Goal: Transaction & Acquisition: Obtain resource

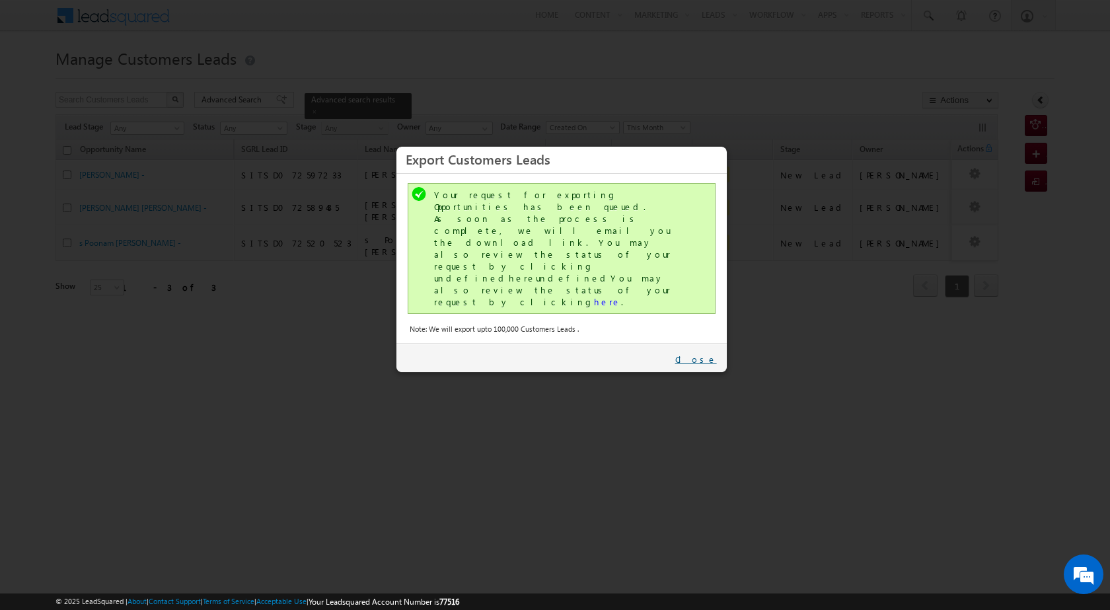
click at [715, 353] on link "Close" at bounding box center [696, 359] width 42 height 12
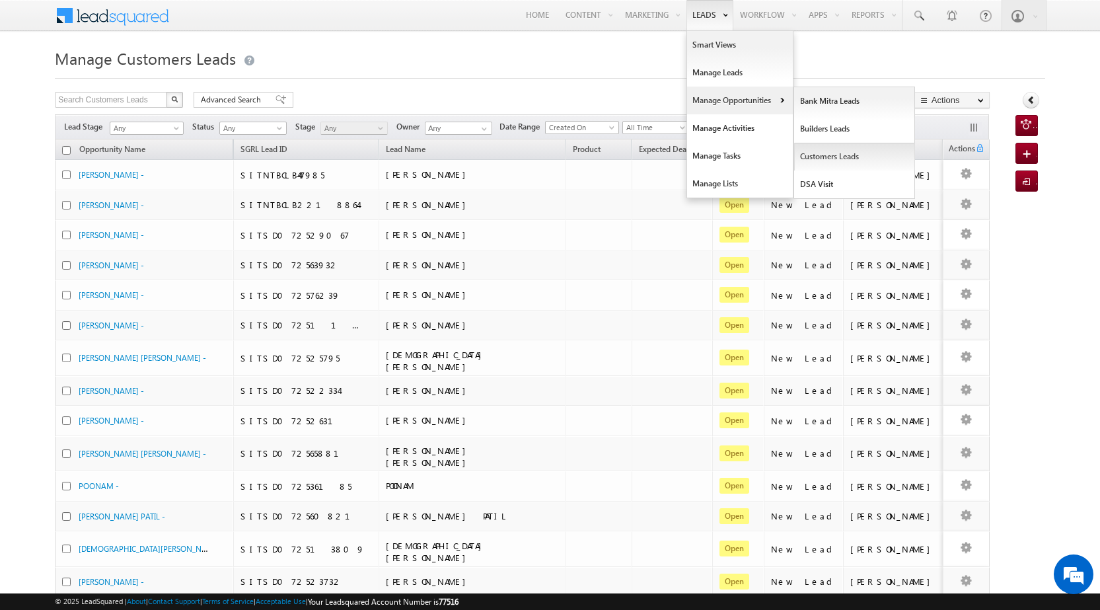
click at [840, 151] on link "Customers Leads" at bounding box center [854, 157] width 121 height 28
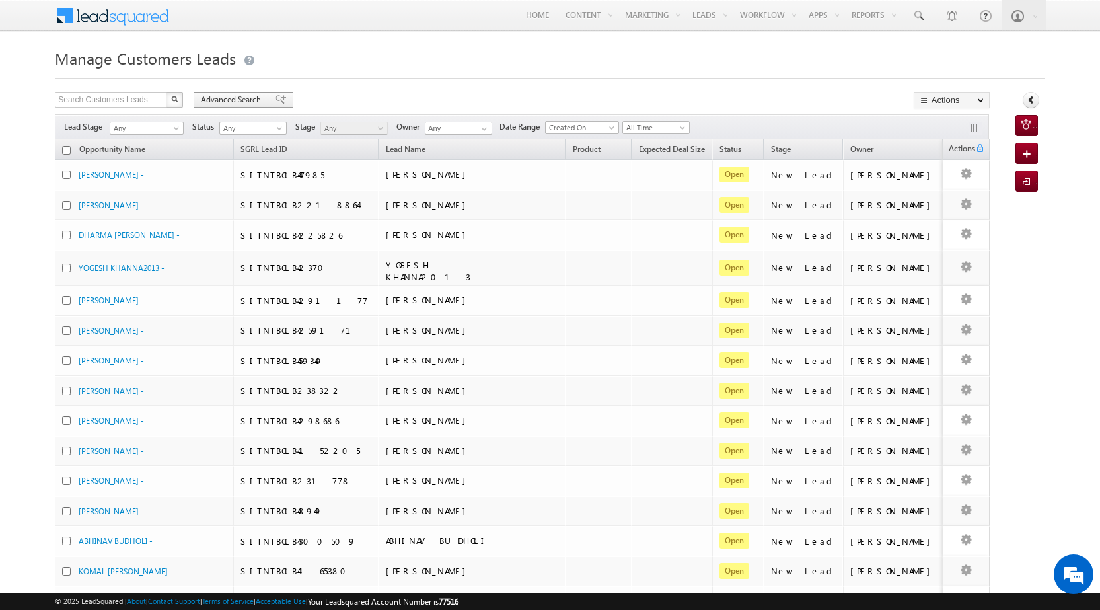
click at [229, 102] on span "Advanced Search" at bounding box center [233, 100] width 64 height 12
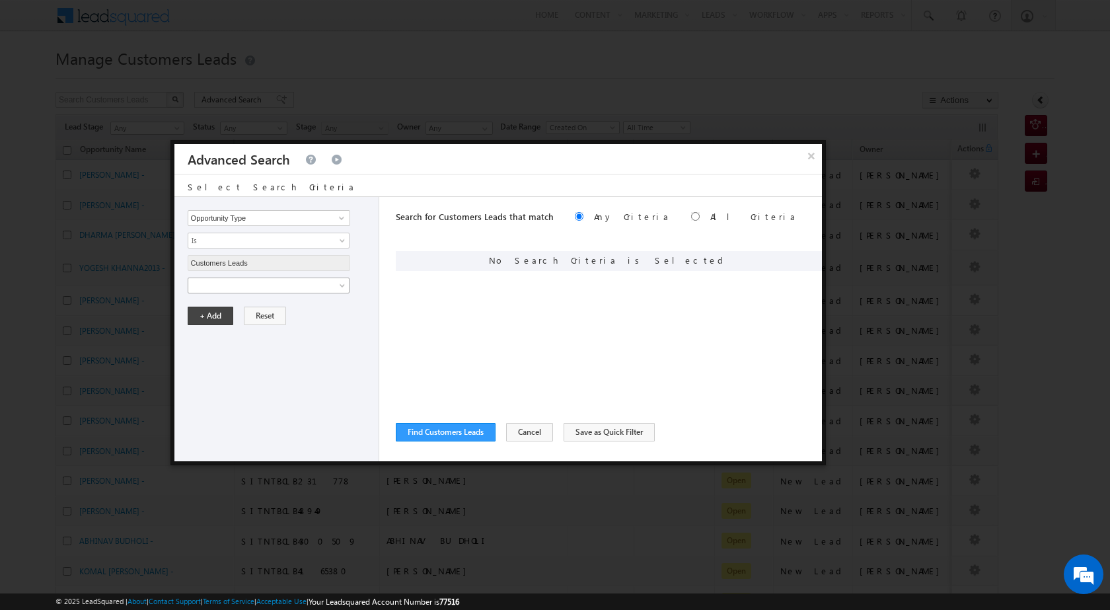
click at [253, 289] on span at bounding box center [259, 285] width 143 height 12
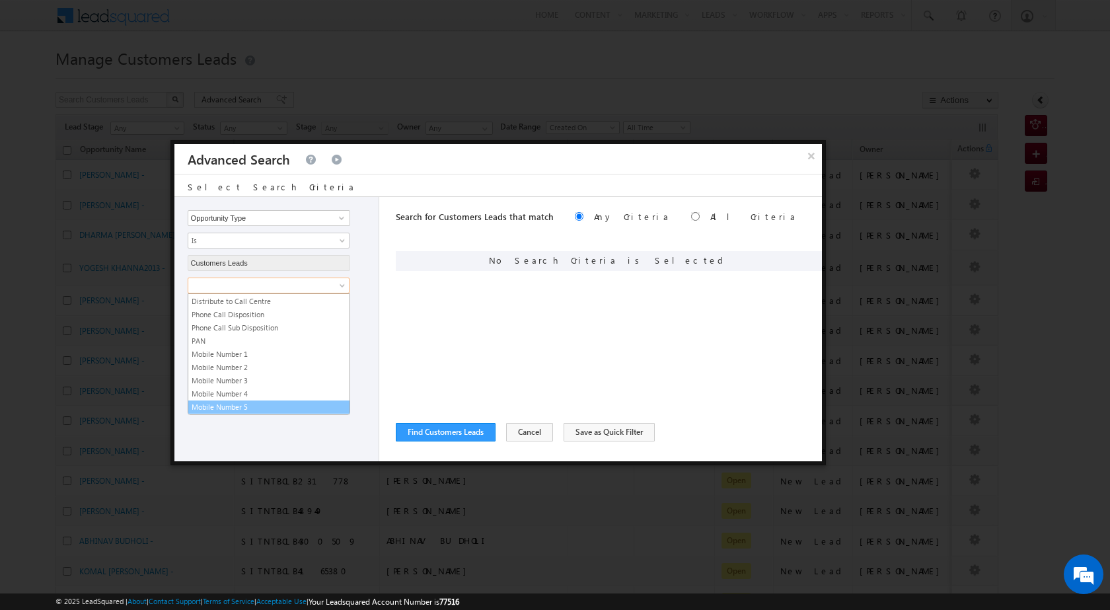
scroll to position [594, 0]
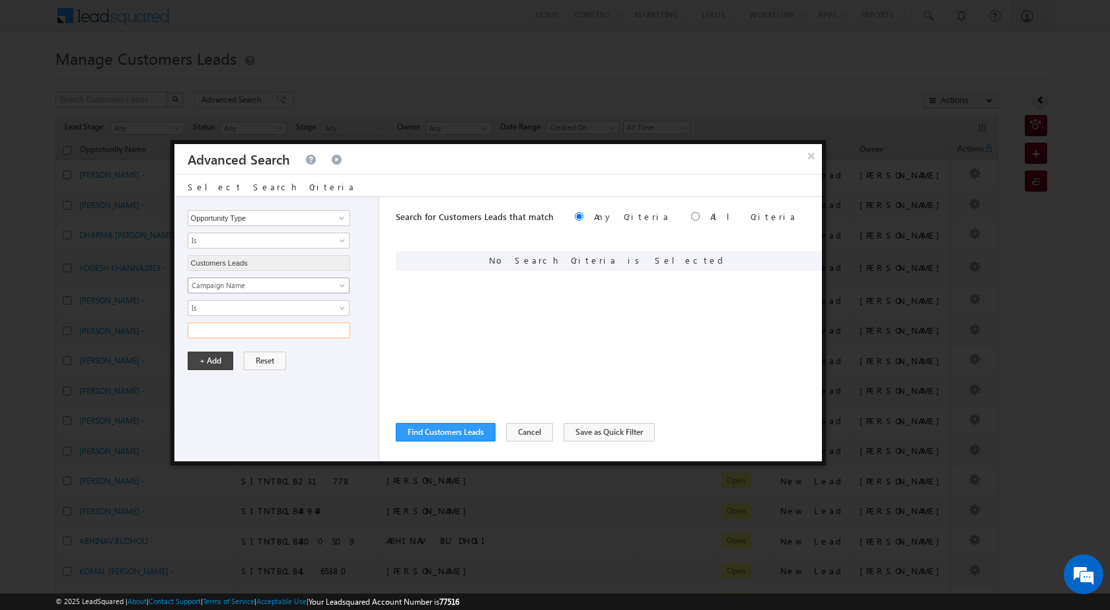
paste input "NTB_PA_HL_FRESH_SD_CC_RCS1_16AUG25"
type input "NTB_PA_HL_FRESH_SD_CC_RCS1_16AUG25"
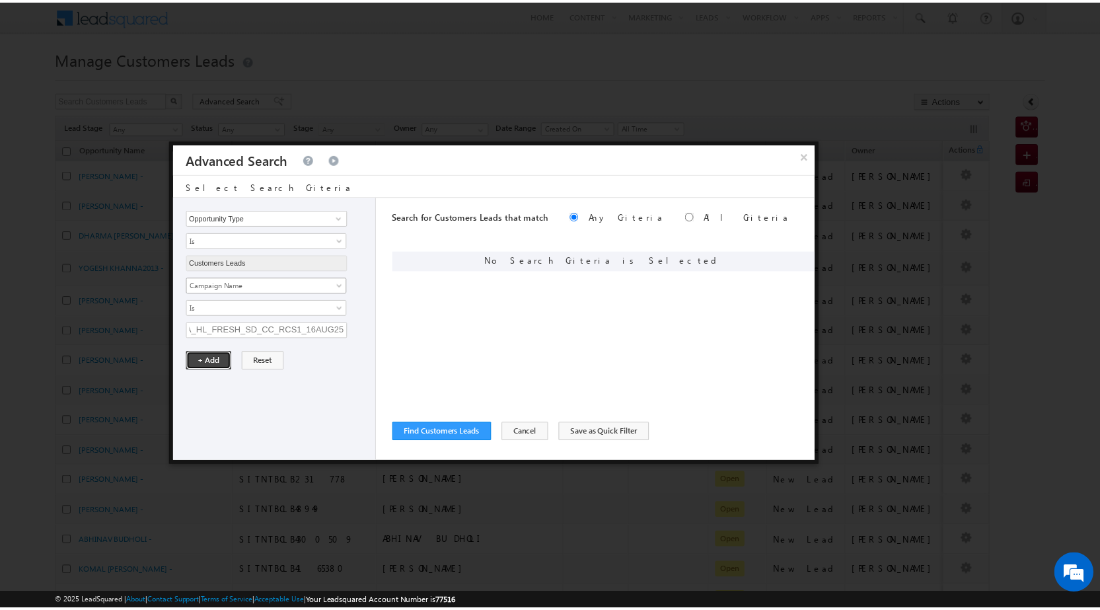
scroll to position [0, 0]
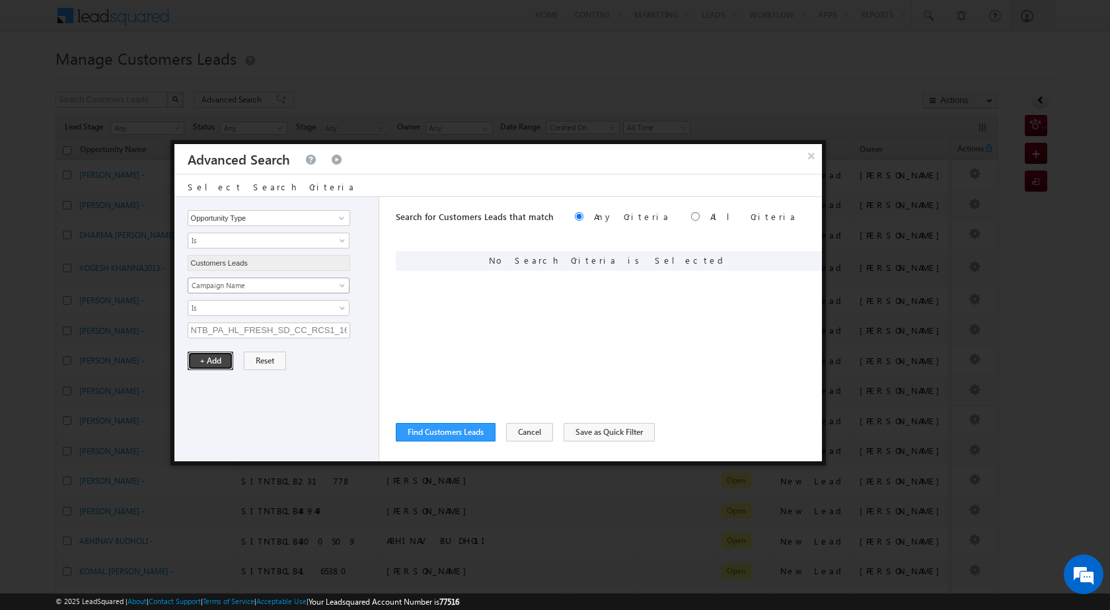
click at [188, 351] on button "+ Add" at bounding box center [211, 360] width 46 height 18
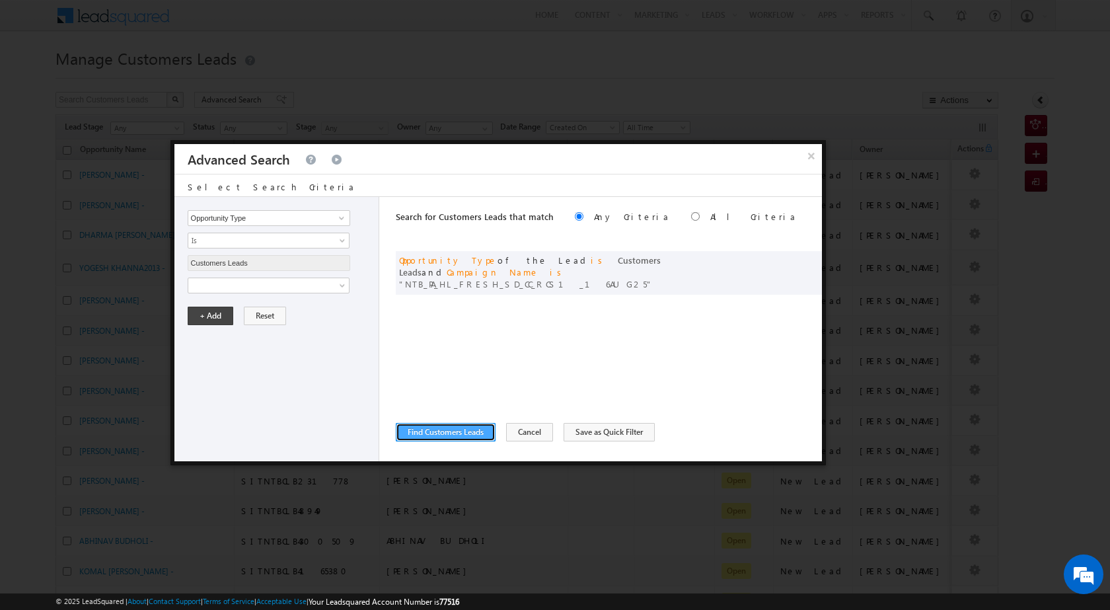
click at [441, 433] on button "Find Customers Leads" at bounding box center [446, 432] width 100 height 18
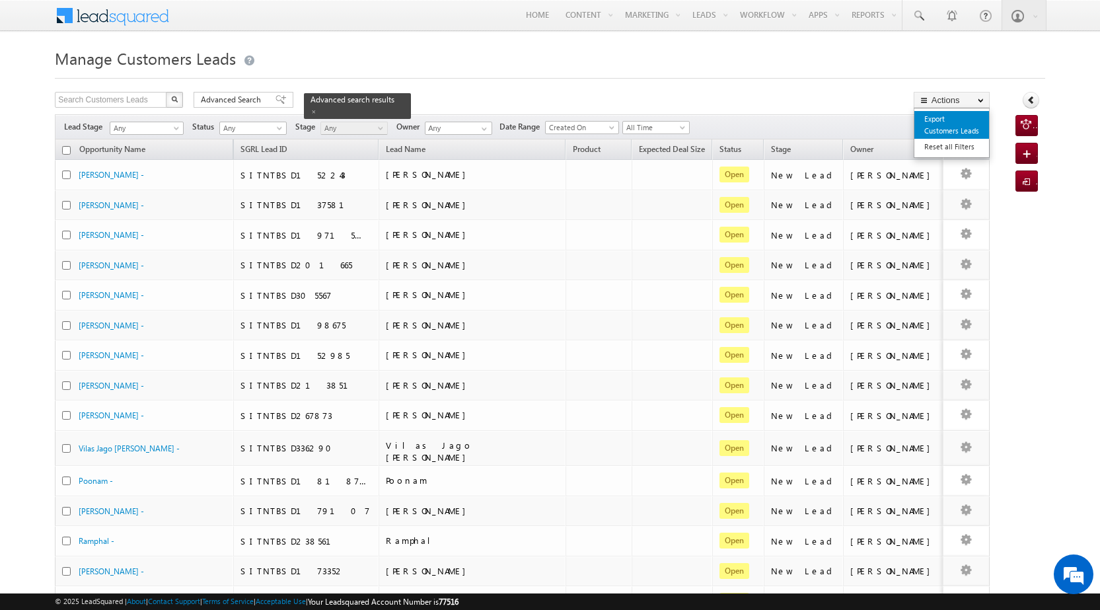
click at [941, 130] on link "Export Customers Leads" at bounding box center [951, 125] width 75 height 28
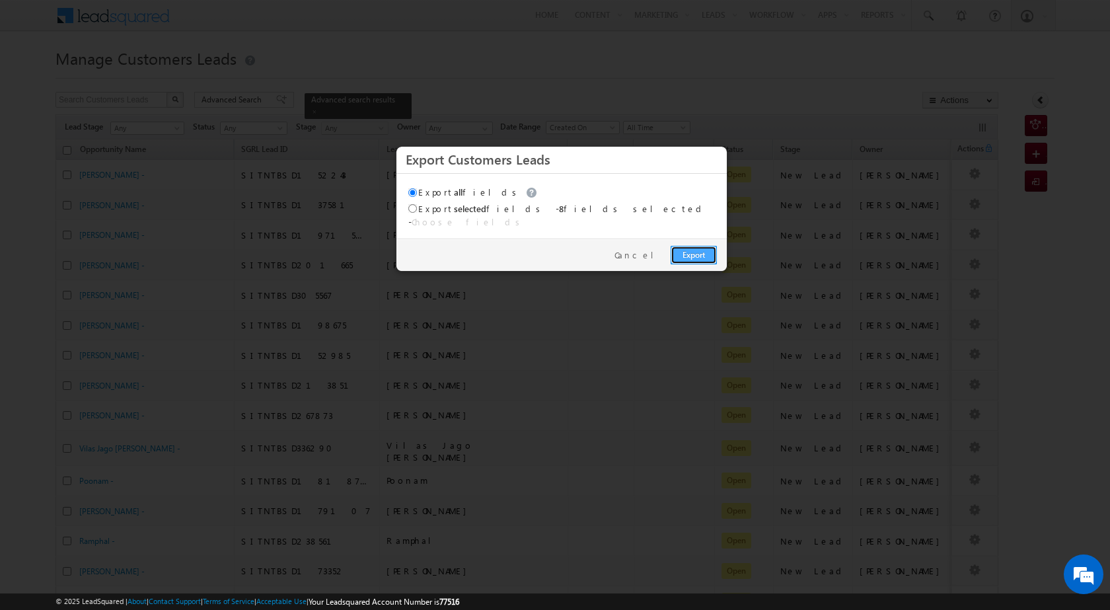
click at [684, 252] on link "Export" at bounding box center [693, 255] width 46 height 18
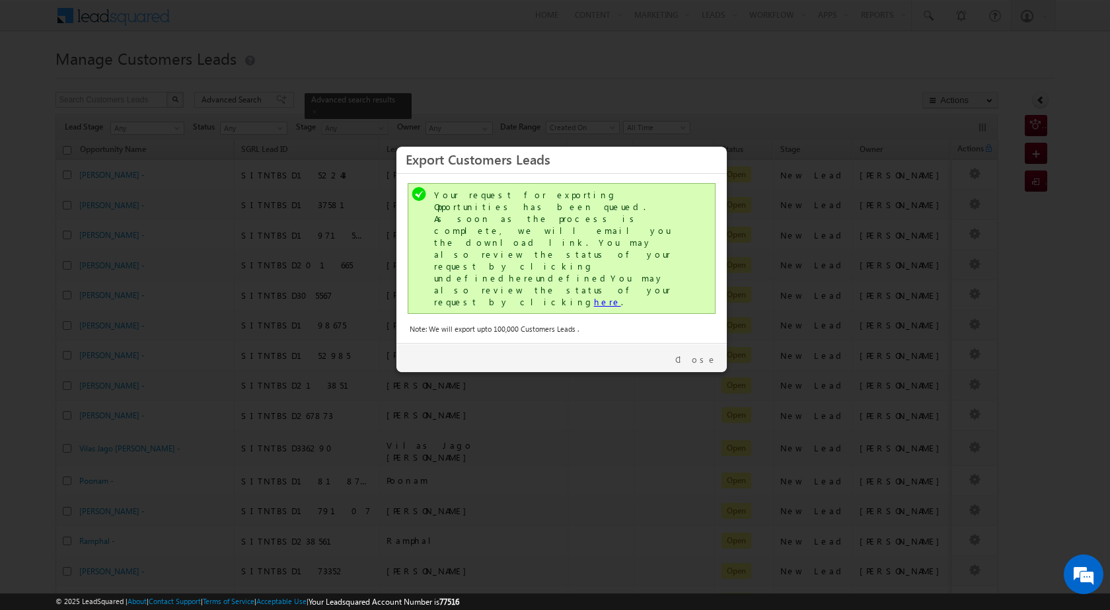
click at [594, 296] on link "here" at bounding box center [607, 301] width 27 height 11
click at [702, 353] on link "Close" at bounding box center [696, 359] width 42 height 12
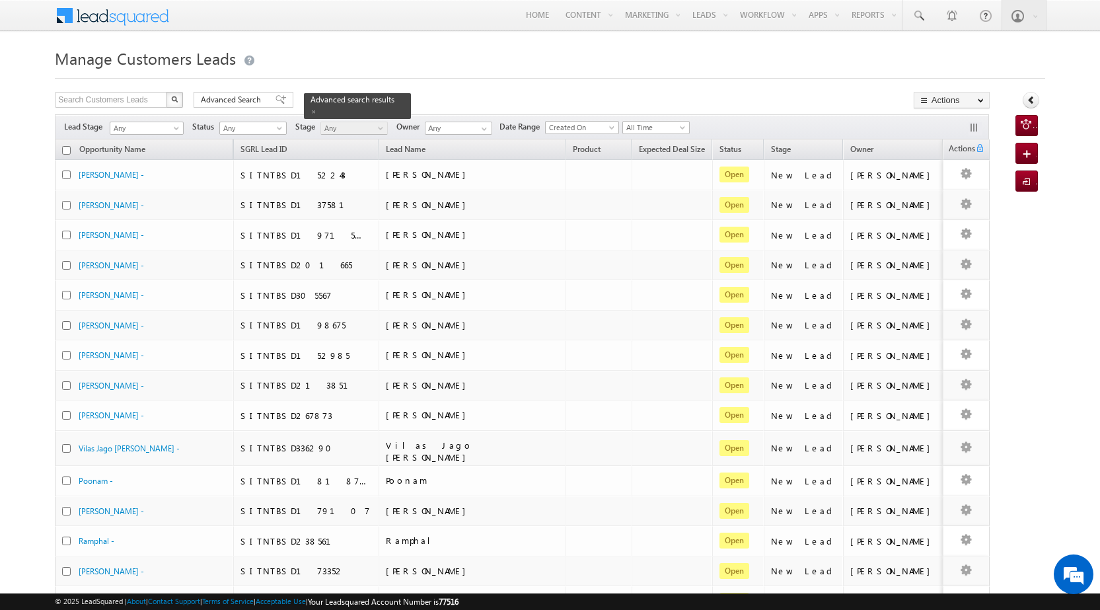
click at [330, 116] on div "Lead Stage Any Any Activity Type Bank Mitra Leads Builders Leads Customers Lead…" at bounding box center [522, 126] width 934 height 25
click at [250, 100] on span "Advanced Search" at bounding box center [233, 100] width 64 height 12
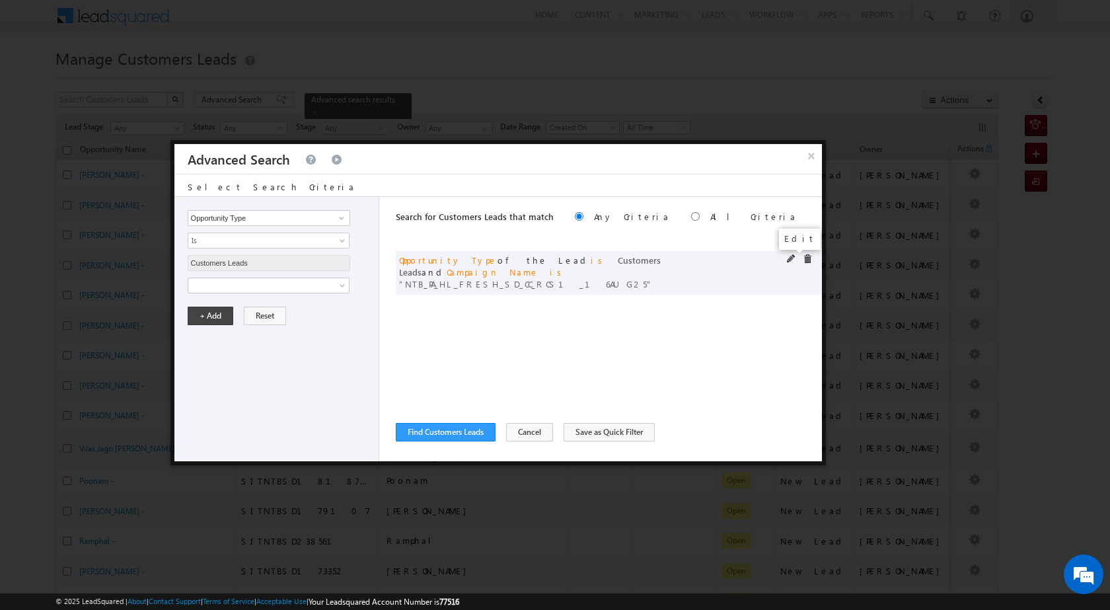
click at [787, 257] on span at bounding box center [791, 258] width 9 height 9
click at [290, 338] on div "Opportunity Type Lead Owner Sales Group Prospect Id Address 1 Address 2 Age Ass…" at bounding box center [276, 329] width 205 height 264
click at [290, 331] on input "NTB_PA_HL_FRESH_SD_CC_RCS1_16AUG25" at bounding box center [269, 330] width 162 height 16
paste input "CLB2_CC_VB3"
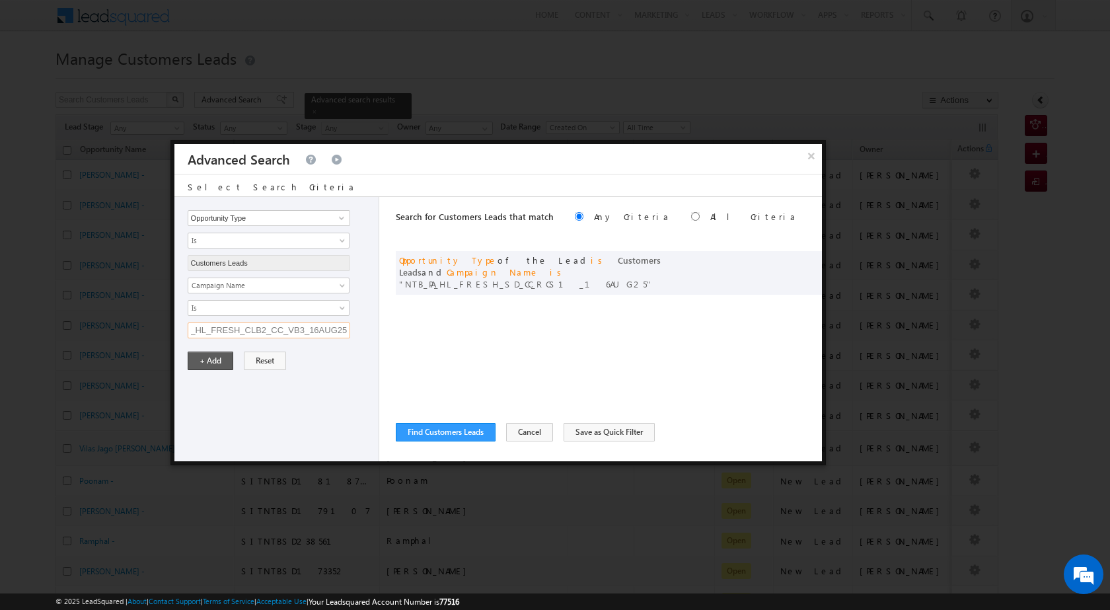
type input "NTB_PA_HL_FRESH_CLB2_CC_VB3_16AUG25"
click at [215, 354] on button "+ Add" at bounding box center [211, 360] width 46 height 18
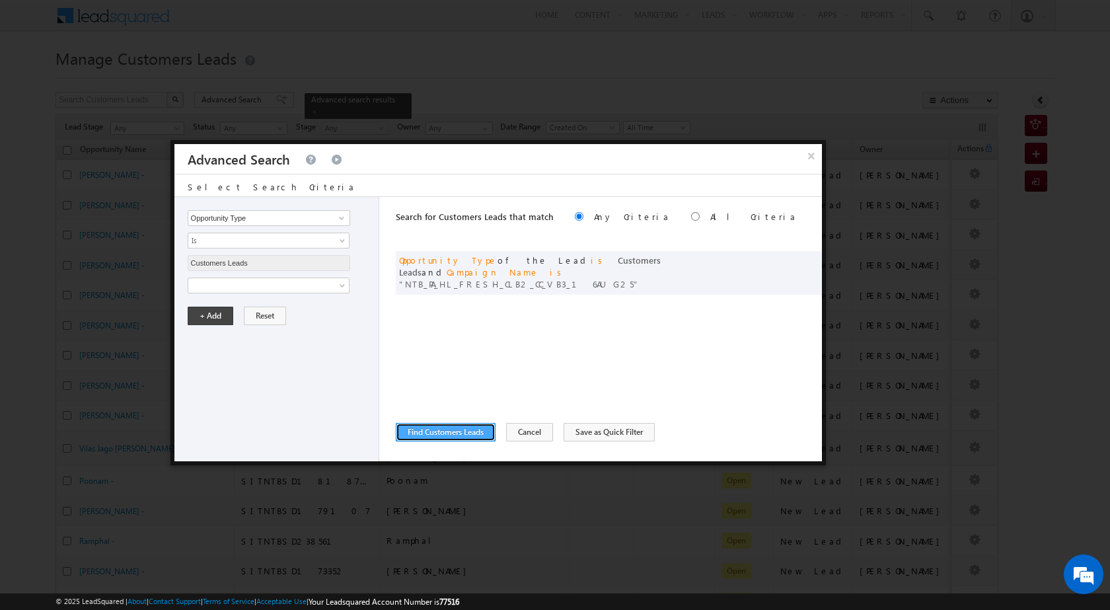
click at [451, 439] on button "Find Customers Leads" at bounding box center [446, 432] width 100 height 18
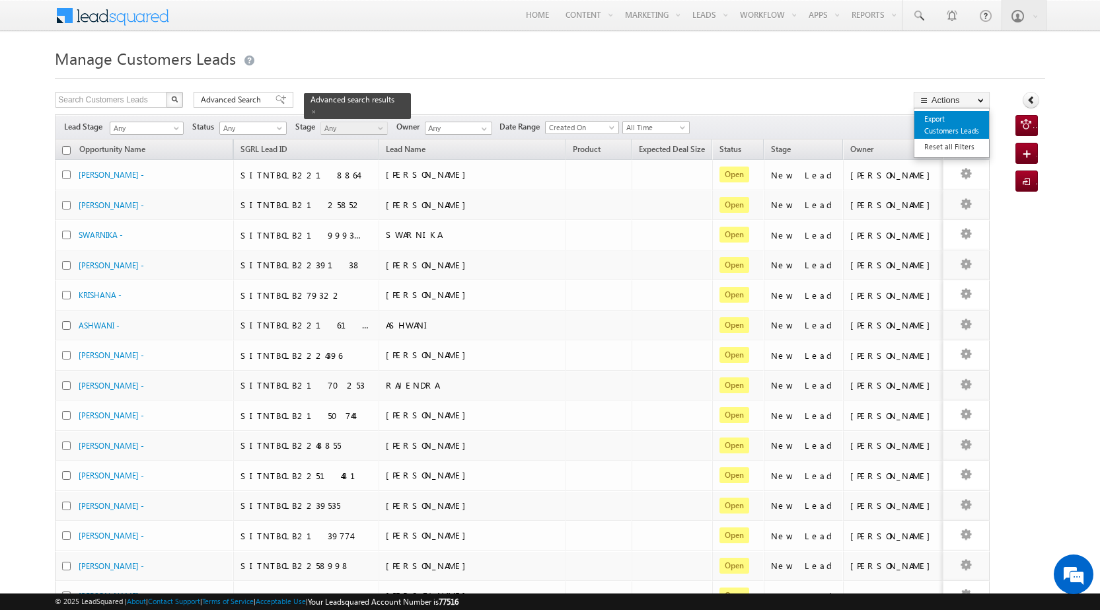
click at [963, 133] on link "Export Customers Leads" at bounding box center [951, 125] width 75 height 28
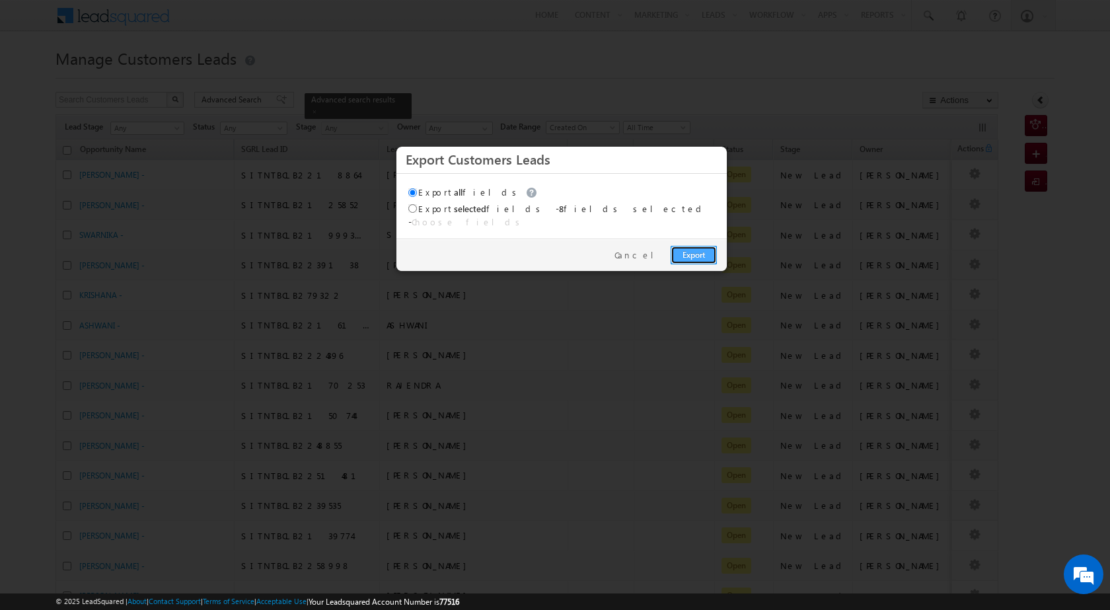
click at [683, 246] on link "Export" at bounding box center [693, 255] width 46 height 18
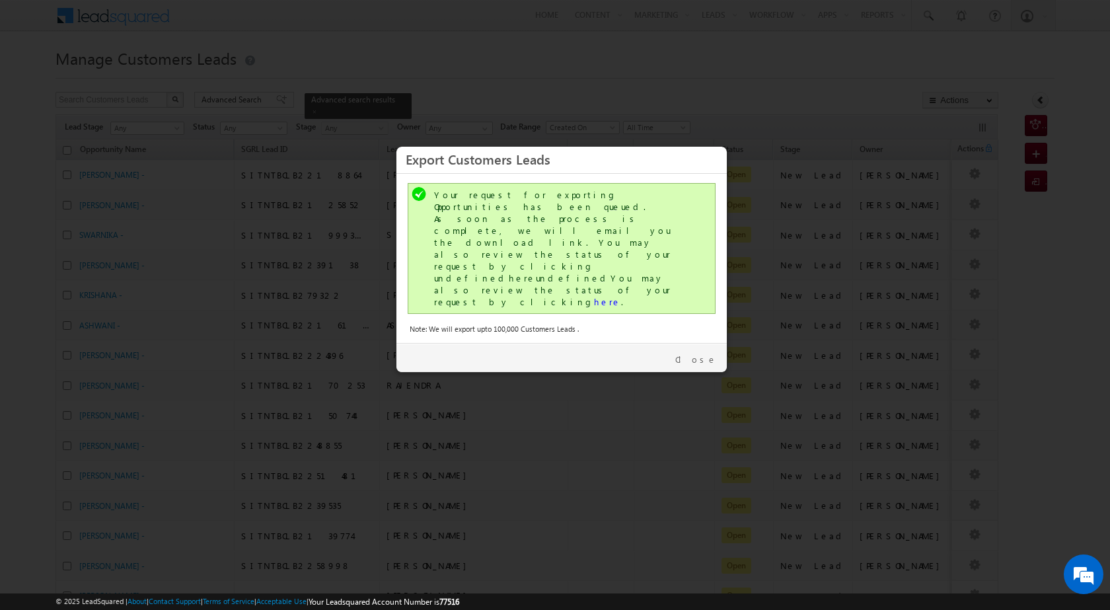
click at [527, 242] on div "Your request for exporting Opportunities has been queued. As soon as the proces…" at bounding box center [563, 248] width 258 height 119
click at [594, 296] on link "here" at bounding box center [607, 301] width 27 height 11
click at [700, 353] on link "Close" at bounding box center [696, 359] width 42 height 12
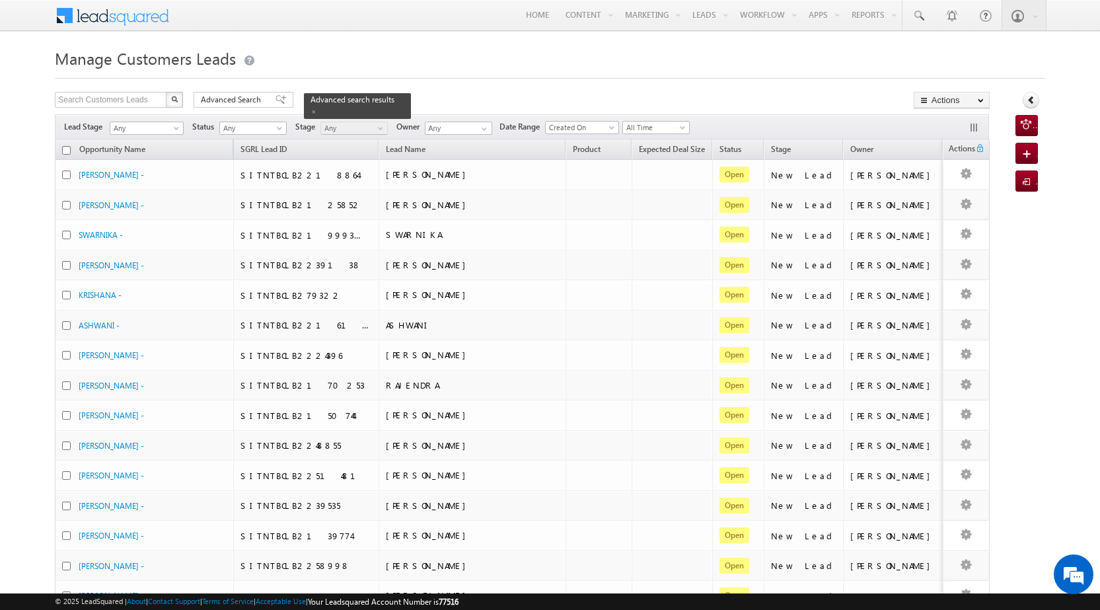
click at [217, 90] on div "Manage Customers Leads Search Customers Leads X 50 results found Advanced Searc…" at bounding box center [550, 516] width 990 height 945
click at [219, 97] on span "Advanced Search" at bounding box center [233, 100] width 64 height 12
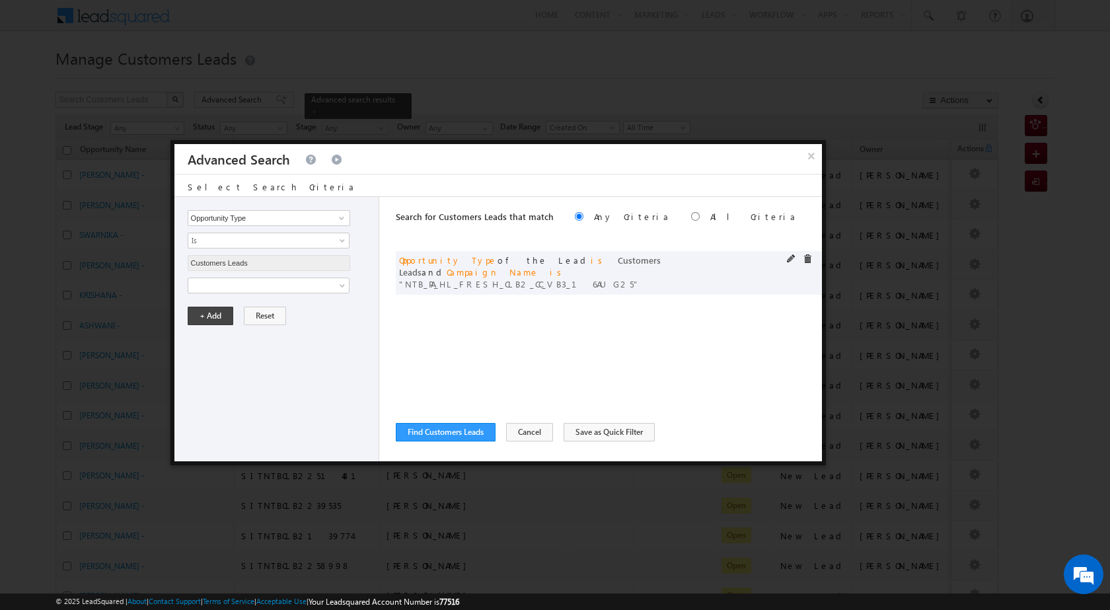
click at [789, 256] on span at bounding box center [791, 258] width 9 height 9
click at [295, 334] on input "NTB_PA_HL_FRESH_CLB2_CC_VB3_16AUG25" at bounding box center [269, 330] width 162 height 16
paste input "4"
type input "NTB_PA_HL_FRESH_CLB4_CC_VB3_16AUG25"
click at [225, 356] on button "+ Add" at bounding box center [211, 360] width 46 height 18
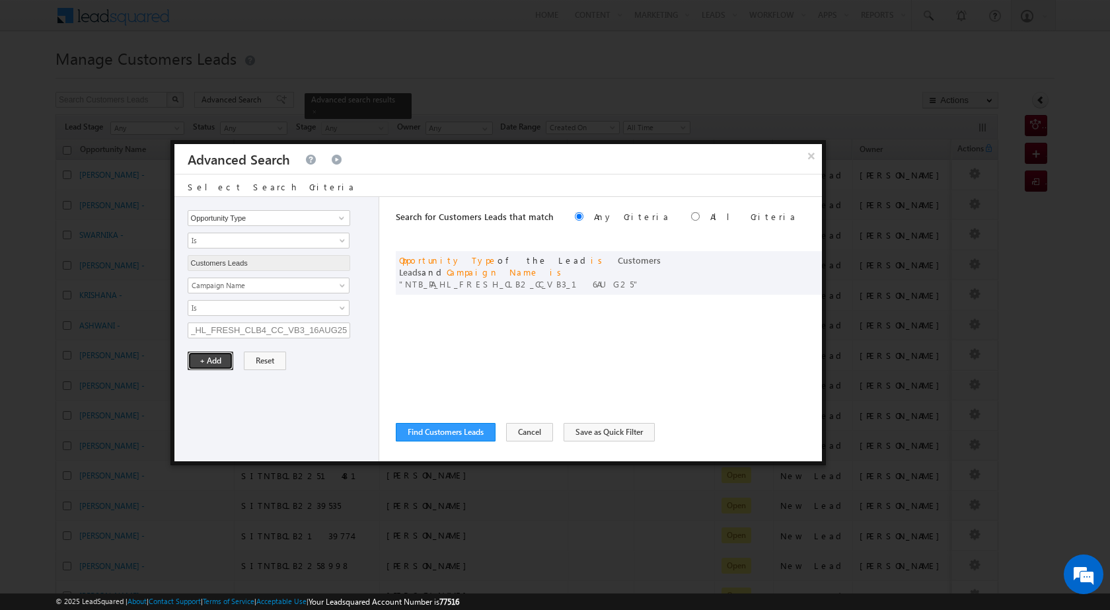
scroll to position [0, 0]
click at [450, 429] on button "Find Customers Leads" at bounding box center [446, 432] width 100 height 18
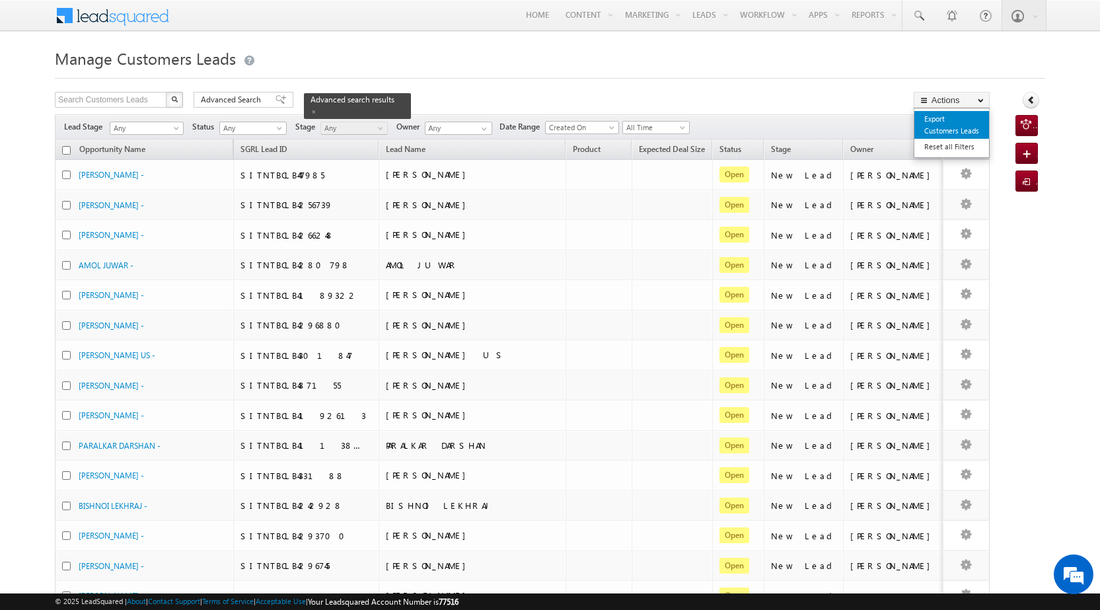
click at [939, 127] on link "Export Customers Leads" at bounding box center [951, 125] width 75 height 28
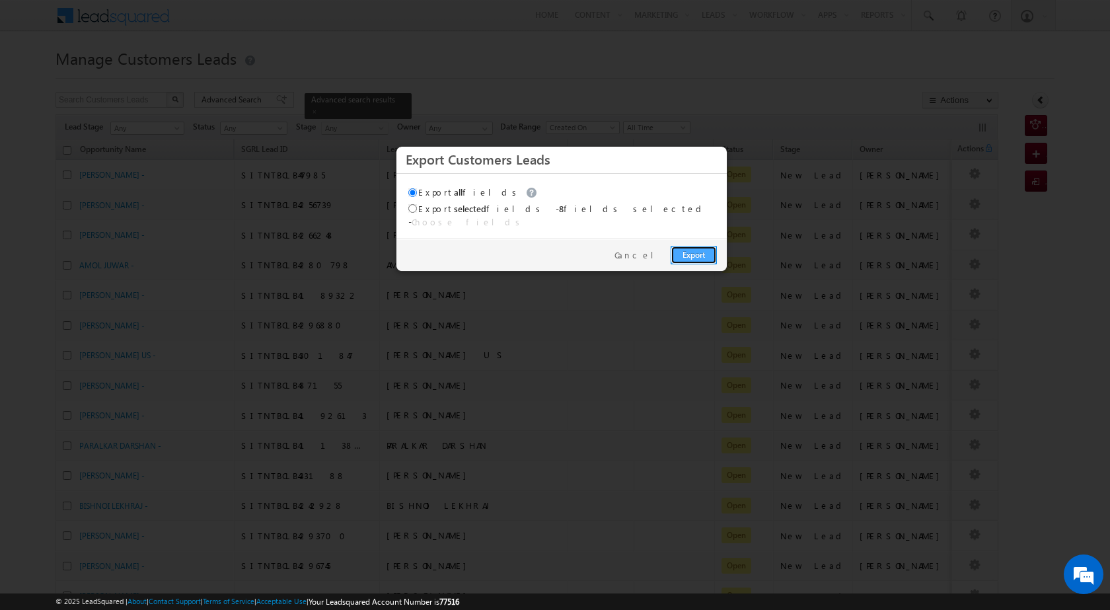
click at [676, 246] on link "Export" at bounding box center [693, 255] width 46 height 18
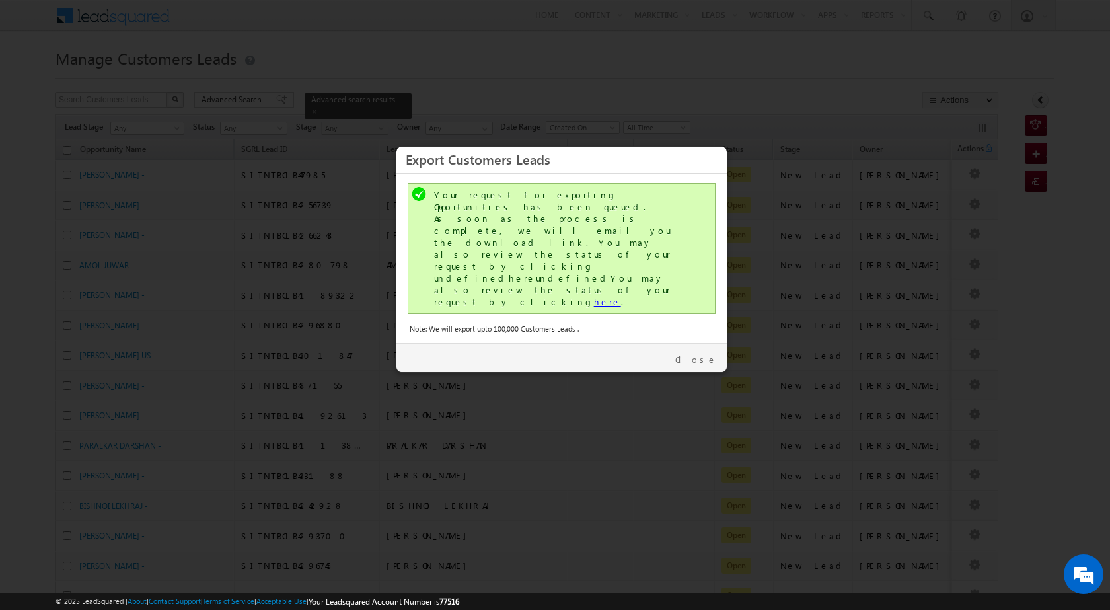
click at [594, 296] on link "here" at bounding box center [607, 301] width 27 height 11
click at [705, 353] on link "Close" at bounding box center [696, 359] width 42 height 12
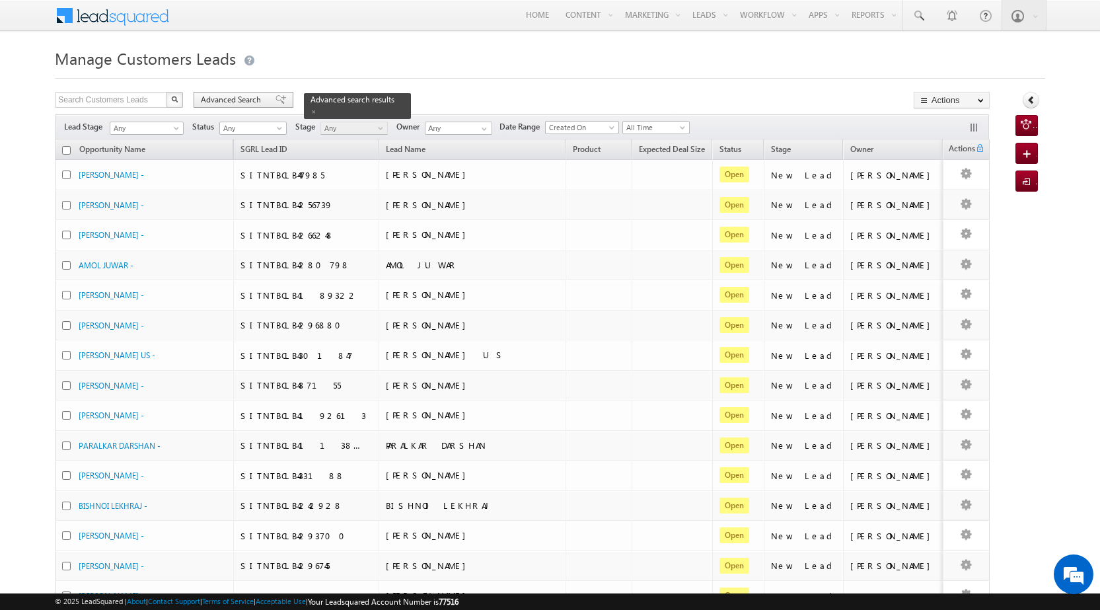
click at [247, 103] on span "Advanced Search" at bounding box center [233, 100] width 64 height 12
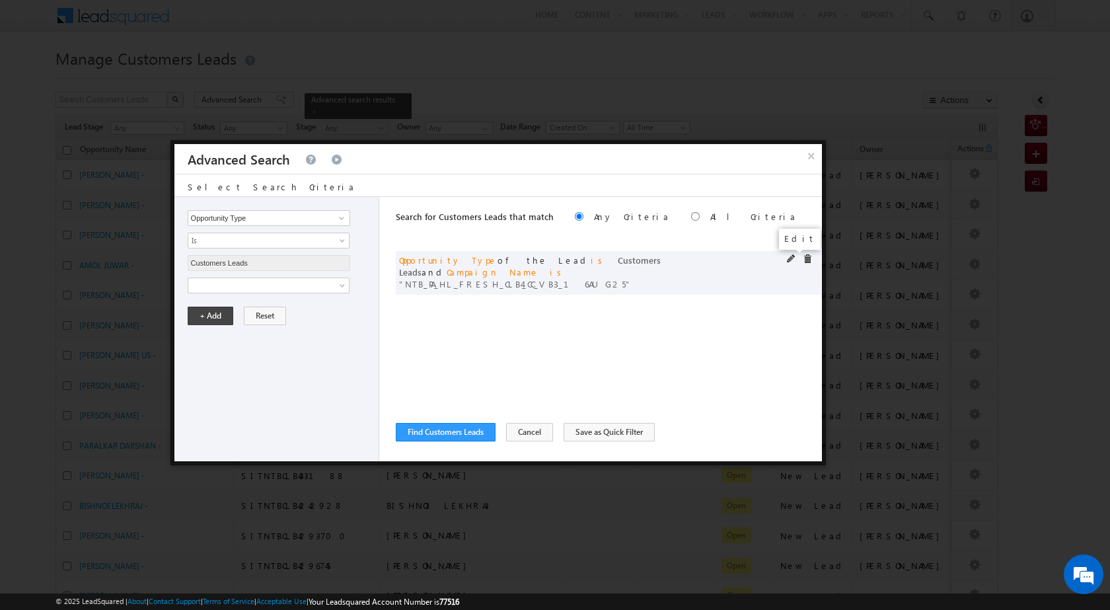
click at [791, 259] on span at bounding box center [791, 258] width 9 height 9
click at [265, 329] on input "NTB_PA_HL_FRESH_CLB4_CC_VB3_16AUG25" at bounding box center [269, 330] width 162 height 16
paste input "SDB2"
type input "NTB_PA_HL_FRESH_SDB2_CC_VB3_16AUG25"
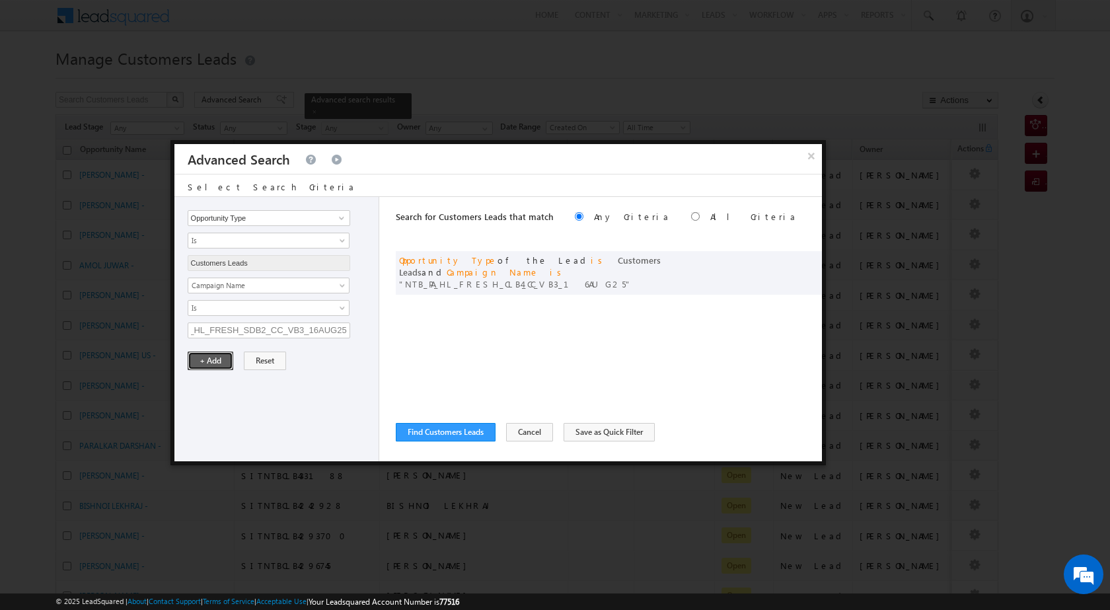
scroll to position [0, 0]
click at [218, 366] on button "+ Add" at bounding box center [211, 360] width 46 height 18
click at [463, 435] on button "Find Customers Leads" at bounding box center [446, 432] width 100 height 18
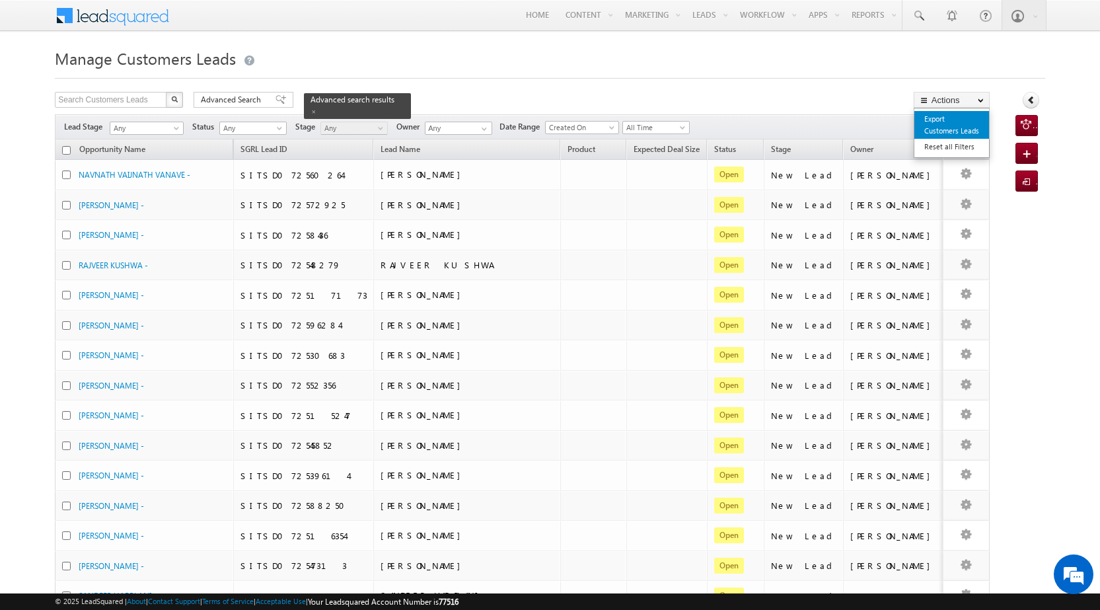
click at [958, 129] on link "Export Customers Leads" at bounding box center [951, 125] width 75 height 28
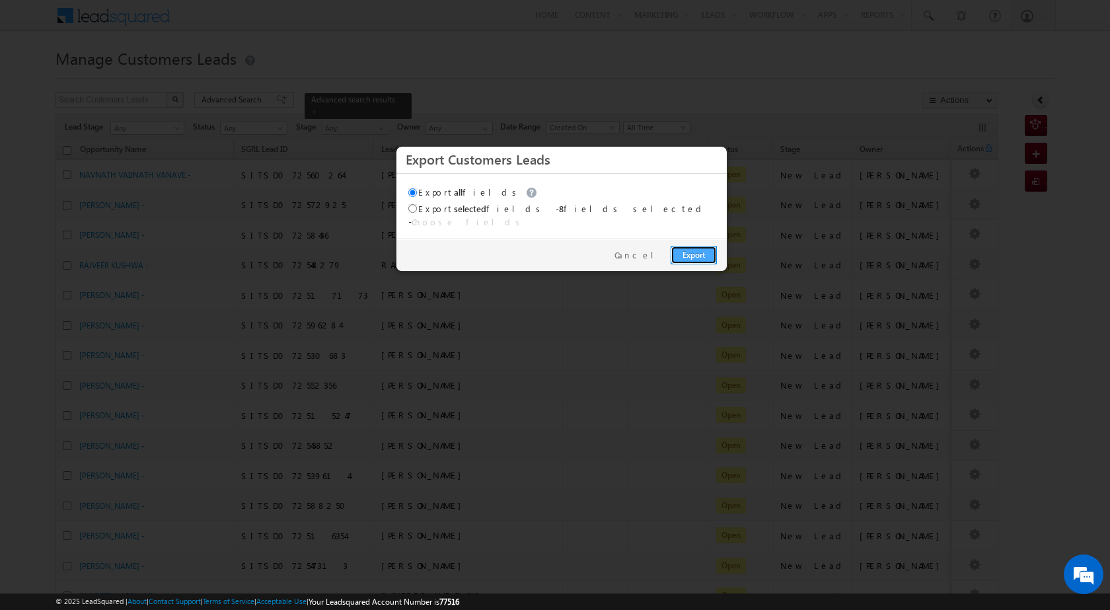
click at [690, 251] on link "Export" at bounding box center [693, 255] width 46 height 18
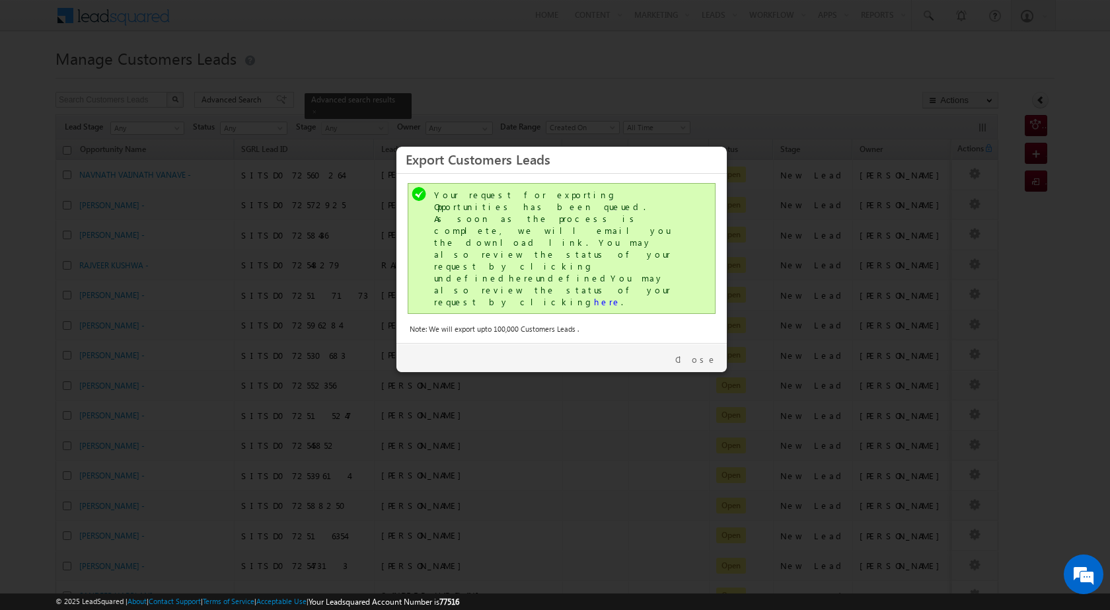
click at [523, 245] on div "Your request for exporting Opportunities has been queued. As soon as the proces…" at bounding box center [563, 248] width 258 height 119
click at [594, 296] on link "here" at bounding box center [607, 301] width 27 height 11
click at [713, 353] on link "Close" at bounding box center [696, 359] width 42 height 12
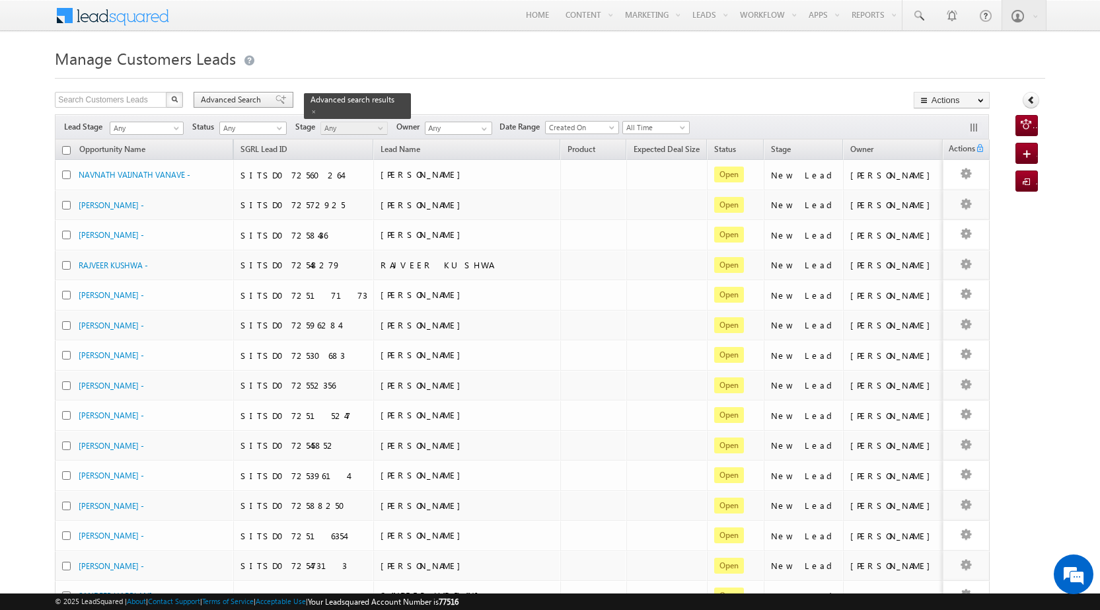
click at [223, 101] on span "Advanced Search" at bounding box center [233, 100] width 64 height 12
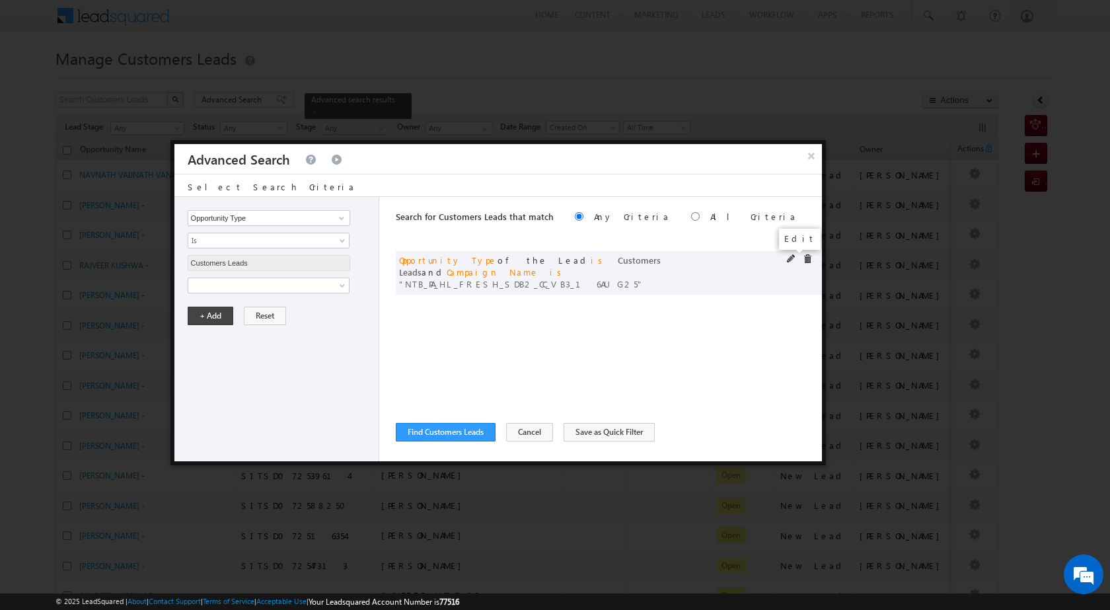
click at [792, 255] on span at bounding box center [791, 258] width 9 height 9
click at [307, 328] on input "NTB_PA_HL_FRESH_SDB2_CC_VB3_16AUG25" at bounding box center [269, 330] width 162 height 16
paste input "Q_HL_FRESH_CL"
type input "NTB_PQ_HL_FRESH_CLB2_CC_VB3_16AUG25"
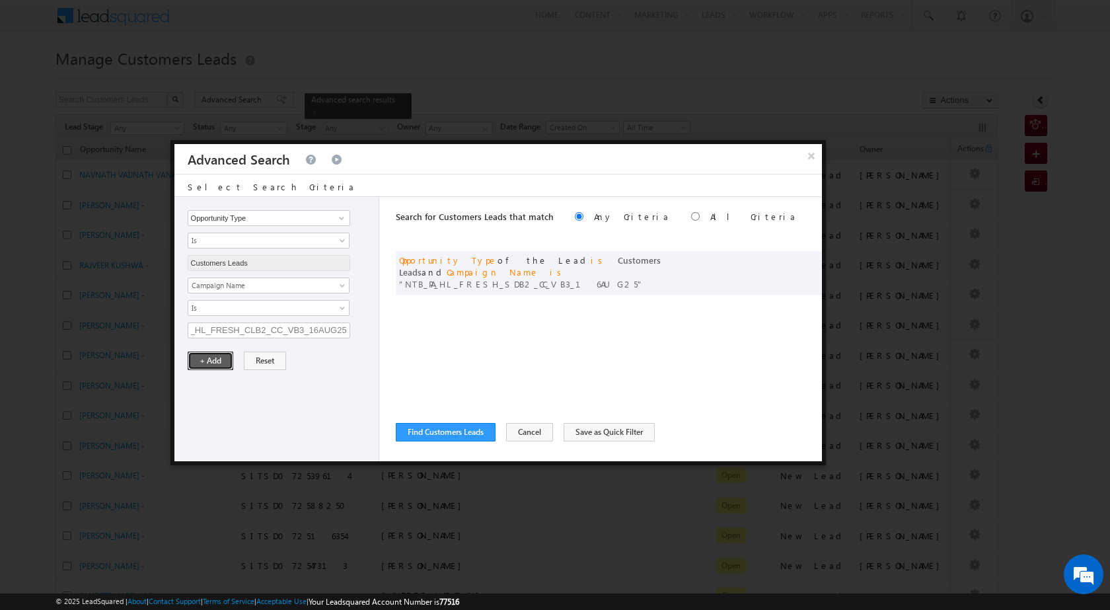
click at [211, 355] on button "+ Add" at bounding box center [211, 360] width 46 height 18
click at [462, 437] on button "Find Customers Leads" at bounding box center [446, 432] width 100 height 18
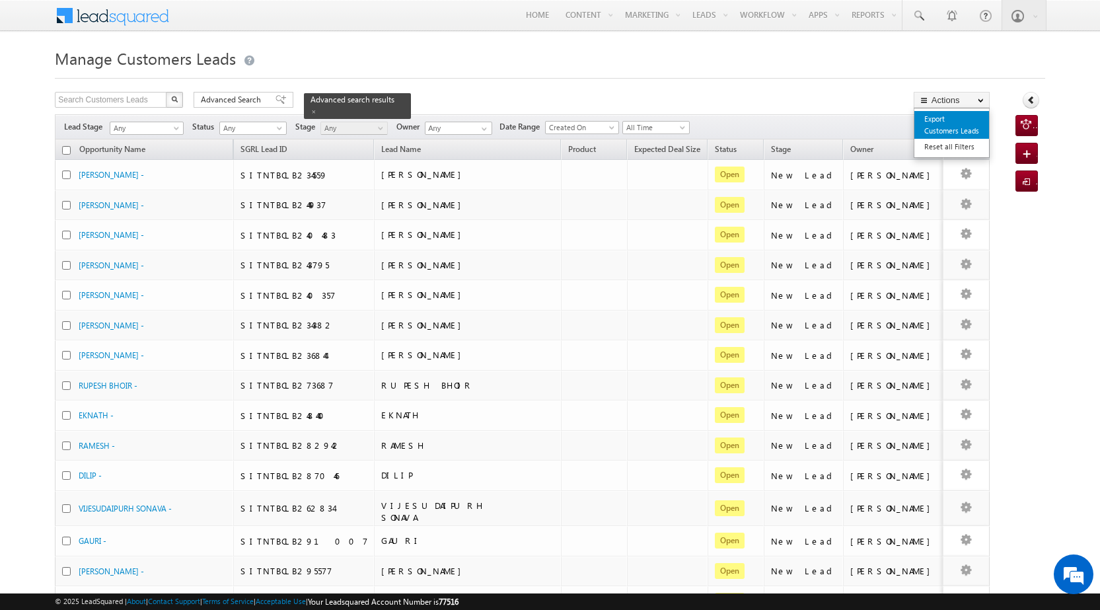
click at [940, 124] on link "Export Customers Leads" at bounding box center [951, 125] width 75 height 28
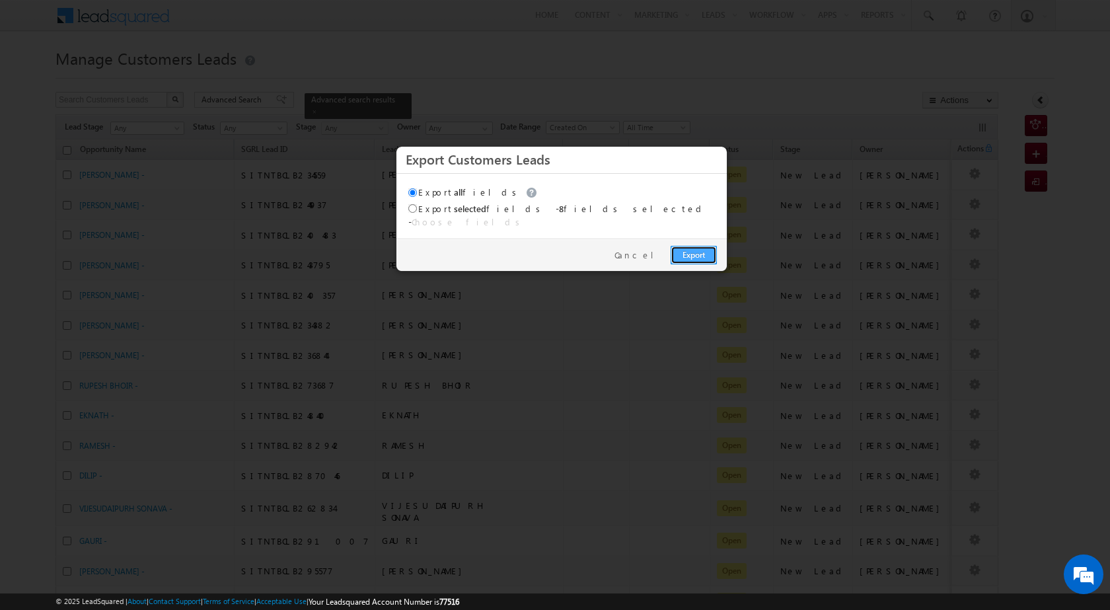
click at [690, 246] on link "Export" at bounding box center [693, 255] width 46 height 18
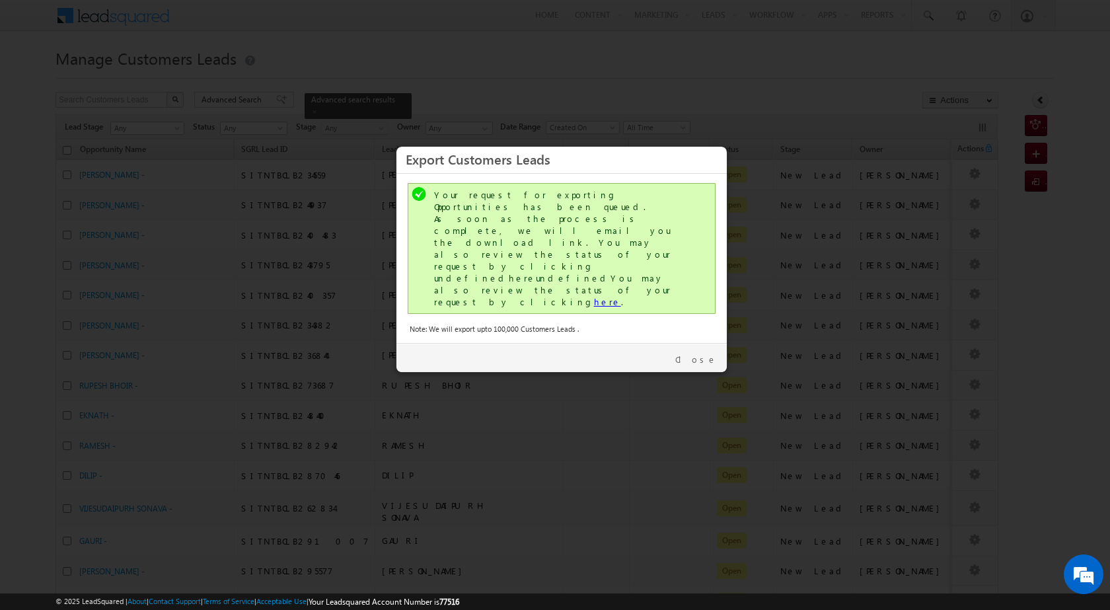
click at [594, 296] on link "here" at bounding box center [607, 301] width 27 height 11
click at [703, 353] on link "Close" at bounding box center [696, 359] width 42 height 12
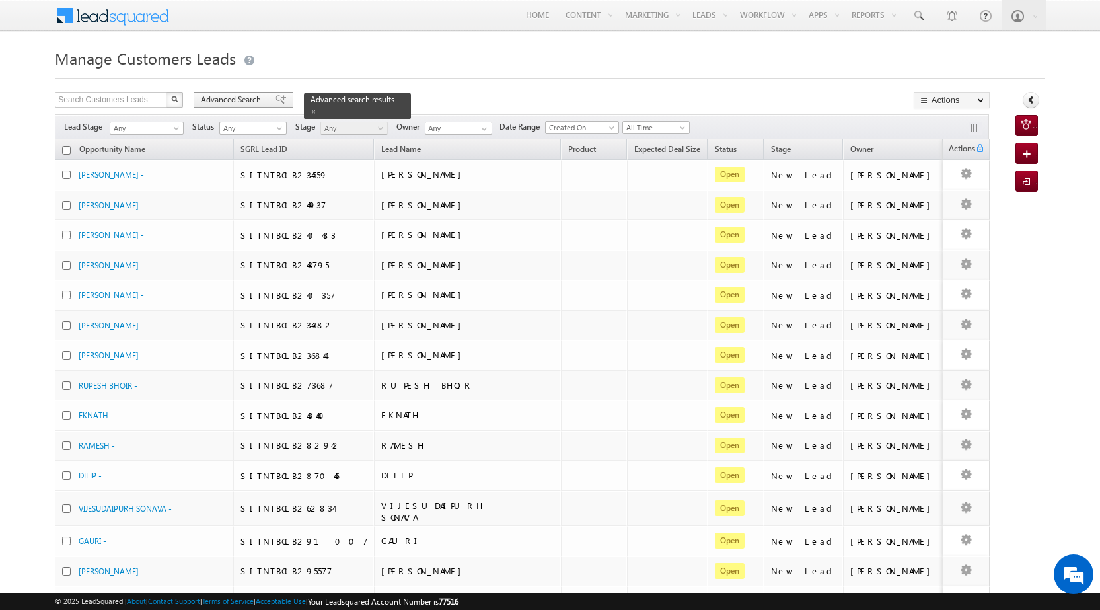
click at [225, 104] on span "Advanced Search" at bounding box center [233, 100] width 64 height 12
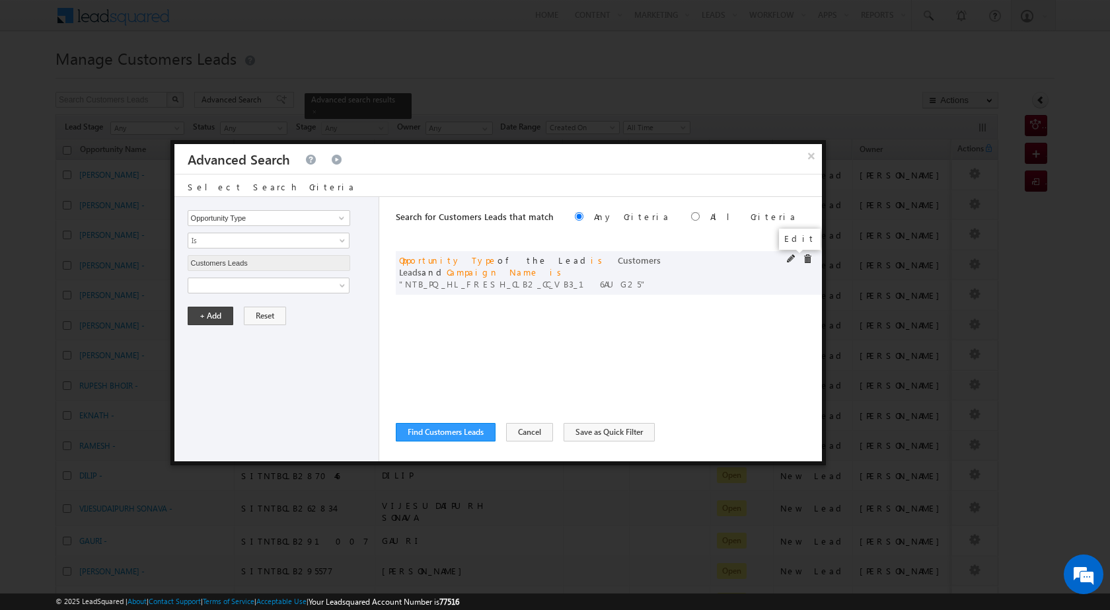
click at [791, 258] on span at bounding box center [791, 258] width 9 height 9
click at [216, 330] on input "NTB_PQ_HL_FRESH_CLB2_CC_VB3_16AUG25" at bounding box center [269, 330] width 162 height 16
paste input "4_CC_VB3_16AUG25, NTB_PQ_HL_FRESH_SDB"
type input "NTB_PQ_HL_FRESH_CLB4_CC_VB3_16AUG25, NTB_PQ_HL_FRESH_SDB2_CC_VB3_16AUG25"
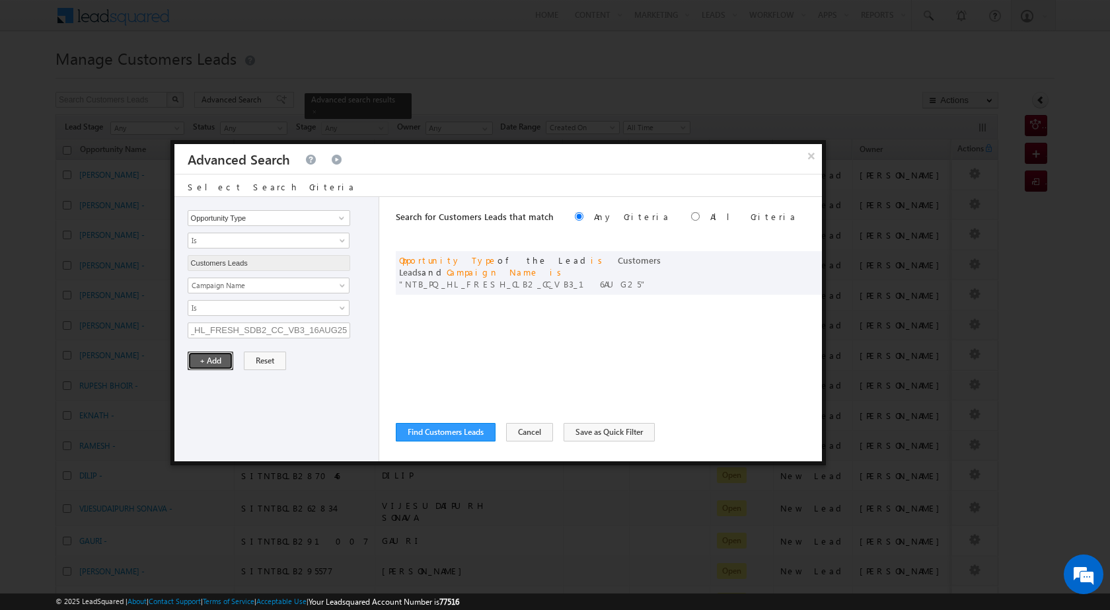
scroll to position [0, 0]
click at [205, 361] on button "+ Add" at bounding box center [211, 360] width 46 height 18
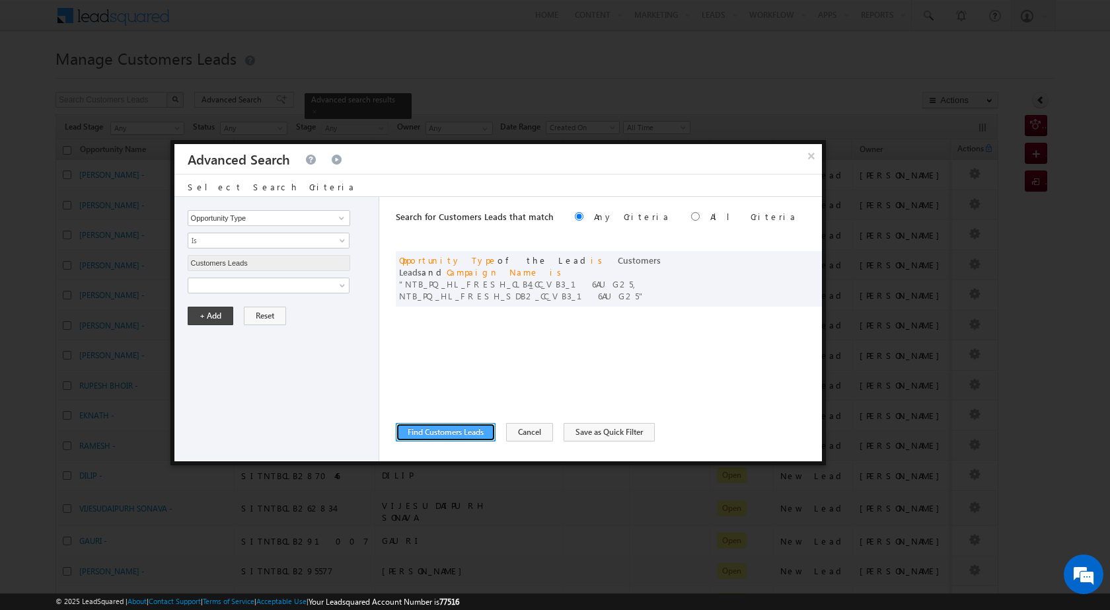
click at [463, 432] on button "Find Customers Leads" at bounding box center [446, 432] width 100 height 18
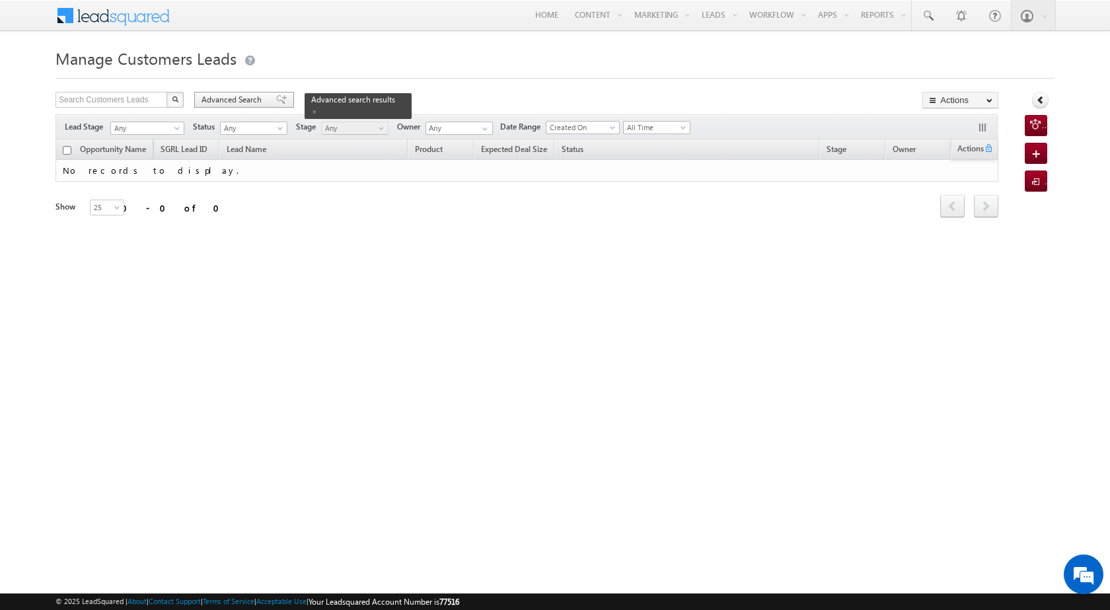
click at [220, 105] on span "Advanced Search" at bounding box center [233, 100] width 64 height 12
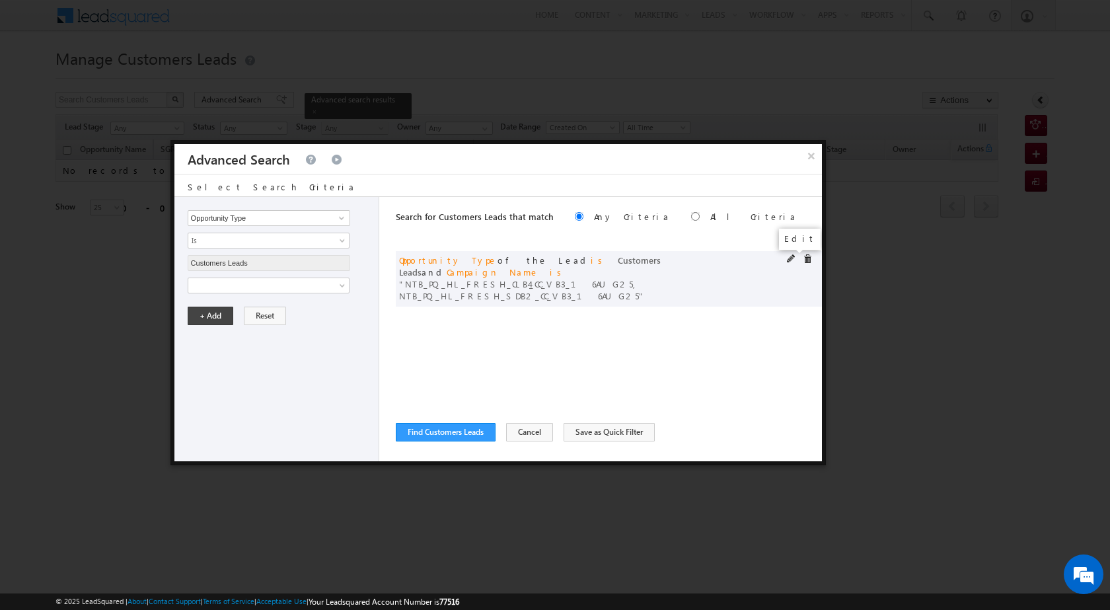
click at [788, 259] on span at bounding box center [791, 258] width 9 height 9
click at [277, 326] on input "NTB_PQ_HL_FRESH_CLB4_CC_VB3_16AUG25, NTB_PQ_HL_FRESH_SDB2_CC_VB3_16AUG25" at bounding box center [269, 330] width 162 height 16
click at [215, 363] on button "+ Add" at bounding box center [211, 360] width 46 height 18
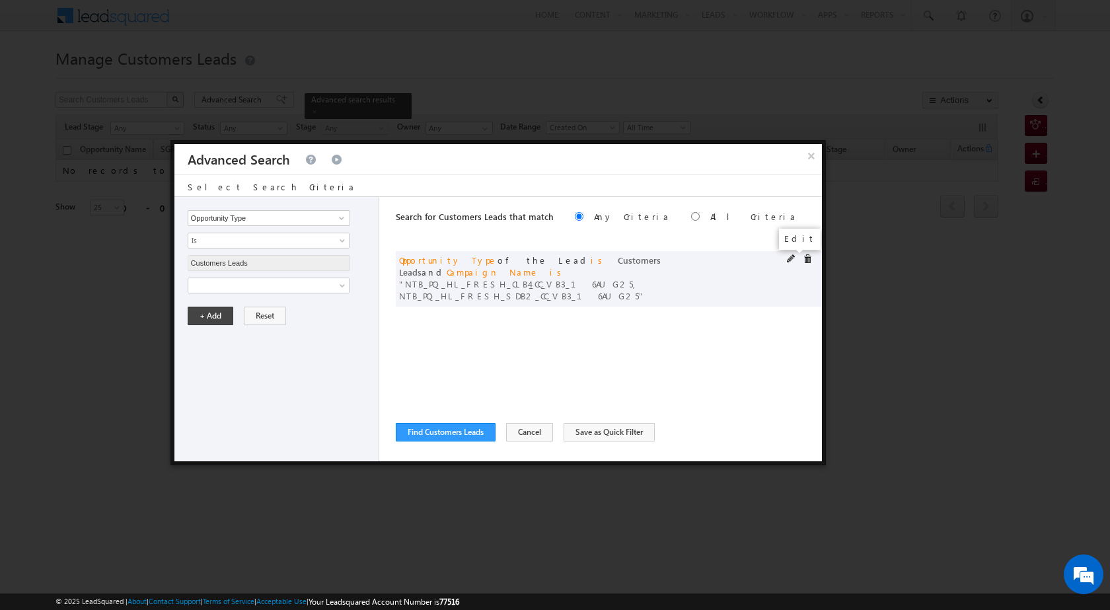
click at [788, 259] on span at bounding box center [791, 258] width 9 height 9
click at [256, 329] on input "NTB_PQ_HL_FRESH_CLB4_CC_VB3_16AUG25, NTB_PQ_HL_FRESH_SDB2_CC_VB3_16AUG25" at bounding box center [269, 330] width 162 height 16
click at [790, 257] on span at bounding box center [791, 258] width 9 height 9
click at [287, 337] on input "NTB_PQ_HL_FRESH_CLB4_CC_VB3_16AUG25, NTB_PQ_HL_FRESH_SDB2_CC_VB3_16AUG25" at bounding box center [269, 330] width 162 height 16
paste input "text"
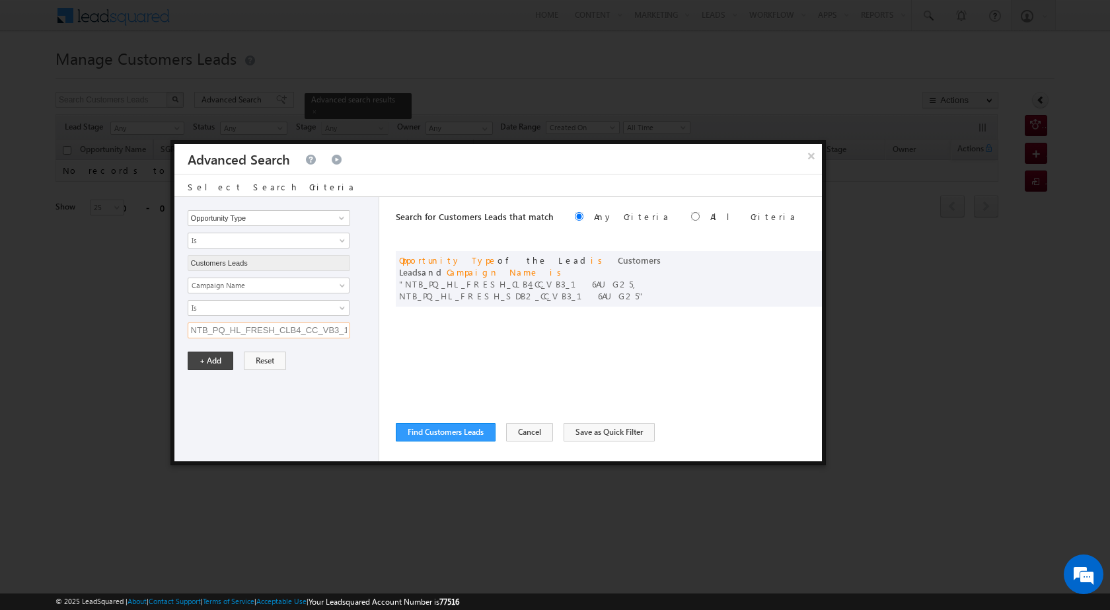
scroll to position [0, 35]
type input "NTB_PQ_HL_FRESH_CLB4_CC_VB3_16AUG25"
click at [227, 361] on button "+ Add" at bounding box center [211, 360] width 46 height 18
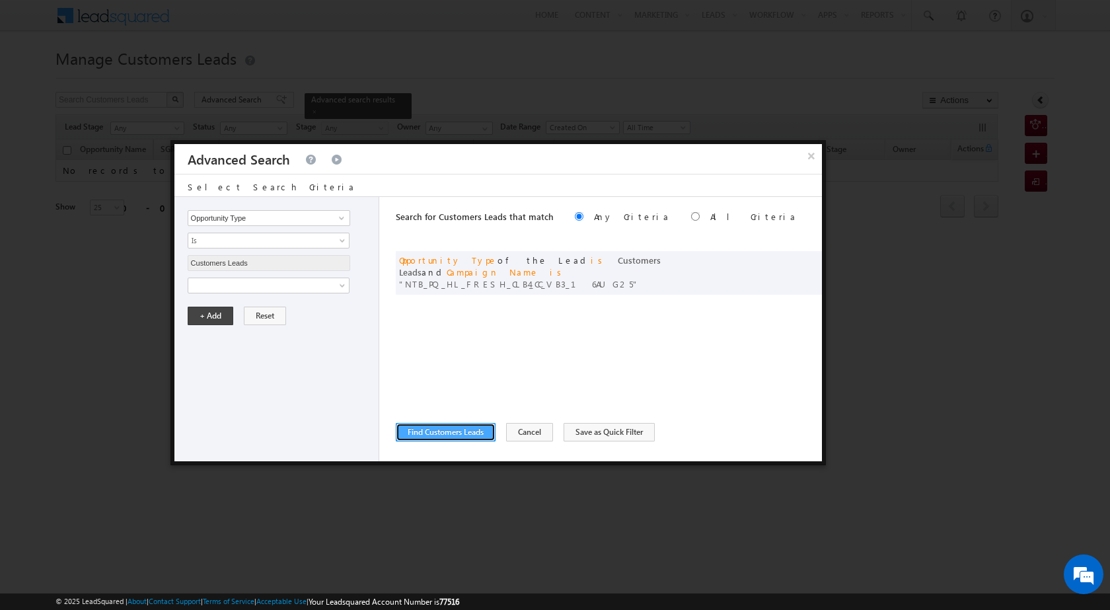
click at [441, 434] on button "Find Customers Leads" at bounding box center [446, 432] width 100 height 18
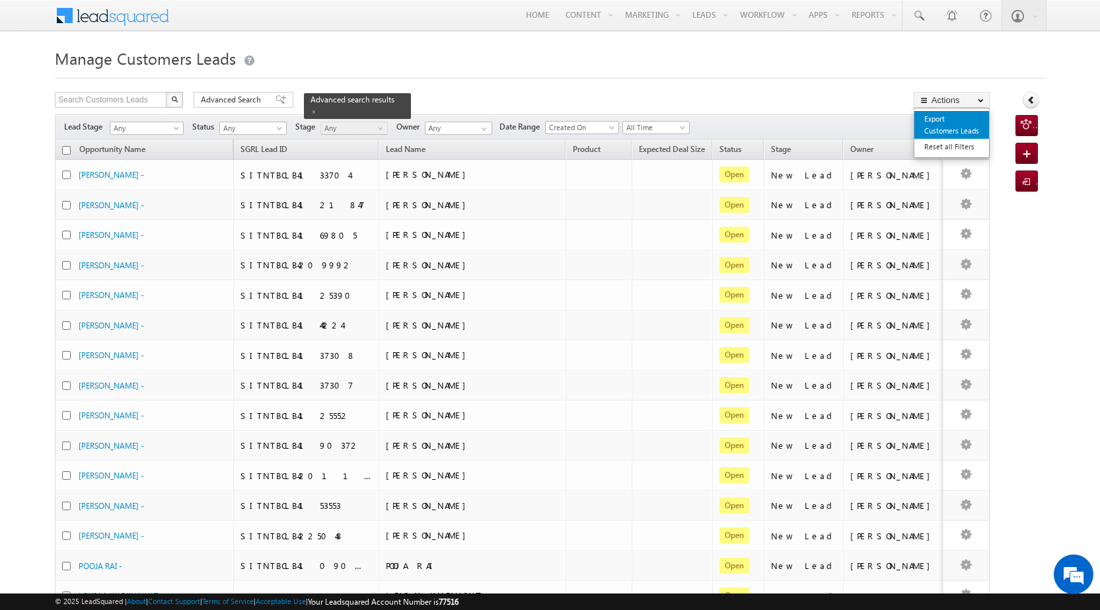
click at [945, 117] on link "Export Customers Leads" at bounding box center [951, 125] width 75 height 28
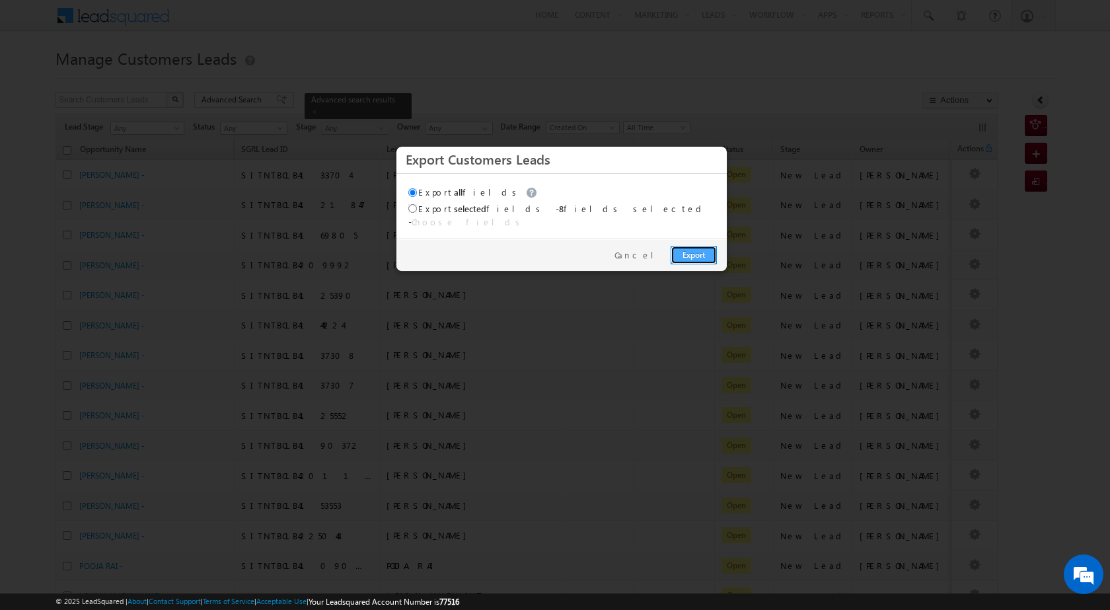
click at [696, 249] on link "Export" at bounding box center [693, 255] width 46 height 18
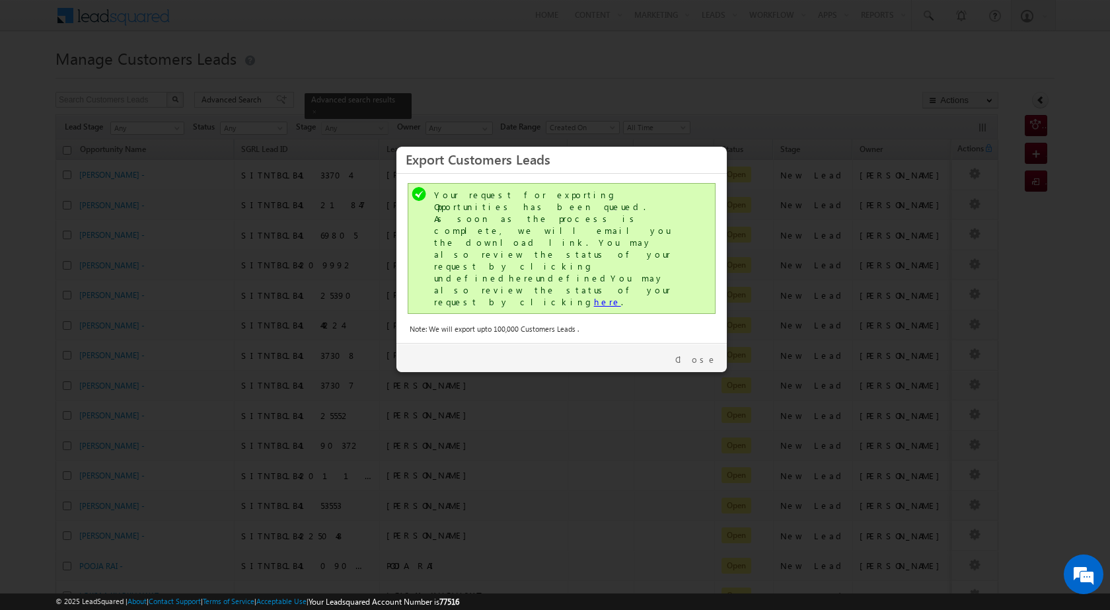
click at [594, 296] on link "here" at bounding box center [607, 301] width 27 height 11
click at [708, 353] on link "Close" at bounding box center [696, 359] width 42 height 12
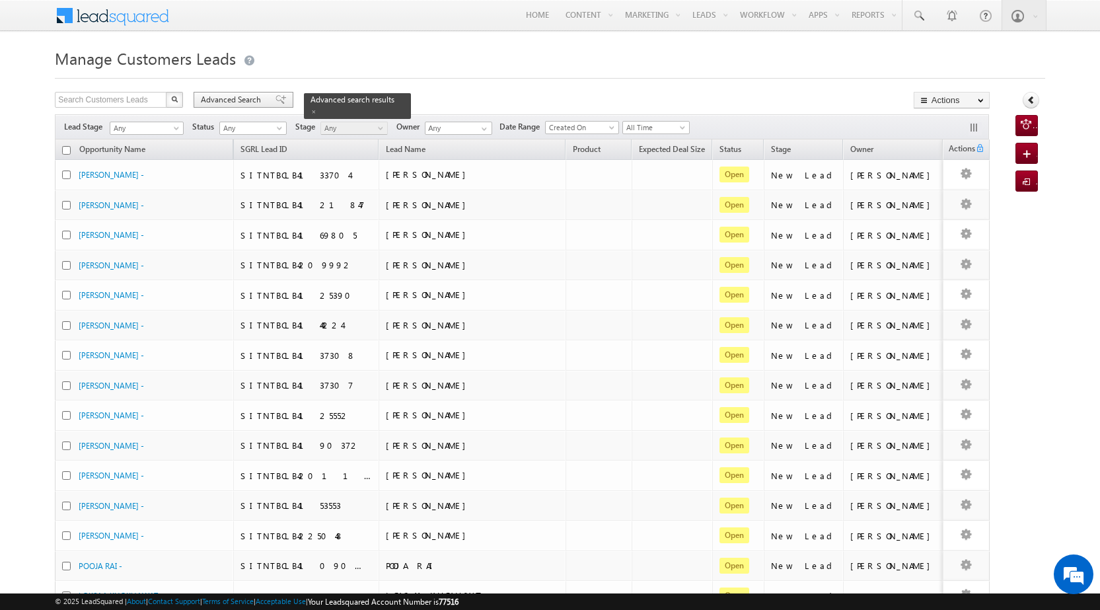
click at [235, 98] on span "Advanced Search" at bounding box center [233, 100] width 64 height 12
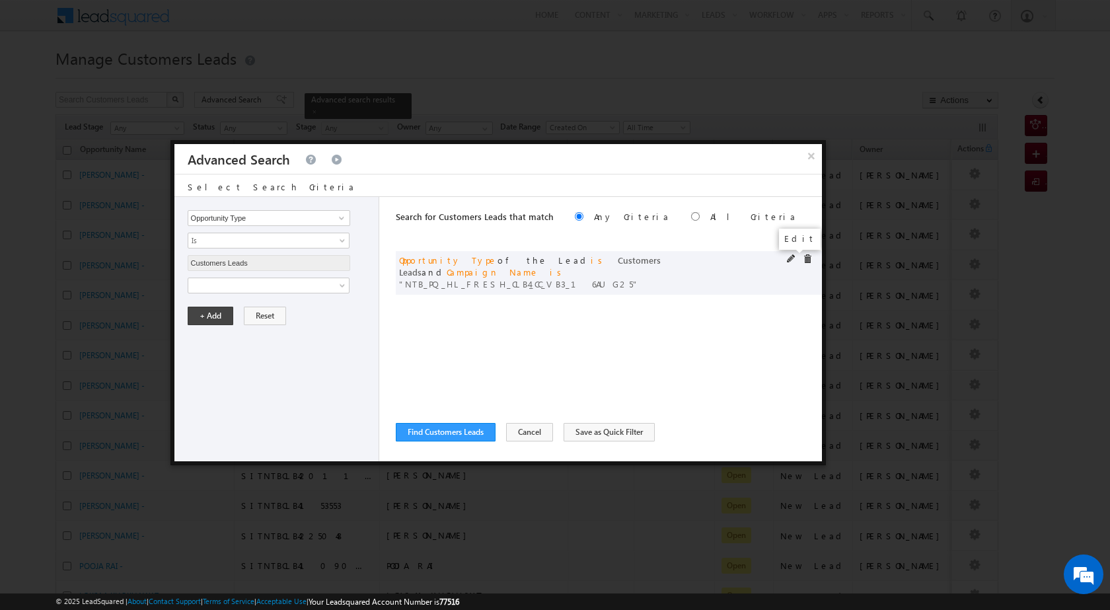
click at [790, 258] on span at bounding box center [791, 258] width 9 height 9
click at [292, 331] on input "NTB_PQ_HL_FRESH_CLB4_CC_VB3_16AUG25" at bounding box center [269, 330] width 162 height 16
paste input "SDB2"
type input "NTB_PQ_HL_FRESH_SDB2_CC_VB3_16AUG25"
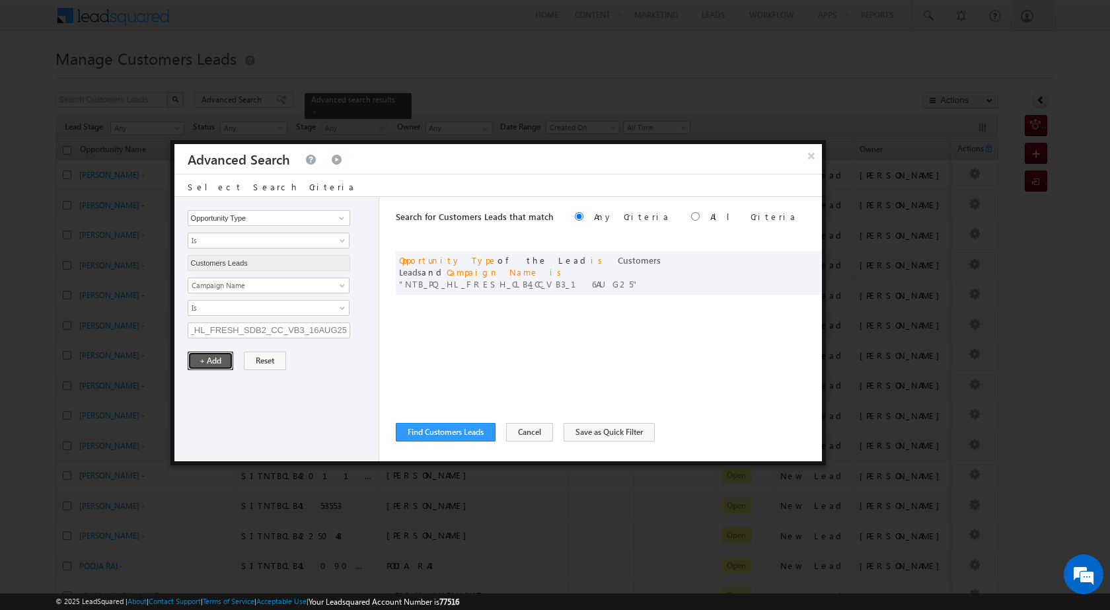
click at [218, 359] on button "+ Add" at bounding box center [211, 360] width 46 height 18
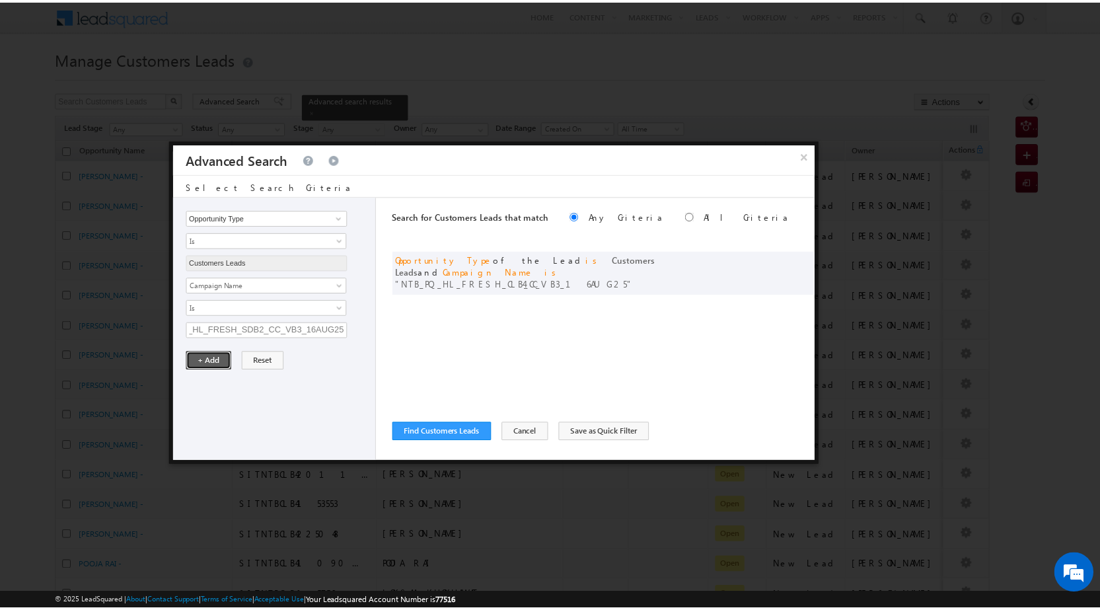
scroll to position [0, 0]
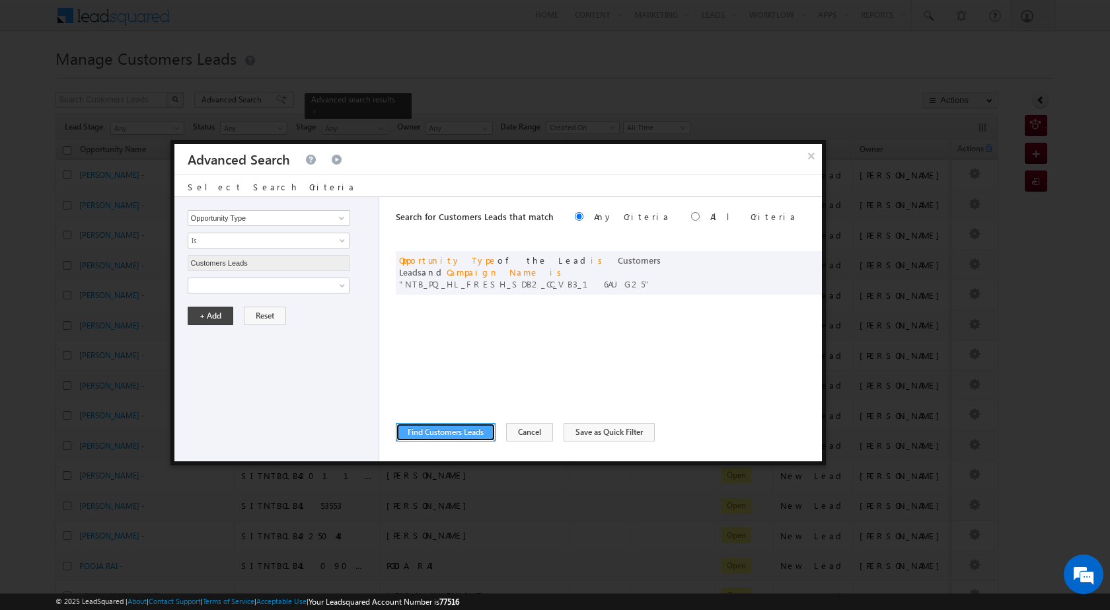
click at [454, 437] on button "Find Customers Leads" at bounding box center [446, 432] width 100 height 18
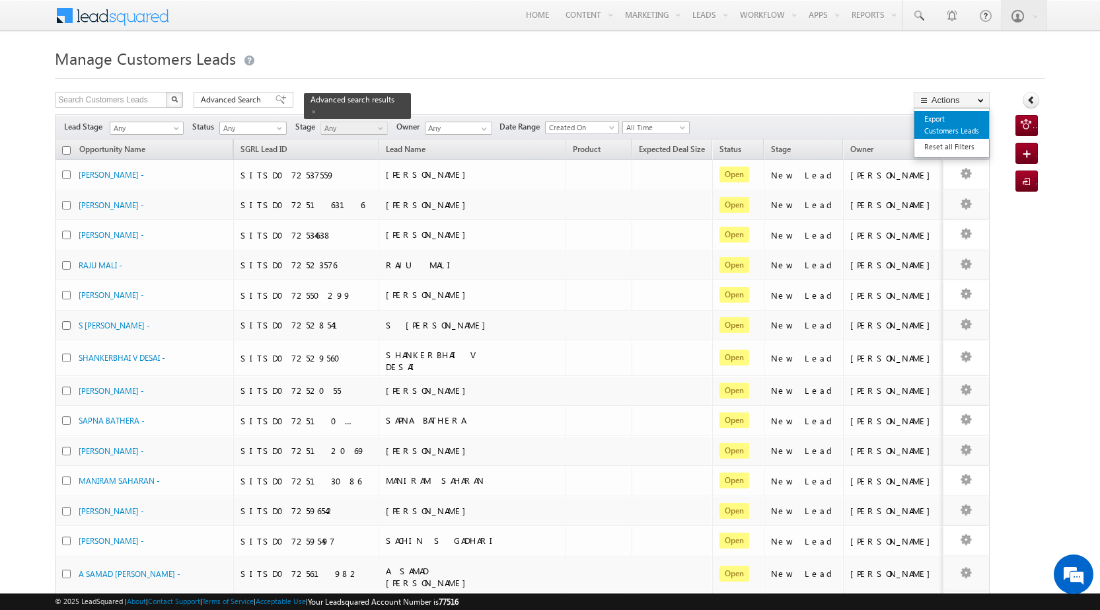
click at [947, 130] on link "Export Customers Leads" at bounding box center [951, 125] width 75 height 28
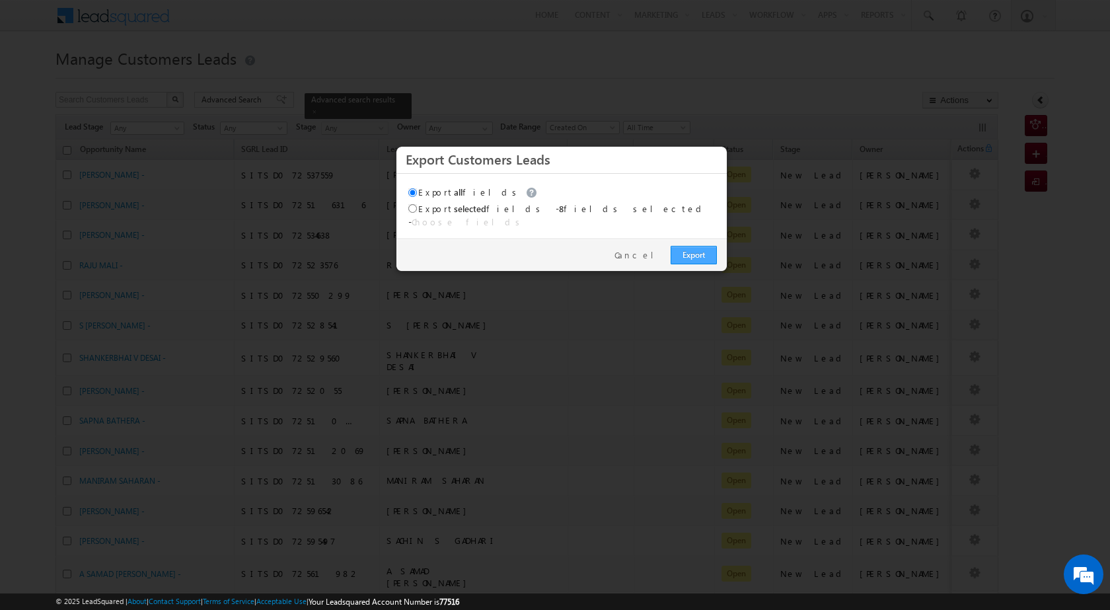
drag, startPoint x: 728, startPoint y: 250, endPoint x: 706, endPoint y: 252, distance: 21.9
click at [723, 251] on body "Menu Javed Qamar Alimuddin An... javed .ansa ri@sg rlimi" at bounding box center [555, 500] width 1110 height 1000
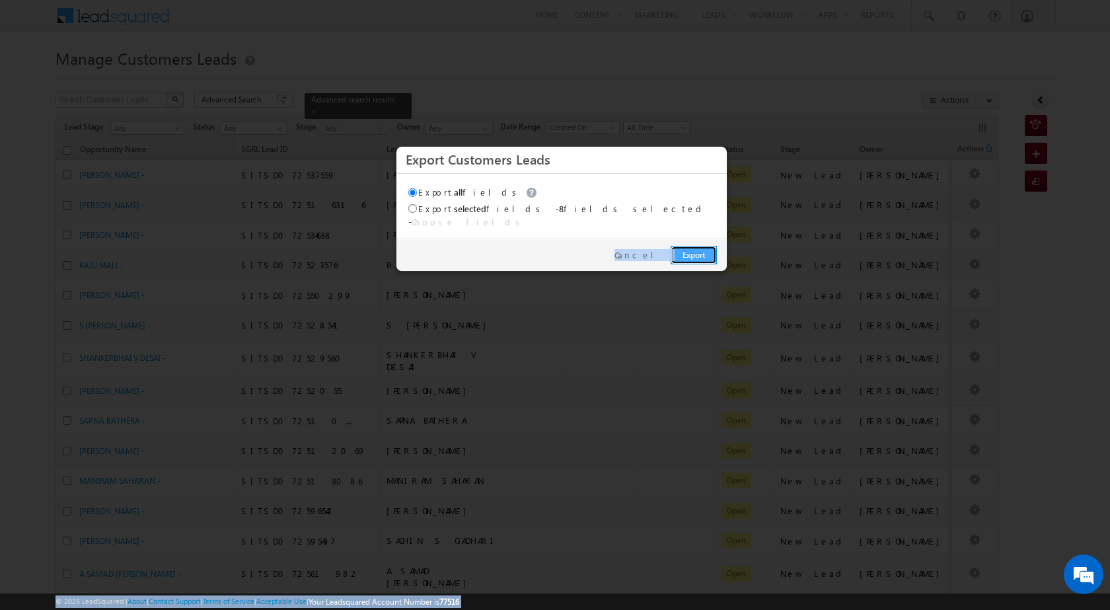
click at [705, 252] on link "Export" at bounding box center [693, 255] width 46 height 18
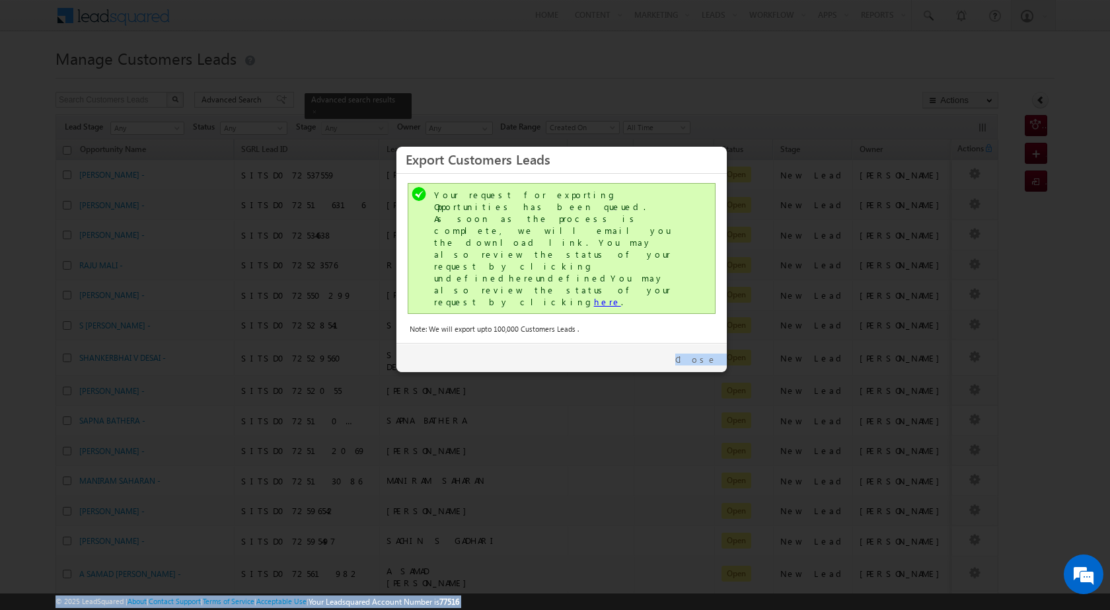
click at [594, 296] on link "here" at bounding box center [607, 301] width 27 height 11
click at [707, 353] on link "Close" at bounding box center [696, 359] width 42 height 12
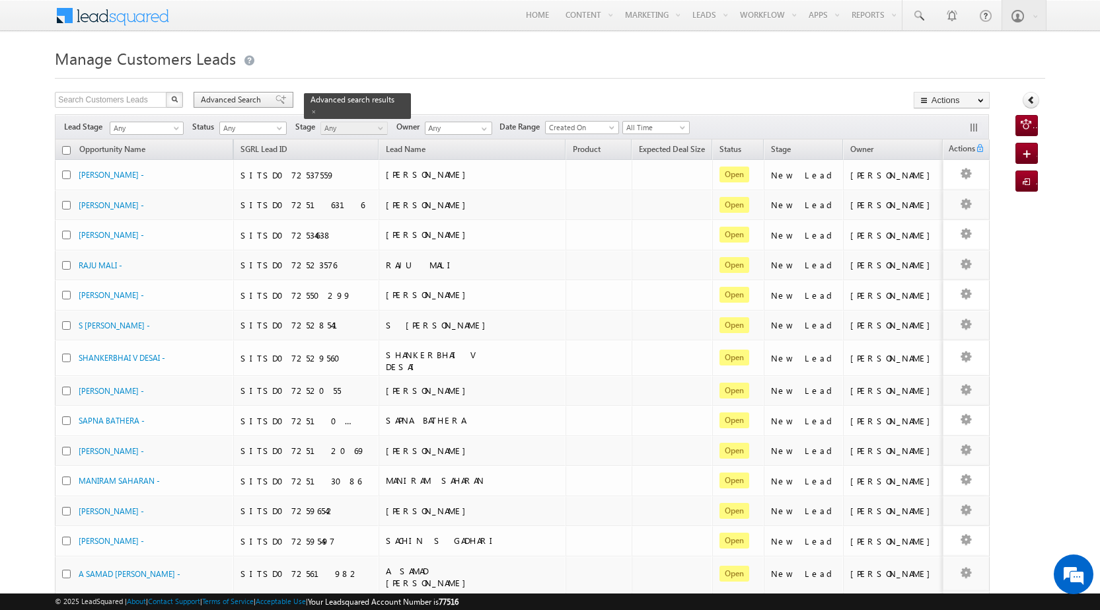
click at [209, 102] on span "Advanced Search" at bounding box center [233, 100] width 64 height 12
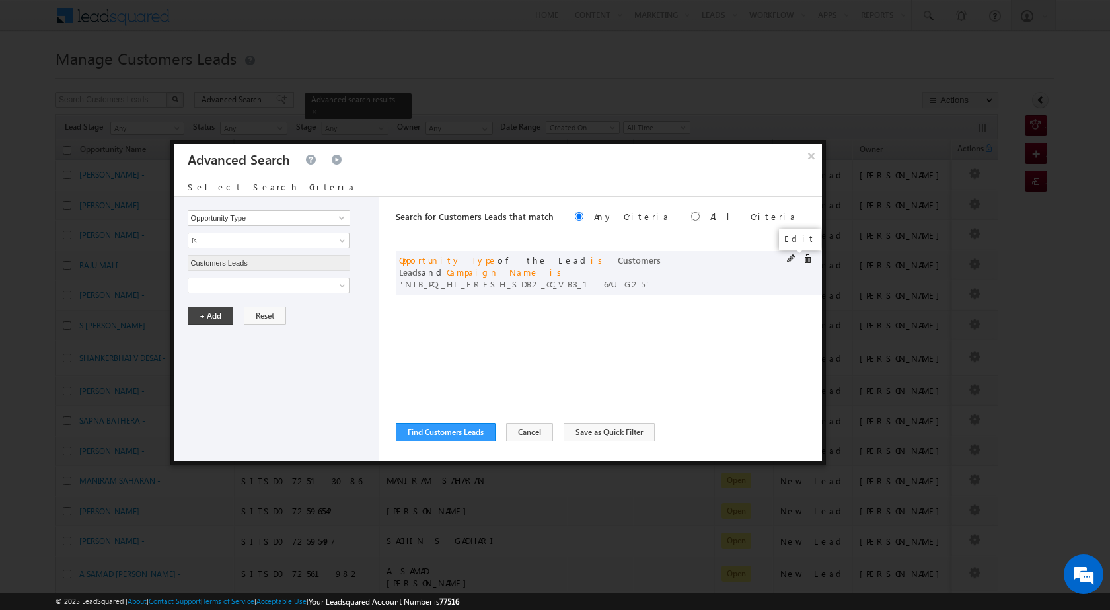
click at [787, 260] on span at bounding box center [791, 258] width 9 height 9
click at [262, 327] on input "NTB_PQ_HL_FRESH_SDB2_CC_VB3_16AUG25" at bounding box center [269, 330] width 162 height 16
paste input "A_HL_FRESH_CLB2_CC_VB4"
type input "NTB_PA_HL_FRESH_CLB2_CC_VB4_16AUG25"
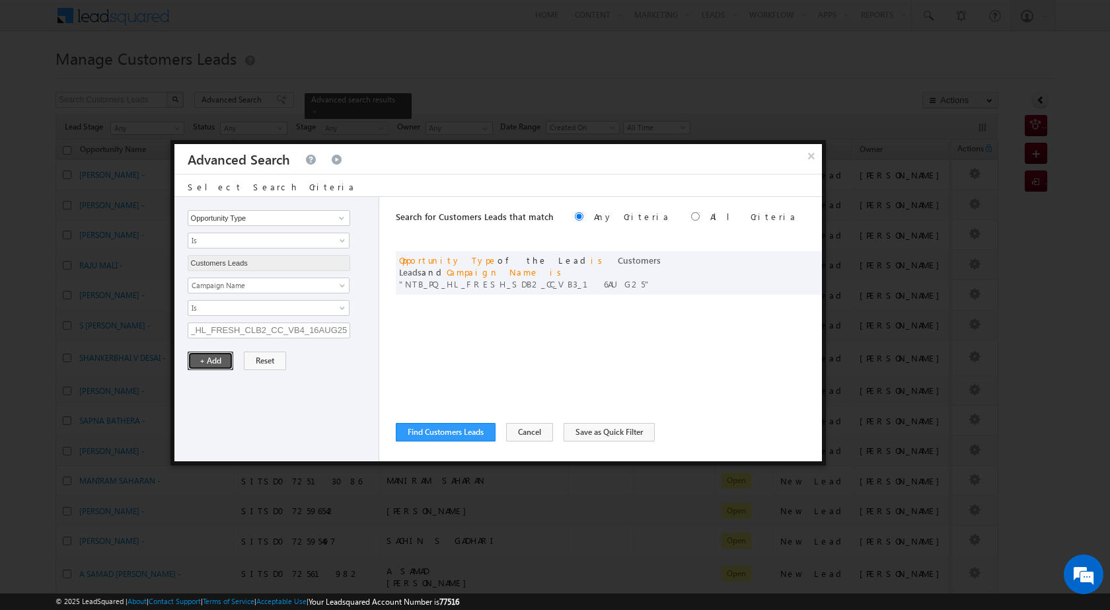
click at [203, 364] on button "+ Add" at bounding box center [211, 360] width 46 height 18
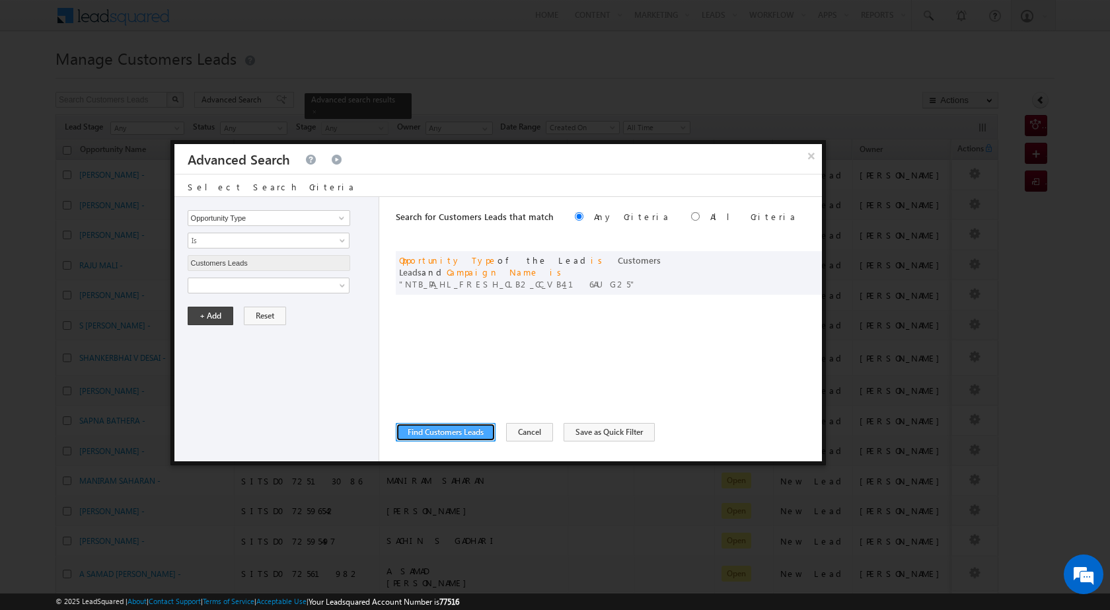
click at [463, 439] on button "Find Customers Leads" at bounding box center [446, 432] width 100 height 18
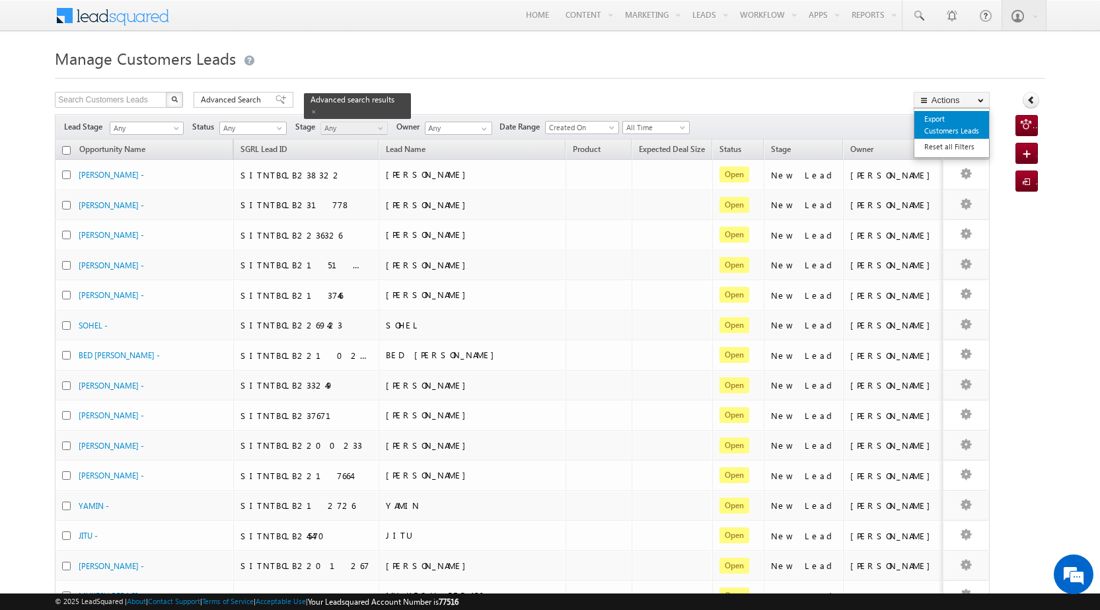
click at [939, 129] on link "Export Customers Leads" at bounding box center [951, 125] width 75 height 28
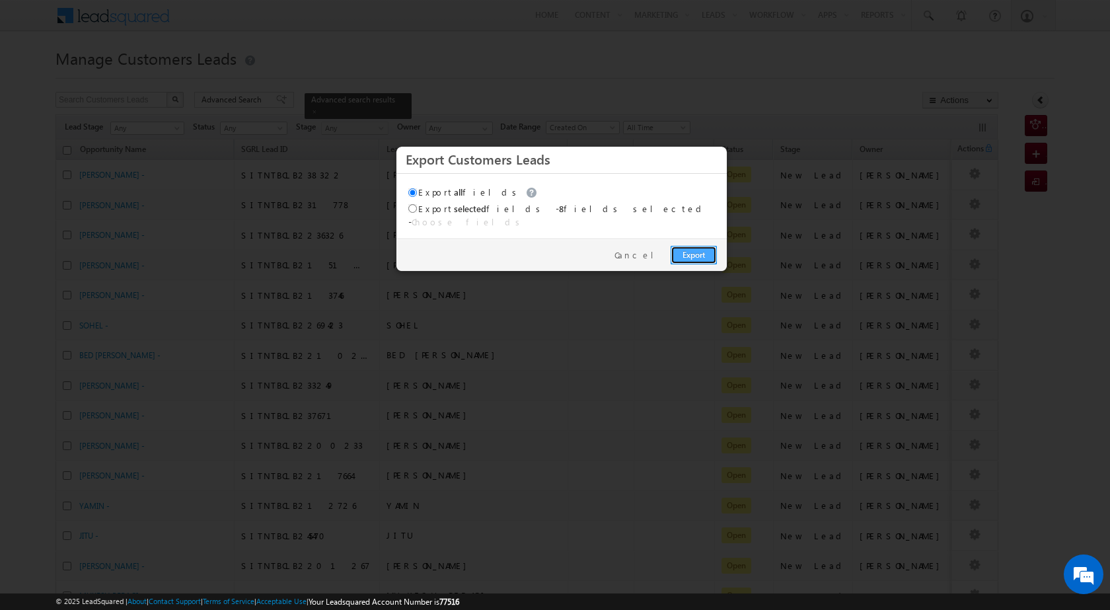
click at [685, 246] on link "Export" at bounding box center [693, 255] width 46 height 18
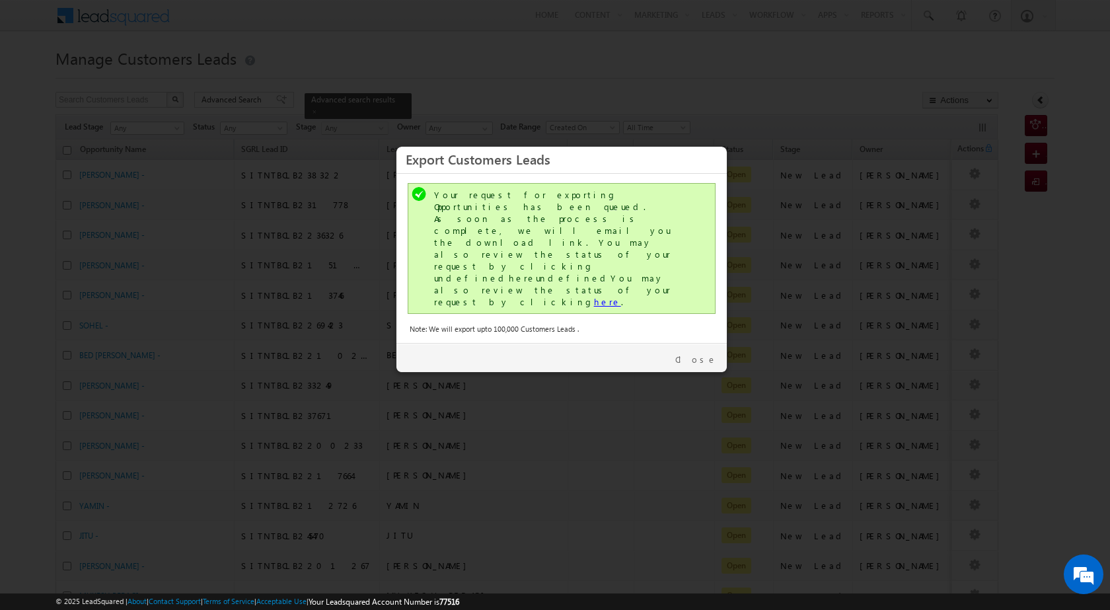
click at [594, 296] on link "here" at bounding box center [607, 301] width 27 height 11
click at [715, 353] on link "Close" at bounding box center [696, 359] width 42 height 12
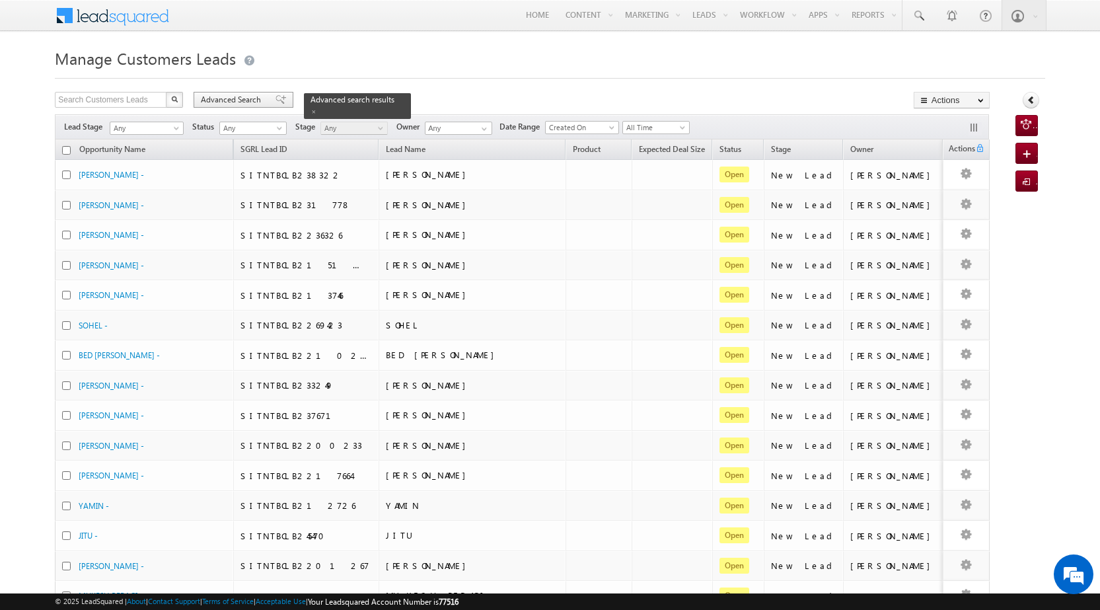
click at [236, 102] on span "Advanced Search" at bounding box center [233, 100] width 64 height 12
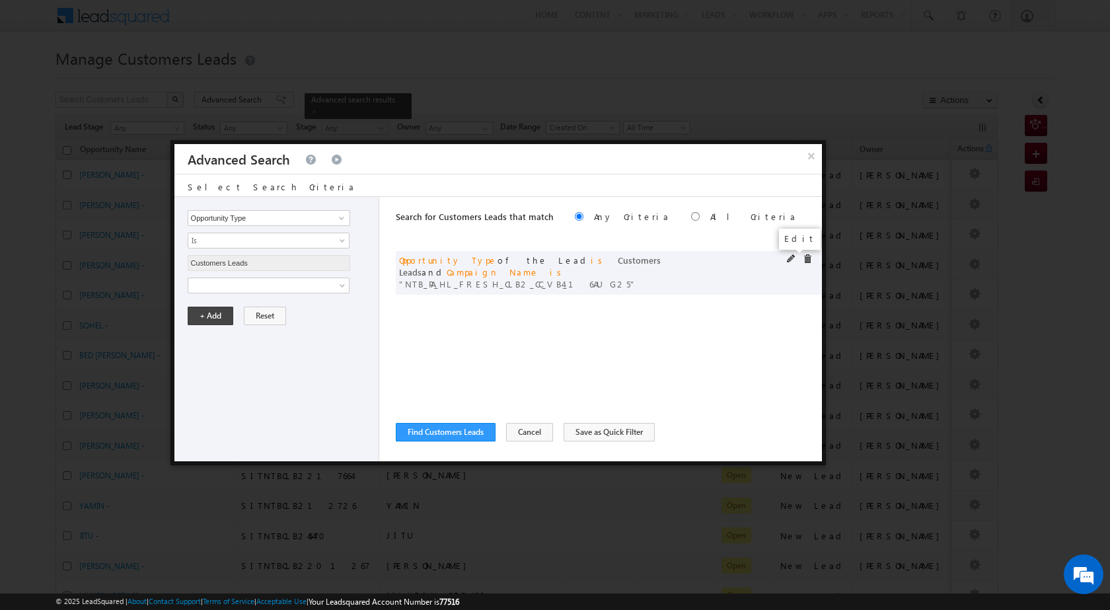
click at [787, 258] on span at bounding box center [791, 258] width 9 height 9
click at [267, 333] on input "NTB_PA_HL_FRESH_CLB2_CC_VB4_16AUG25" at bounding box center [269, 330] width 162 height 16
paste input "4"
type input "NTB_PA_HL_FRESH_CLB4_CC_VB4_16AUG25"
click at [215, 353] on button "+ Add" at bounding box center [211, 360] width 46 height 18
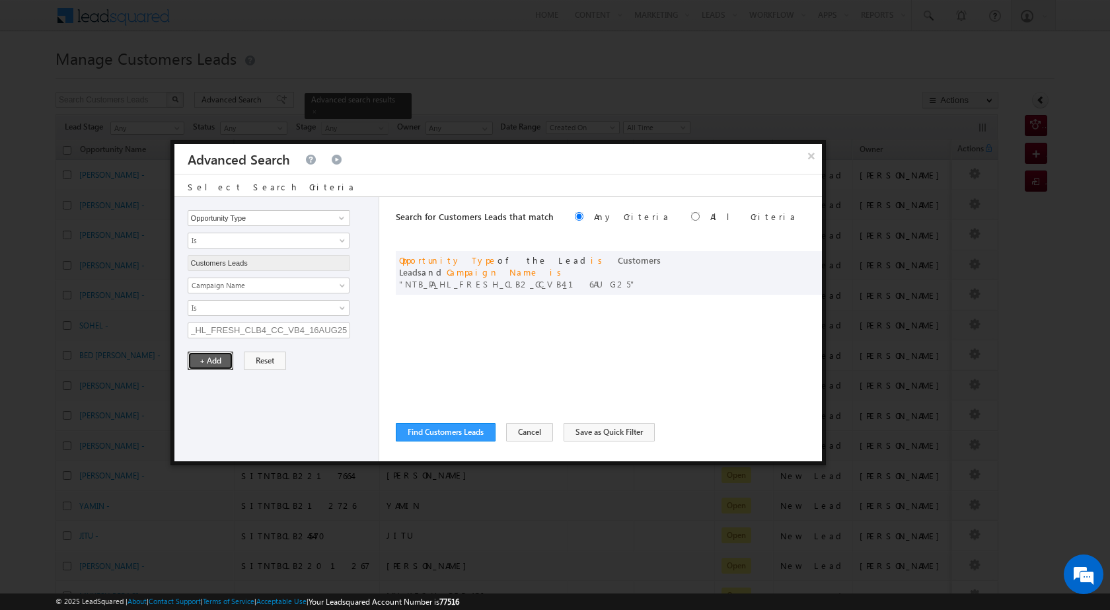
scroll to position [0, 0]
click at [462, 433] on button "Find Customers Leads" at bounding box center [446, 432] width 100 height 18
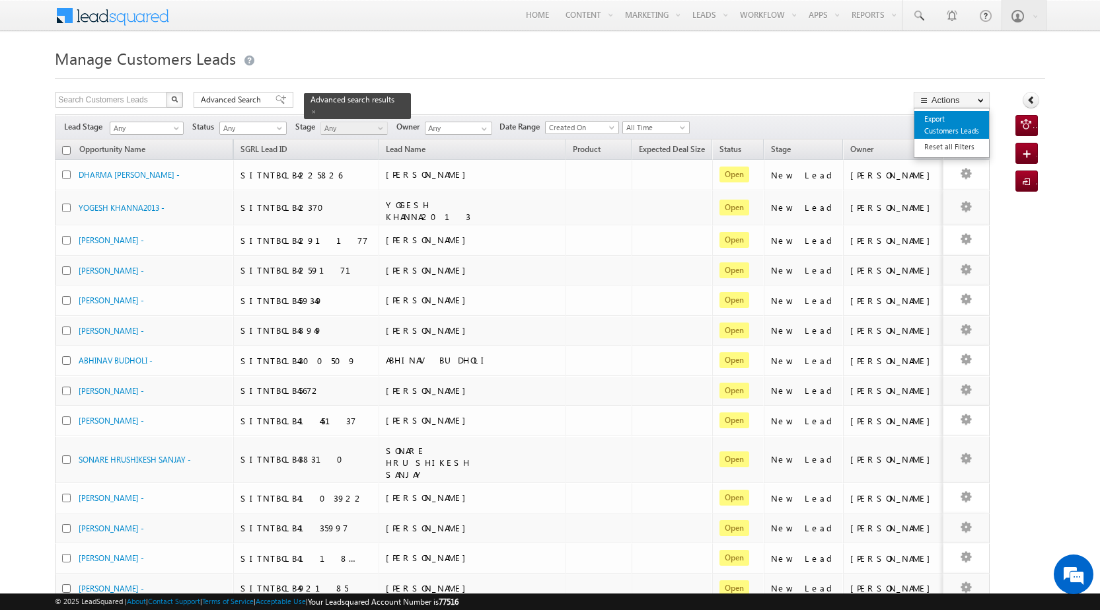
click at [941, 120] on link "Export Customers Leads" at bounding box center [951, 125] width 75 height 28
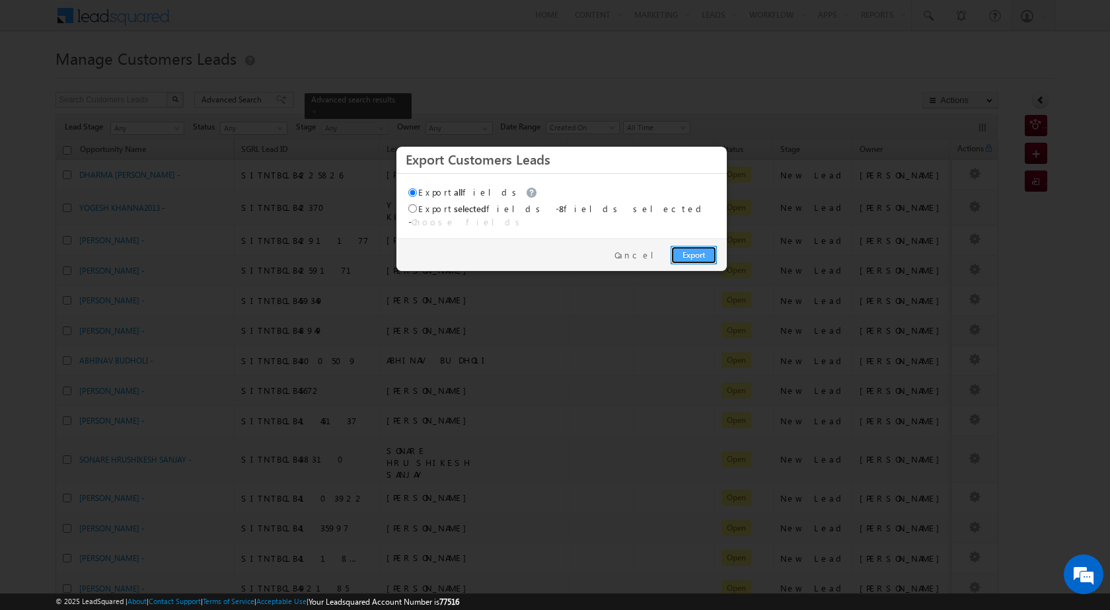
click at [703, 246] on link "Export" at bounding box center [693, 255] width 46 height 18
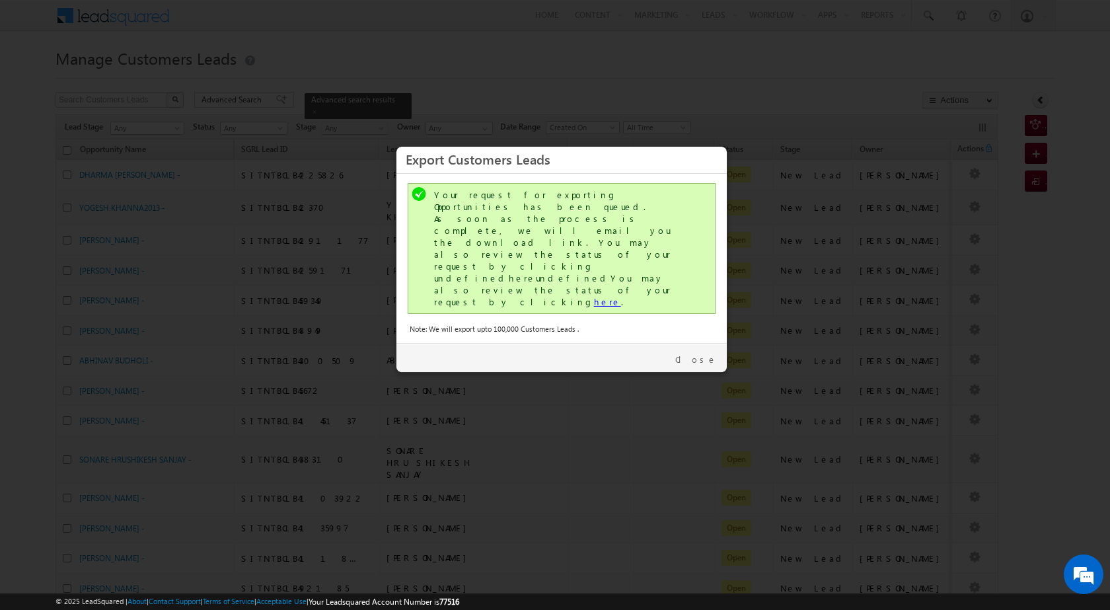
click at [594, 296] on link "here" at bounding box center [607, 301] width 27 height 11
click at [710, 353] on link "Close" at bounding box center [696, 359] width 42 height 12
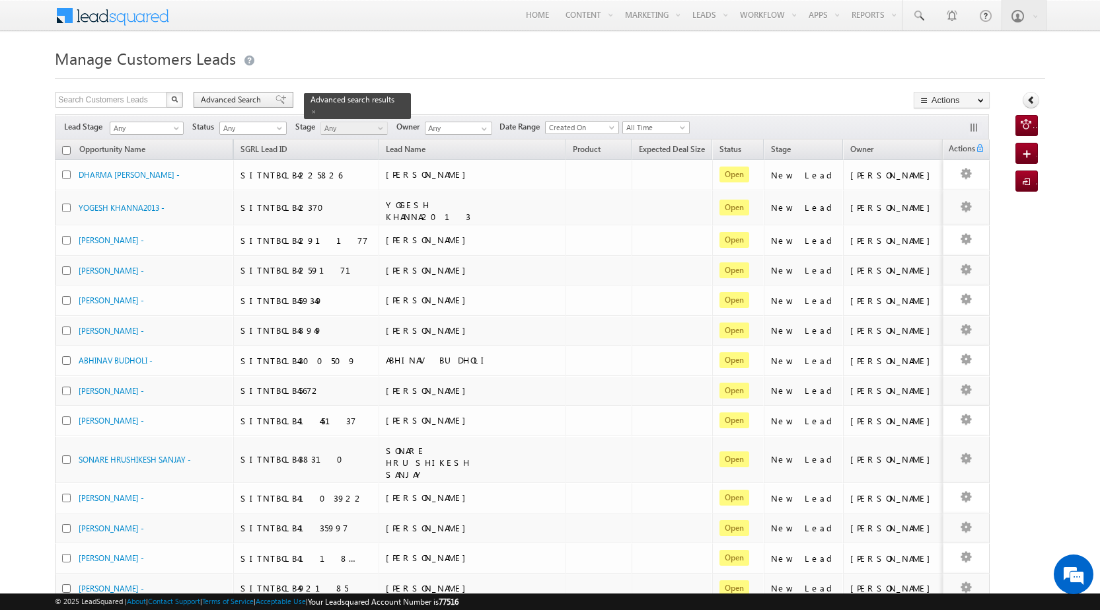
click at [250, 102] on span "Advanced Search" at bounding box center [233, 100] width 64 height 12
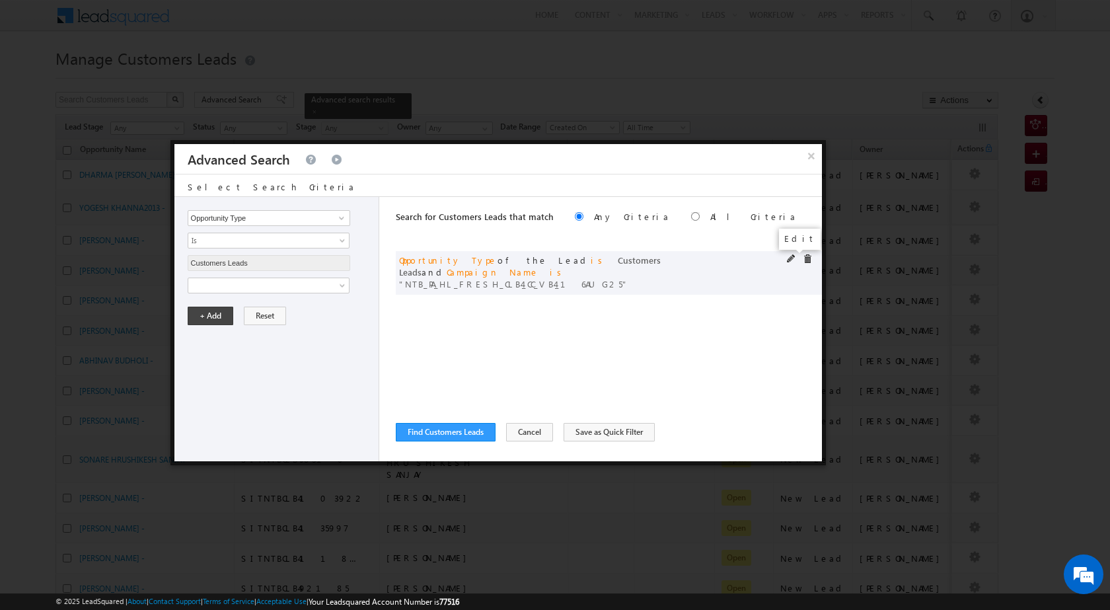
click at [791, 257] on span at bounding box center [791, 258] width 9 height 9
click at [268, 324] on input "NTB_PA_HL_FRESH_CLB4_CC_VB4_16AUG25" at bounding box center [269, 330] width 162 height 16
paste input "SDB2"
type input "NTB_PA_HL_FRESH_SDB2_CC_VB4_16AUG25"
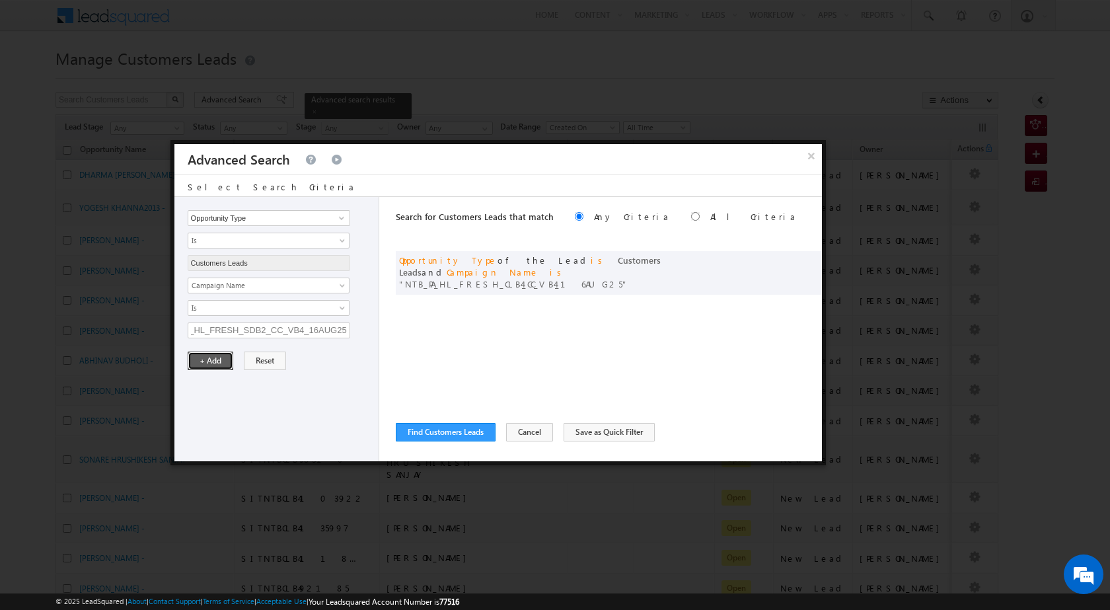
click at [206, 362] on button "+ Add" at bounding box center [211, 360] width 46 height 18
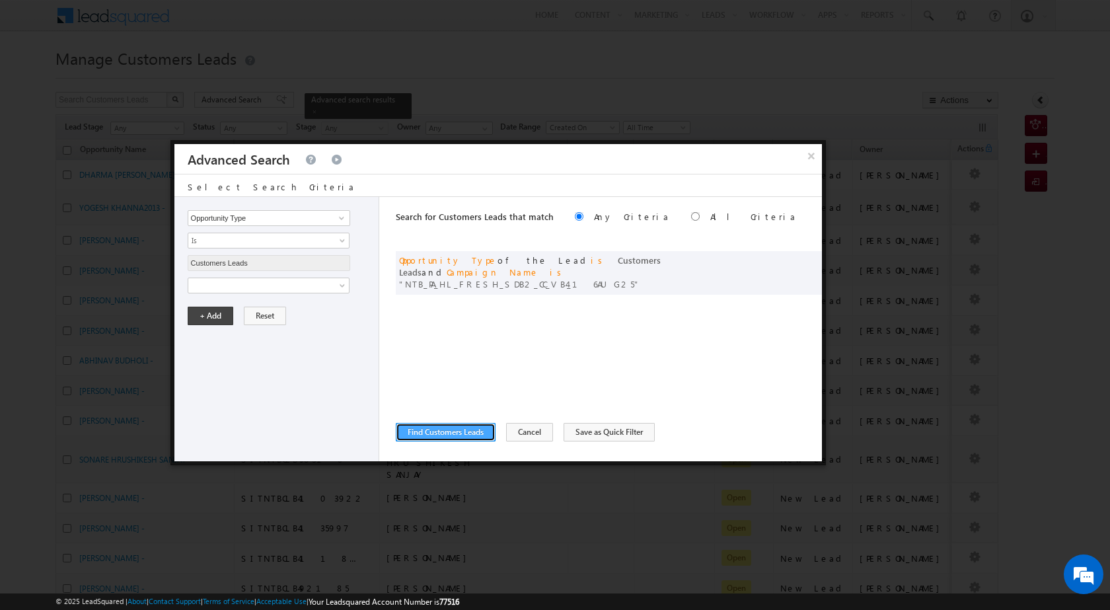
click at [437, 425] on button "Find Customers Leads" at bounding box center [446, 432] width 100 height 18
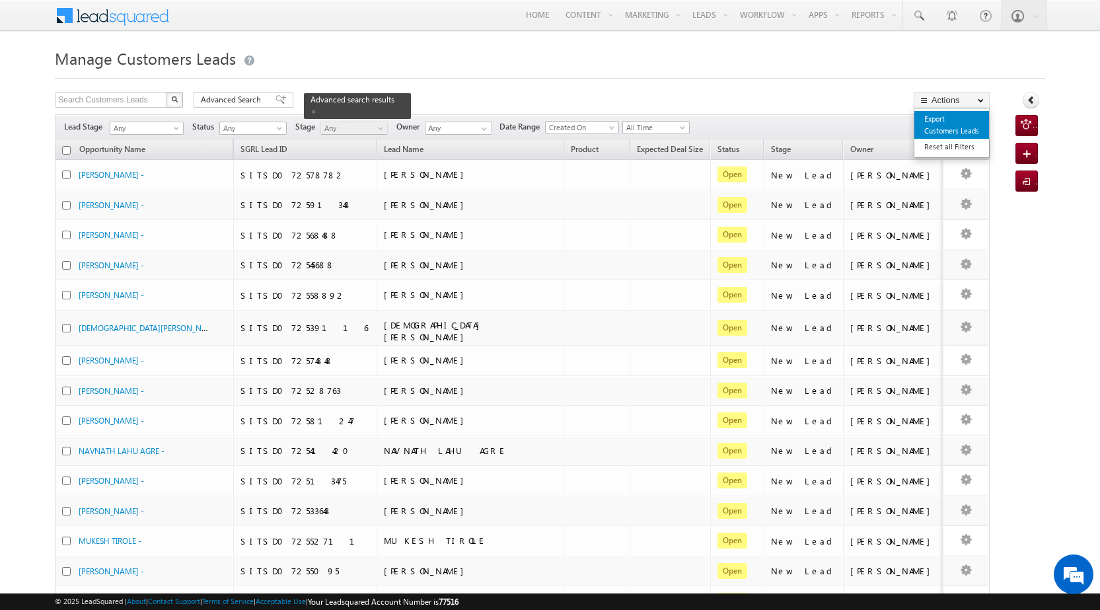
click at [963, 126] on link "Export Customers Leads" at bounding box center [951, 125] width 75 height 28
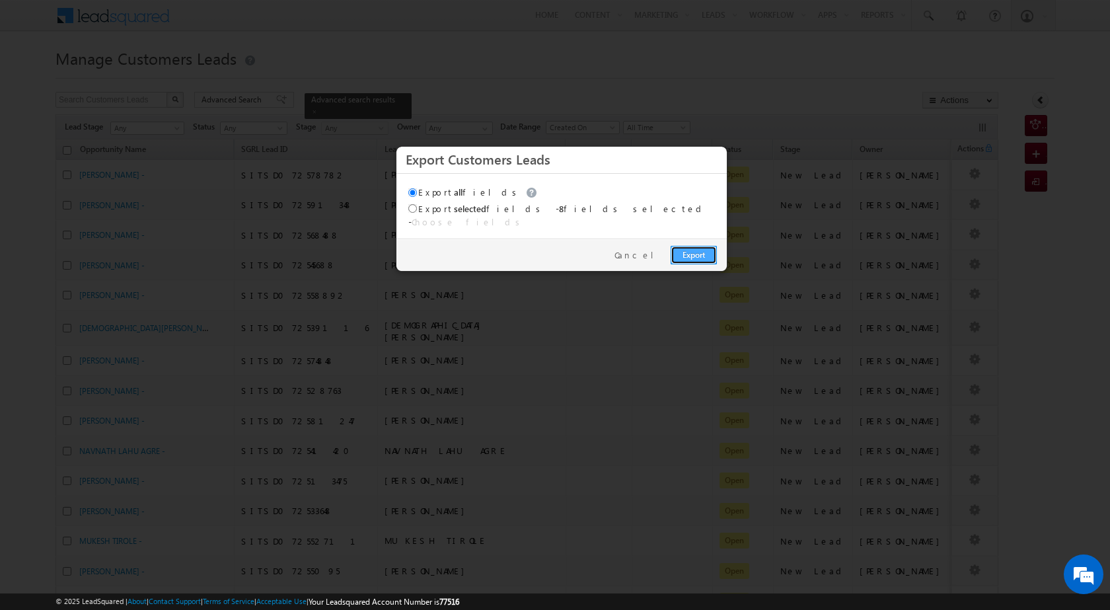
click at [713, 246] on link "Export" at bounding box center [693, 255] width 46 height 18
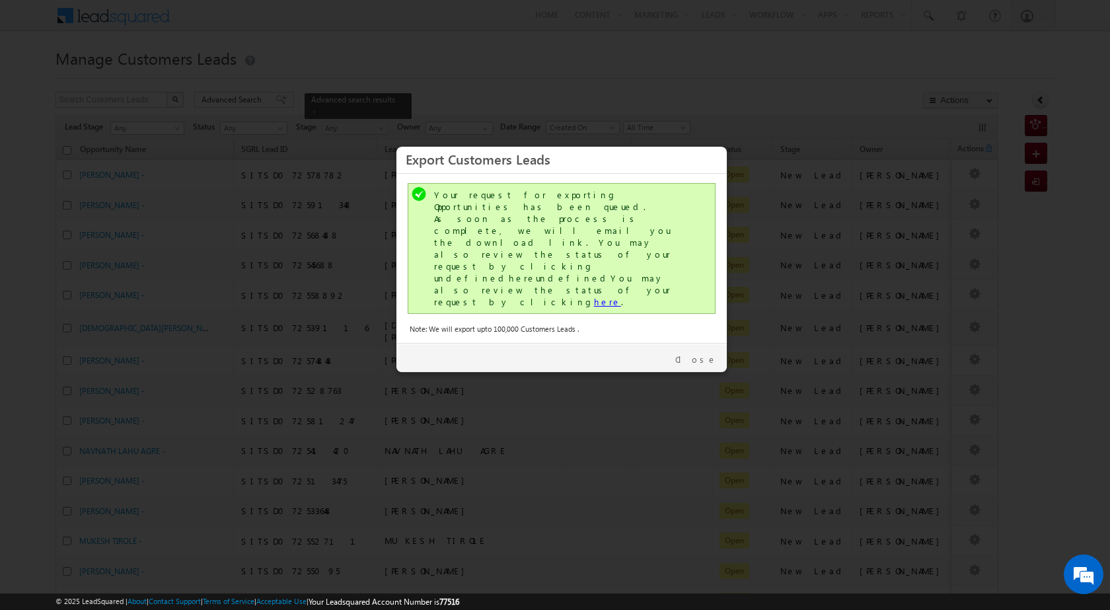
click at [594, 296] on link "here" at bounding box center [607, 301] width 27 height 11
click at [705, 353] on link "Close" at bounding box center [696, 359] width 42 height 12
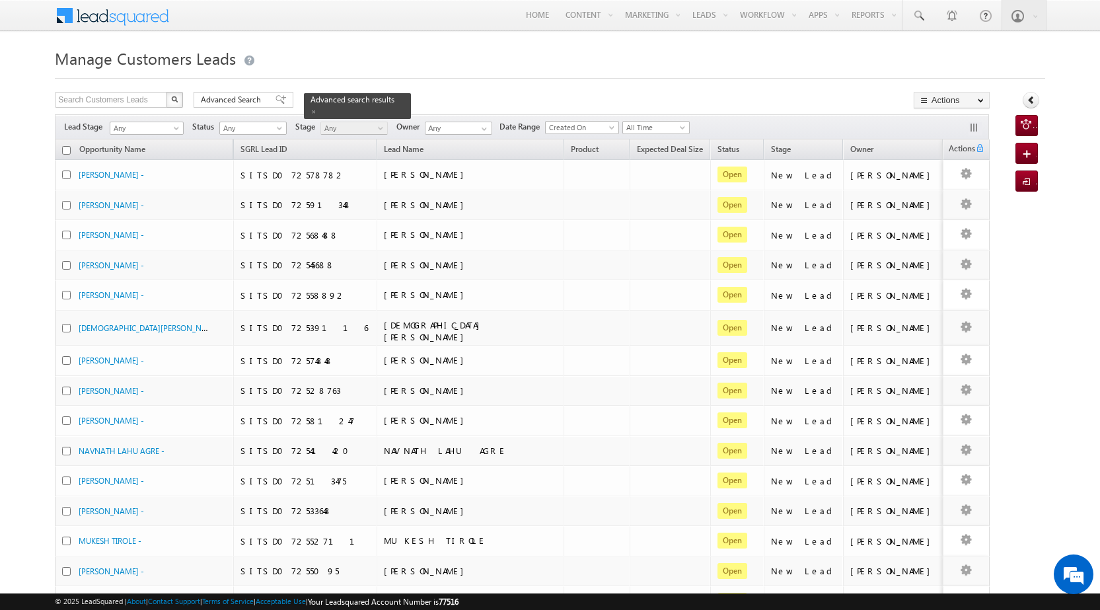
click at [219, 108] on div "Search Customers Leads X 23 results found Advanced Search Advanced search resul…" at bounding box center [522, 101] width 935 height 19
click at [225, 102] on span "Advanced Search" at bounding box center [233, 100] width 64 height 12
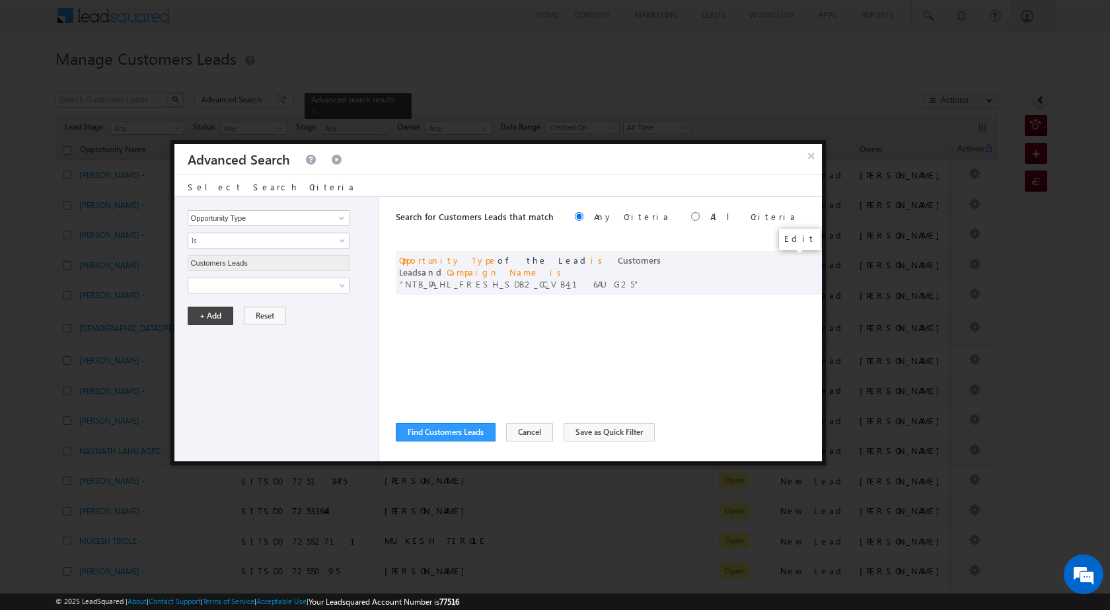
click at [0, 0] on span at bounding box center [0, 0] width 0 height 0
click at [284, 331] on input "NTB_PA_HL_FRESH_SDB2_CC_VB4_16AUG25" at bounding box center [269, 330] width 162 height 16
paste input "Q_HL_FRESH_CL"
type input "NTB_PQ_HL_FRESH_CLB2_CC_VB4_16AUG25"
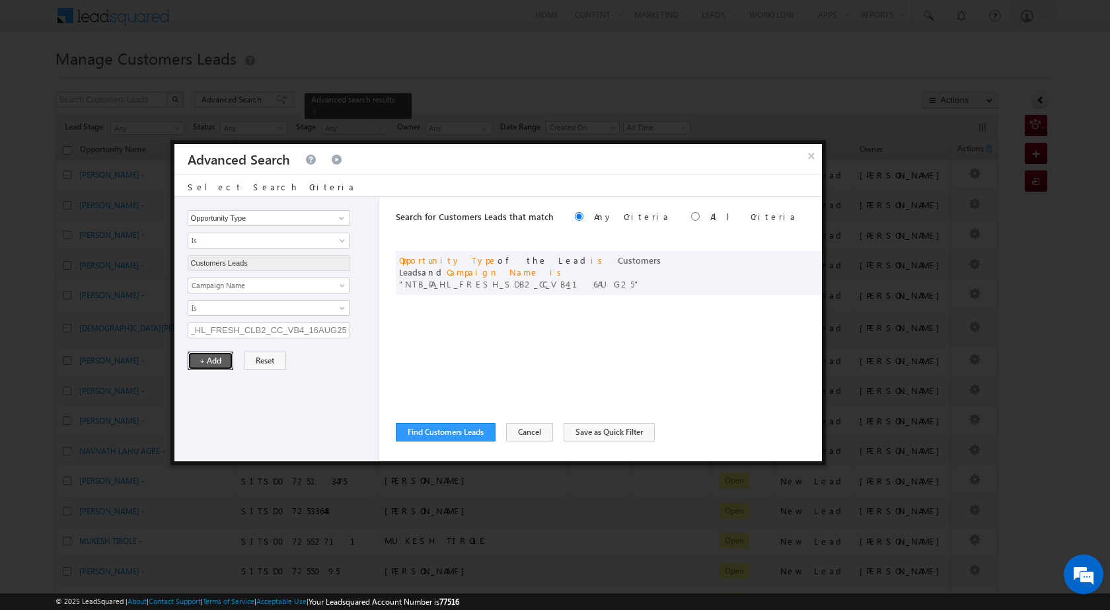
click at [215, 357] on button "+ Add" at bounding box center [211, 360] width 46 height 18
click at [471, 425] on button "Find Customers Leads" at bounding box center [446, 432] width 100 height 18
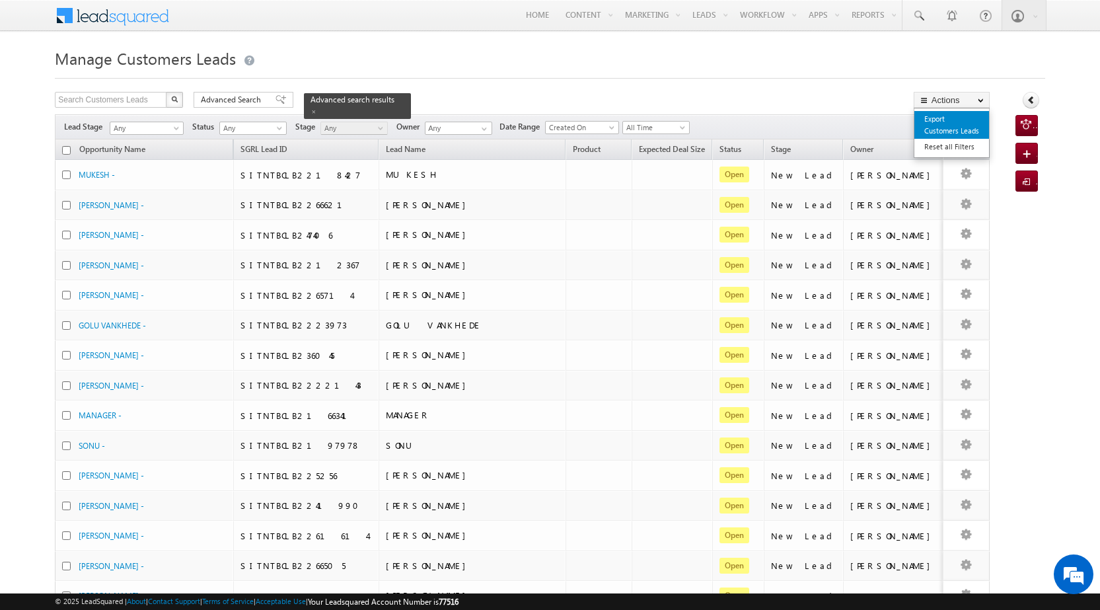
click at [956, 133] on link "Export Customers Leads" at bounding box center [951, 125] width 75 height 28
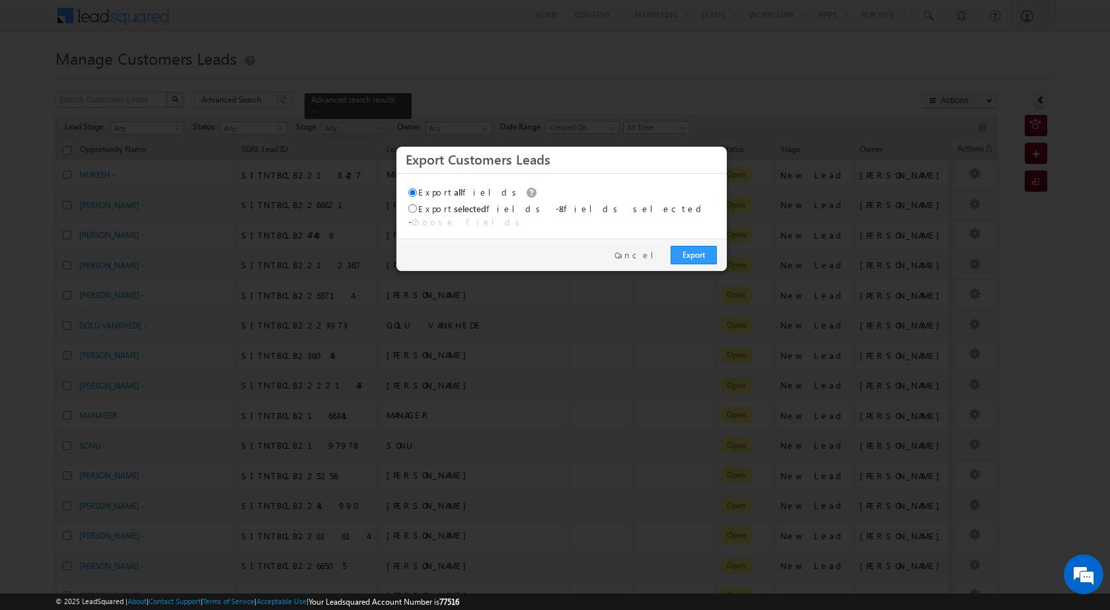
click at [723, 248] on div "Export Cancel" at bounding box center [561, 254] width 330 height 32
click at [719, 248] on div "Export Cancel" at bounding box center [561, 254] width 330 height 32
click at [692, 254] on link "Export" at bounding box center [693, 255] width 46 height 18
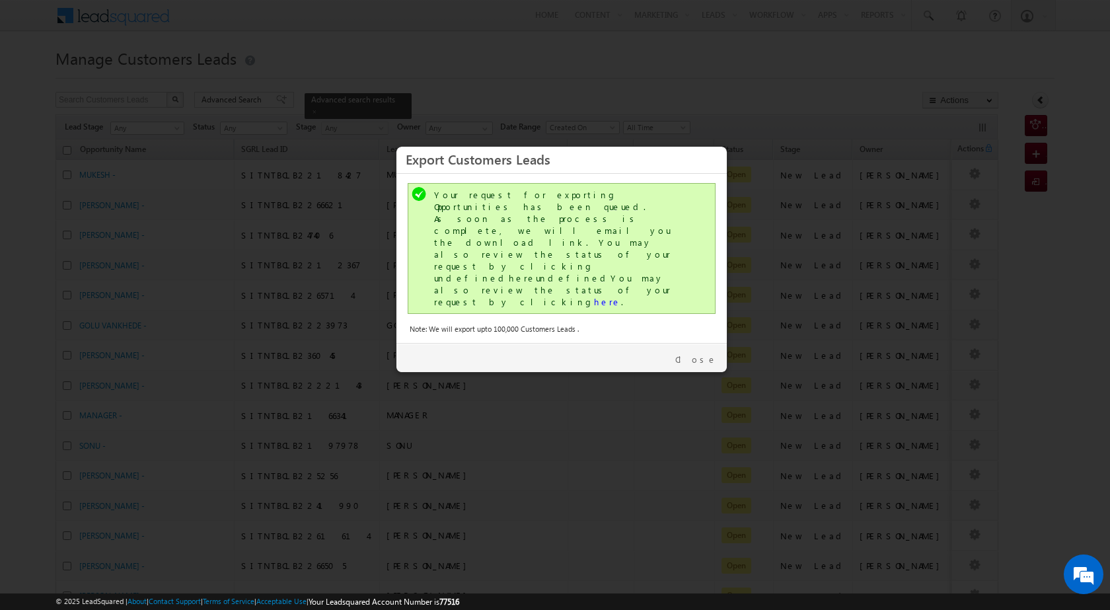
click at [505, 244] on div "Your request for exporting Opportunities has been queued. As soon as the proces…" at bounding box center [563, 248] width 258 height 119
click at [594, 296] on link "here" at bounding box center [607, 301] width 27 height 11
click at [693, 343] on div "Close" at bounding box center [561, 357] width 330 height 29
click at [698, 353] on link "Close" at bounding box center [696, 359] width 42 height 12
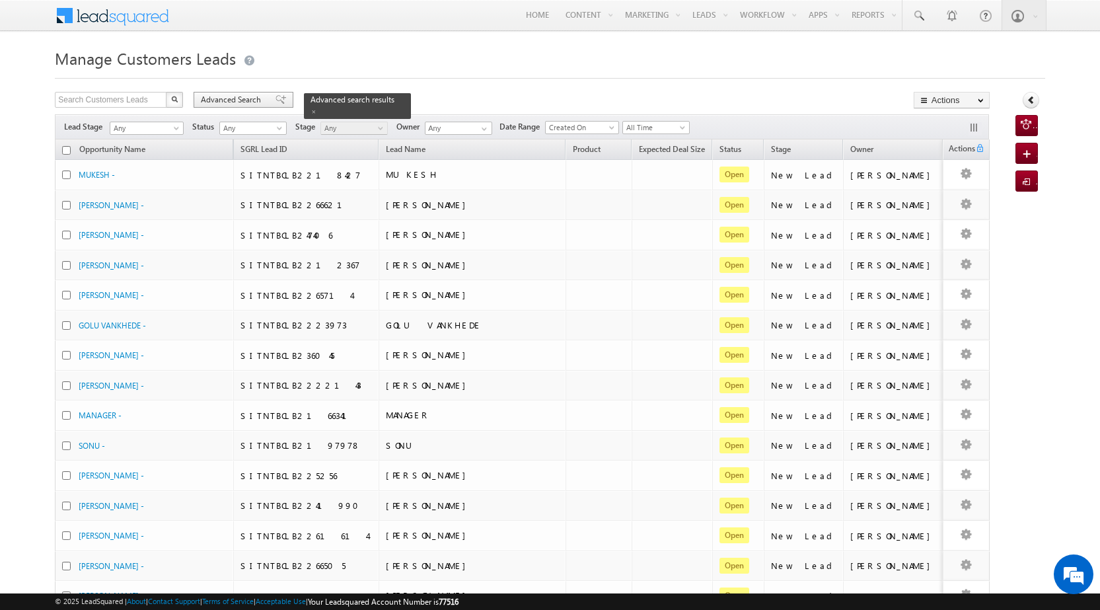
click at [244, 99] on span "Advanced Search" at bounding box center [233, 100] width 64 height 12
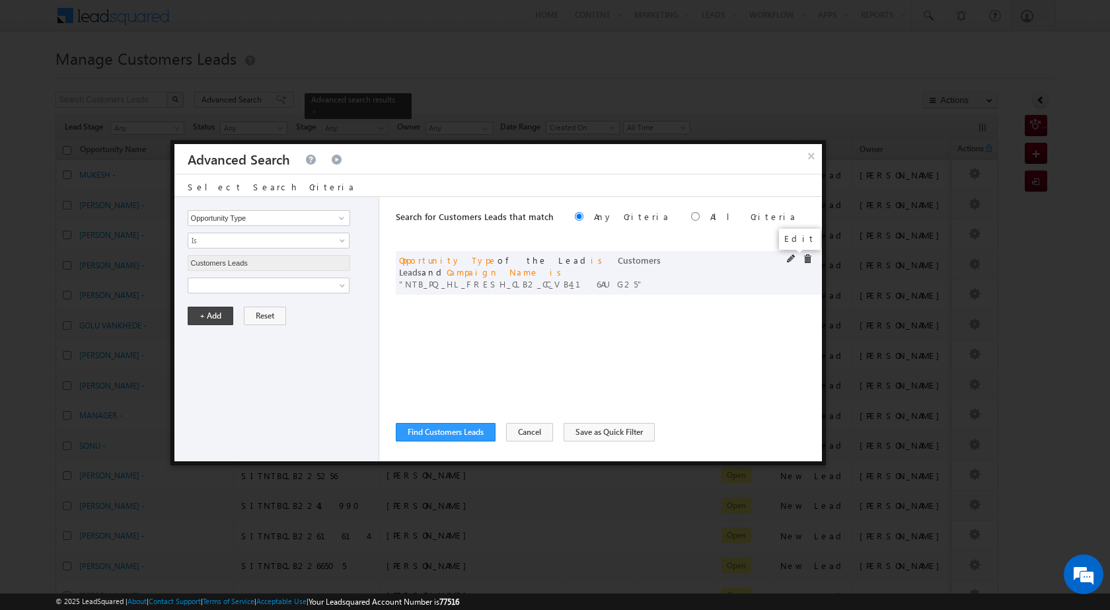
click at [790, 258] on span at bounding box center [791, 258] width 9 height 9
click at [326, 328] on input "NTB_PQ_HL_FRESH_CLB2_CC_VB4_16AUG25" at bounding box center [269, 330] width 162 height 16
paste input "4"
type input "NTB_PQ_HL_FRESH_CLB4_CC_VB4_16AUG25"
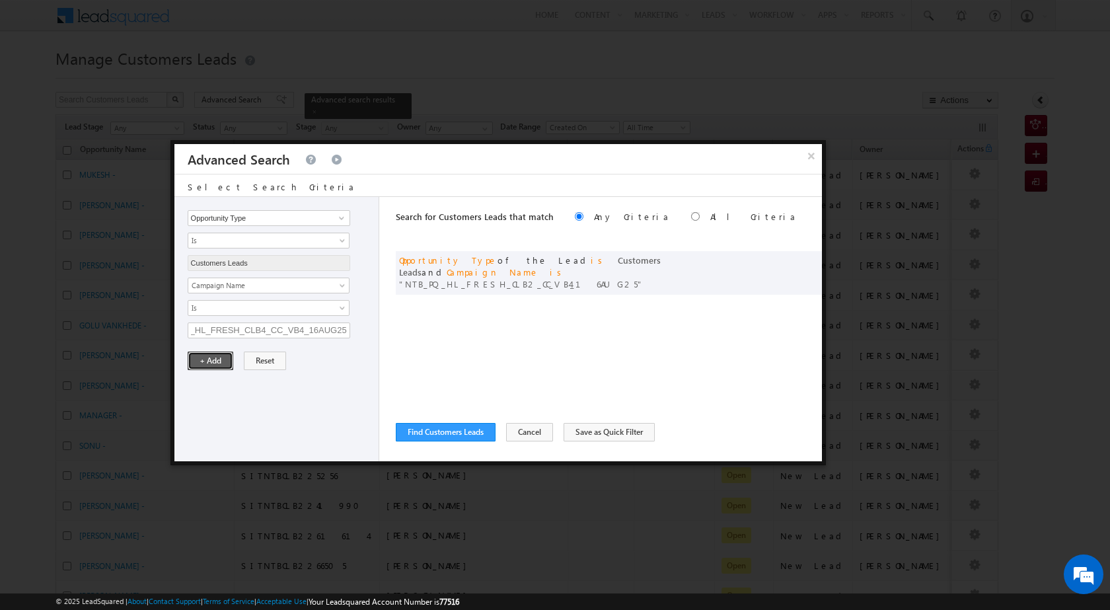
click at [211, 362] on button "+ Add" at bounding box center [211, 360] width 46 height 18
click at [458, 430] on button "Find Customers Leads" at bounding box center [446, 432] width 100 height 18
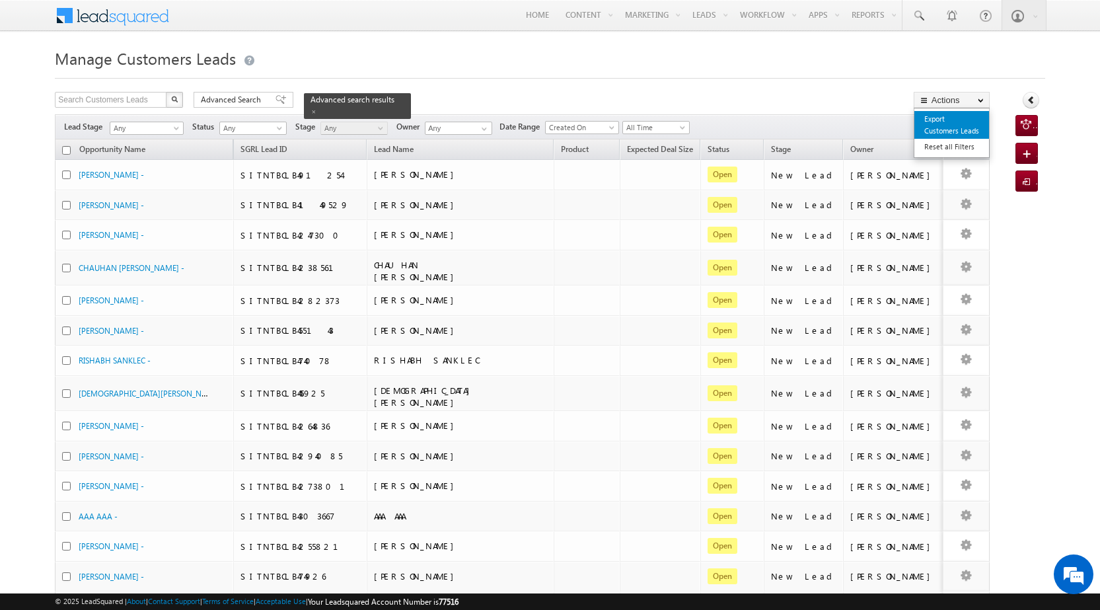
click at [944, 125] on link "Export Customers Leads" at bounding box center [951, 125] width 75 height 28
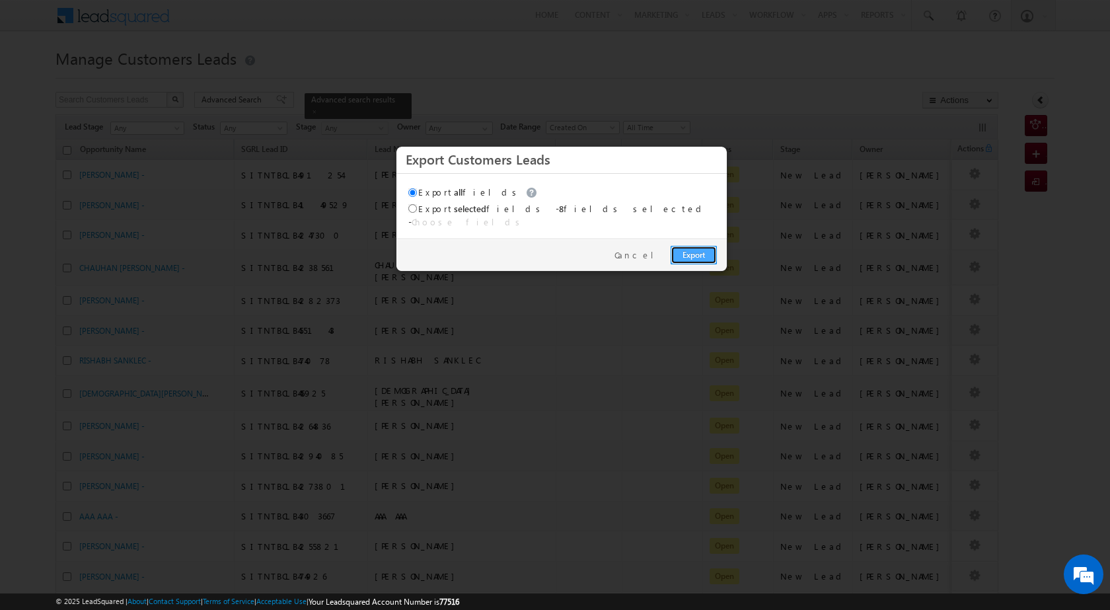
click at [701, 251] on link "Export" at bounding box center [693, 255] width 46 height 18
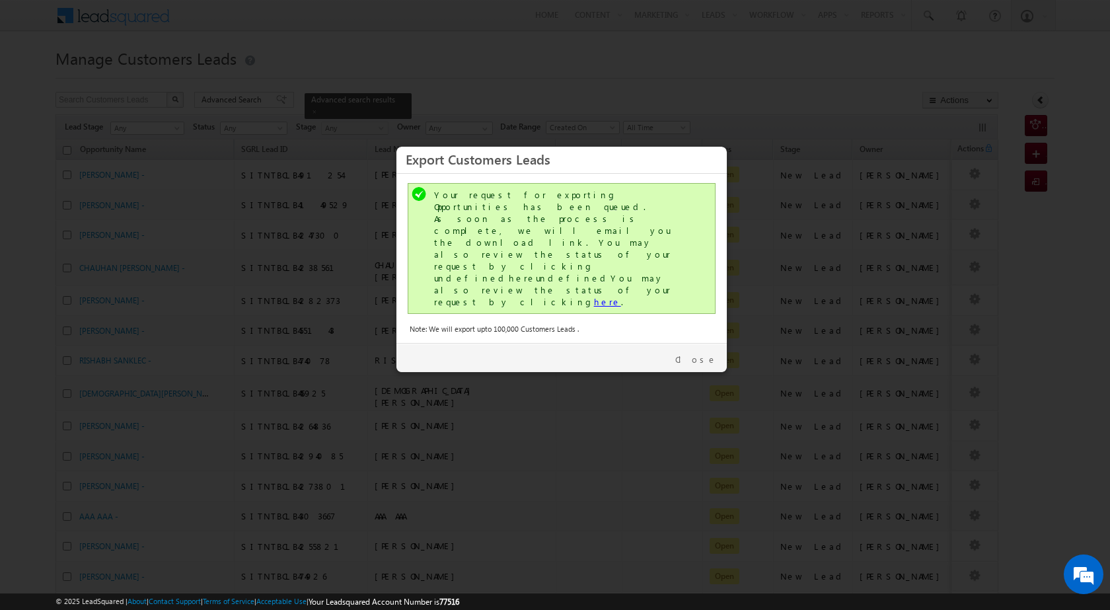
click at [594, 296] on link "here" at bounding box center [607, 301] width 27 height 11
click at [707, 353] on link "Close" at bounding box center [696, 359] width 42 height 12
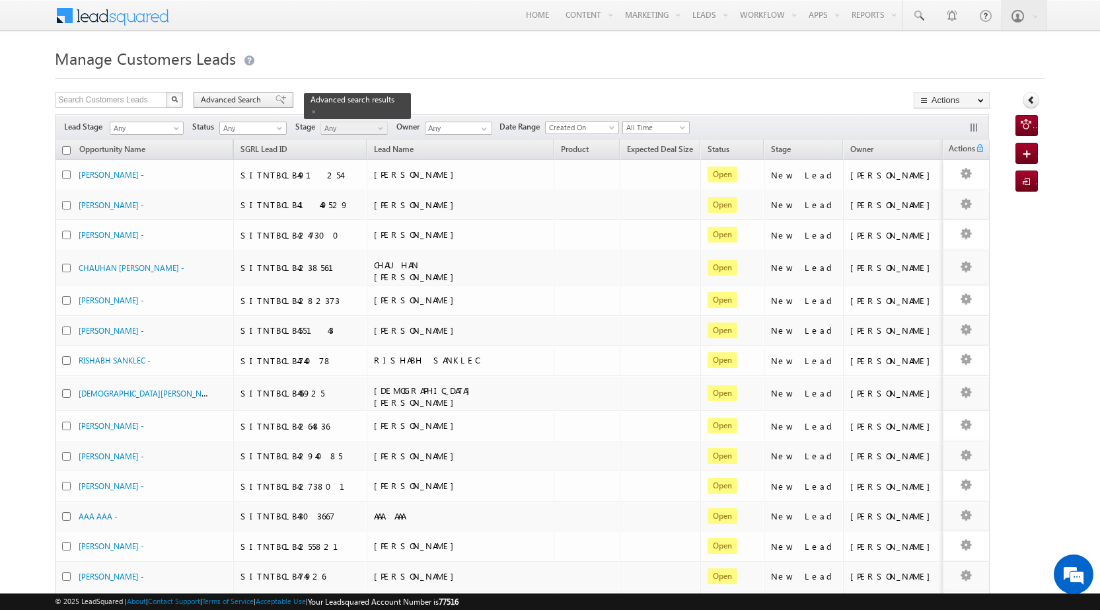
click at [248, 100] on span "Advanced Search" at bounding box center [233, 100] width 64 height 12
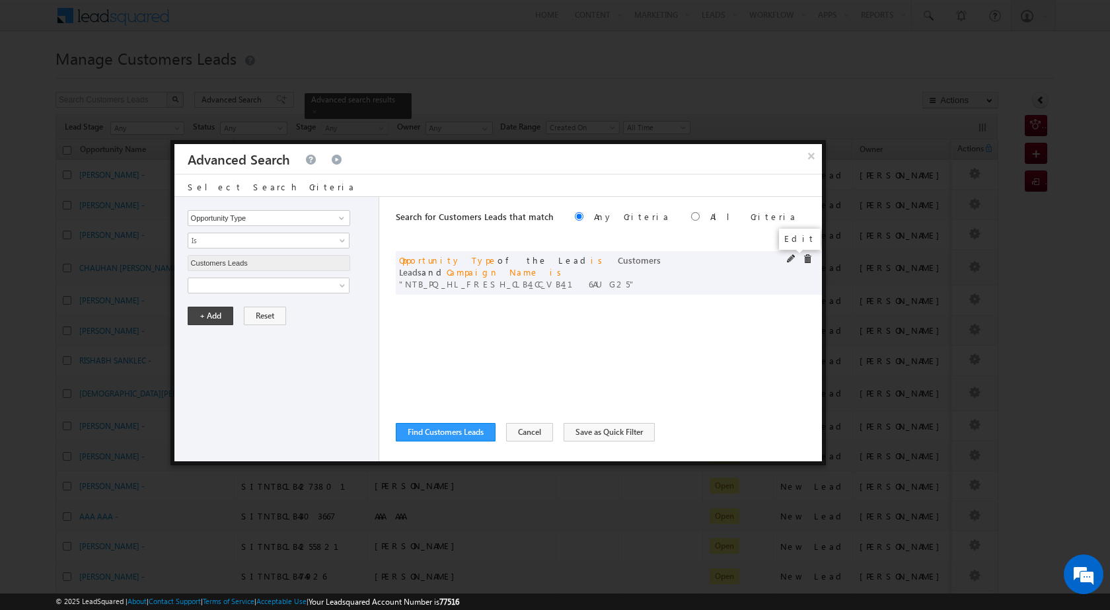
click at [791, 260] on span at bounding box center [791, 258] width 9 height 9
click at [263, 324] on input "NTB_PQ_HL_FRESH_CLB4_CC_VB4_16AUG25" at bounding box center [269, 330] width 162 height 16
paste input "SDB2"
type input "NTB_PQ_HL_FRESH_SDB2_CC_VB4_16AUG25"
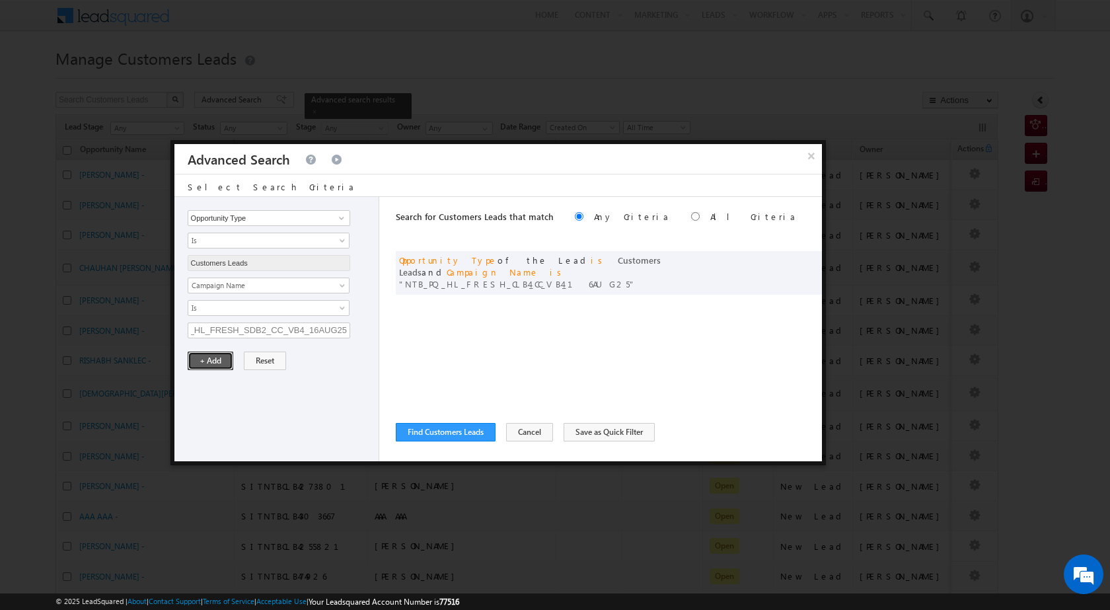
click at [222, 360] on button "+ Add" at bounding box center [211, 360] width 46 height 18
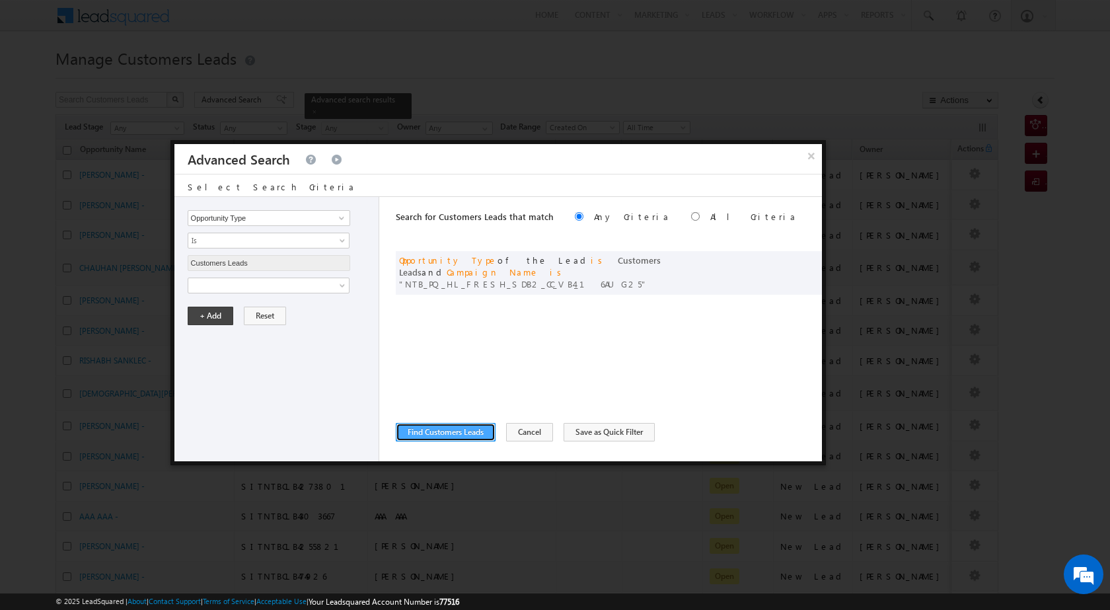
click at [447, 437] on button "Find Customers Leads" at bounding box center [446, 432] width 100 height 18
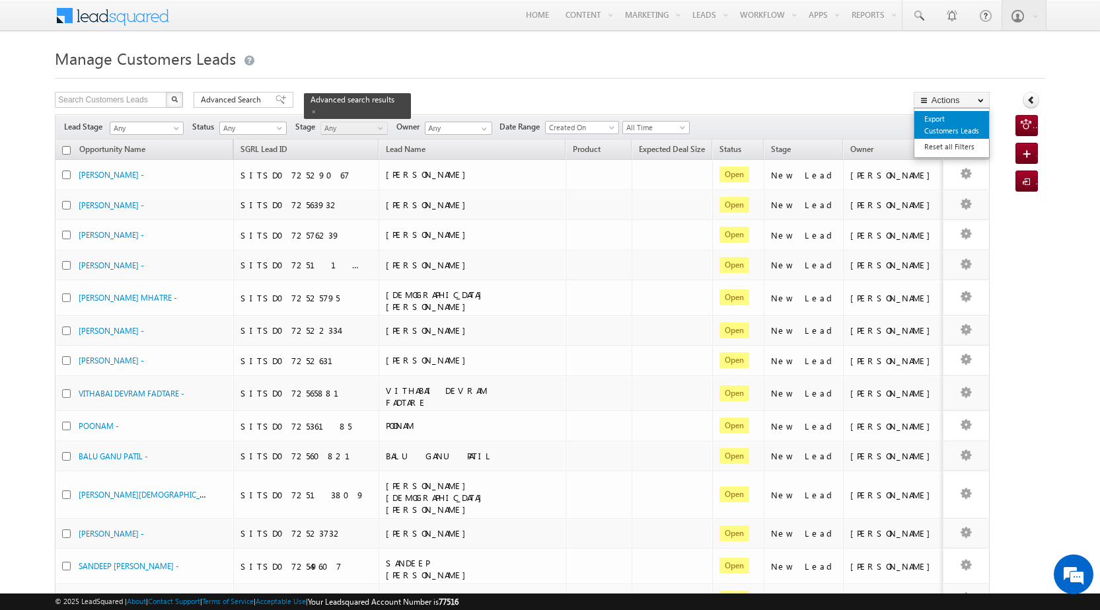
click at [964, 138] on link "Export Customers Leads" at bounding box center [951, 125] width 75 height 28
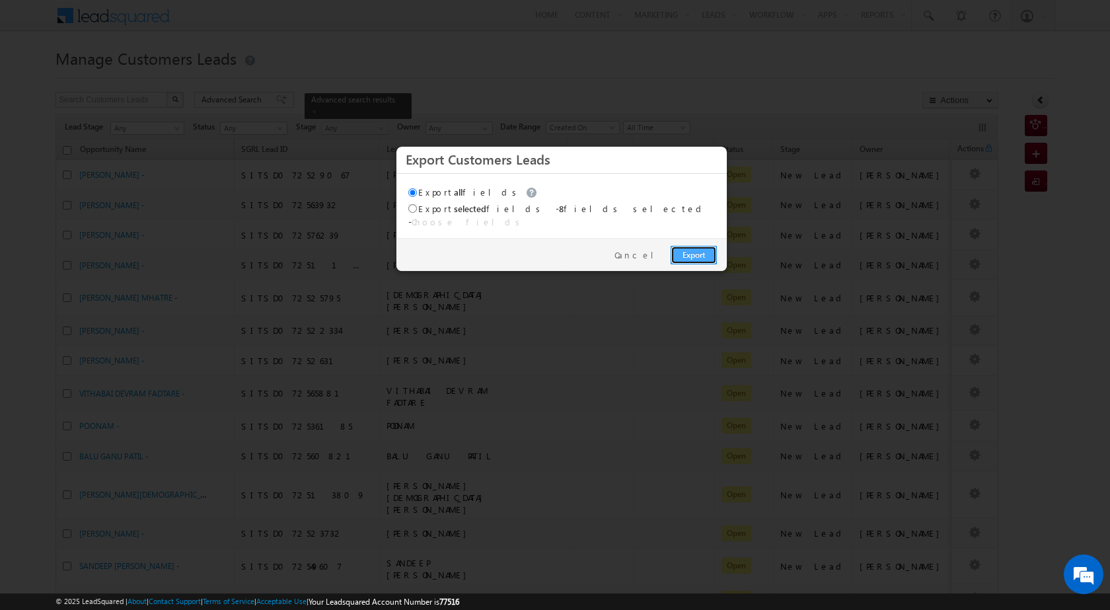
click at [699, 246] on link "Export" at bounding box center [693, 255] width 46 height 18
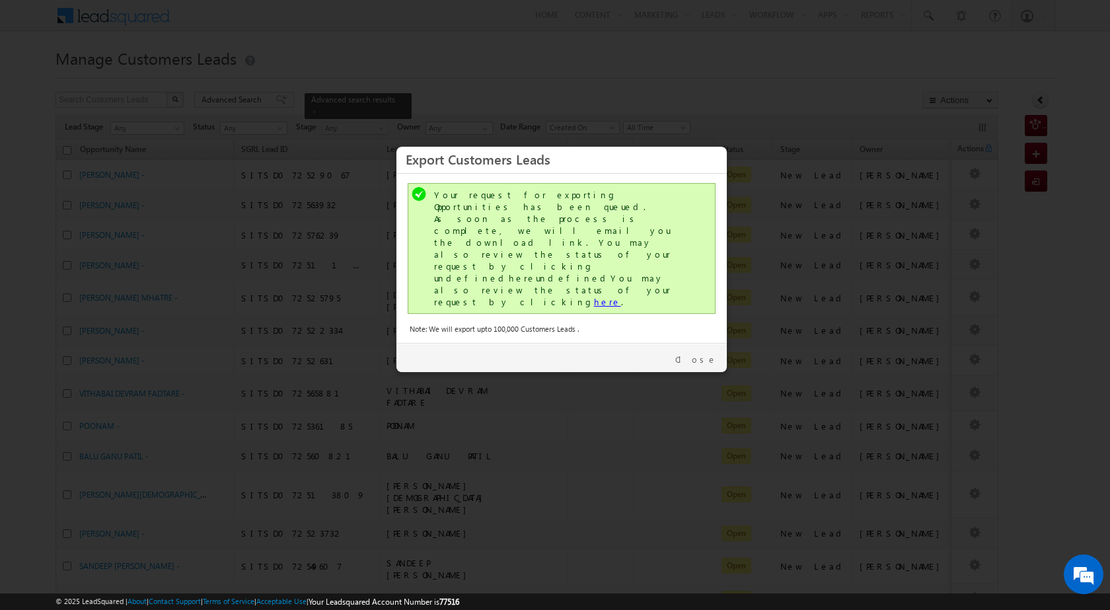
click at [594, 296] on link "here" at bounding box center [607, 301] width 27 height 11
click at [701, 353] on link "Close" at bounding box center [696, 359] width 42 height 12
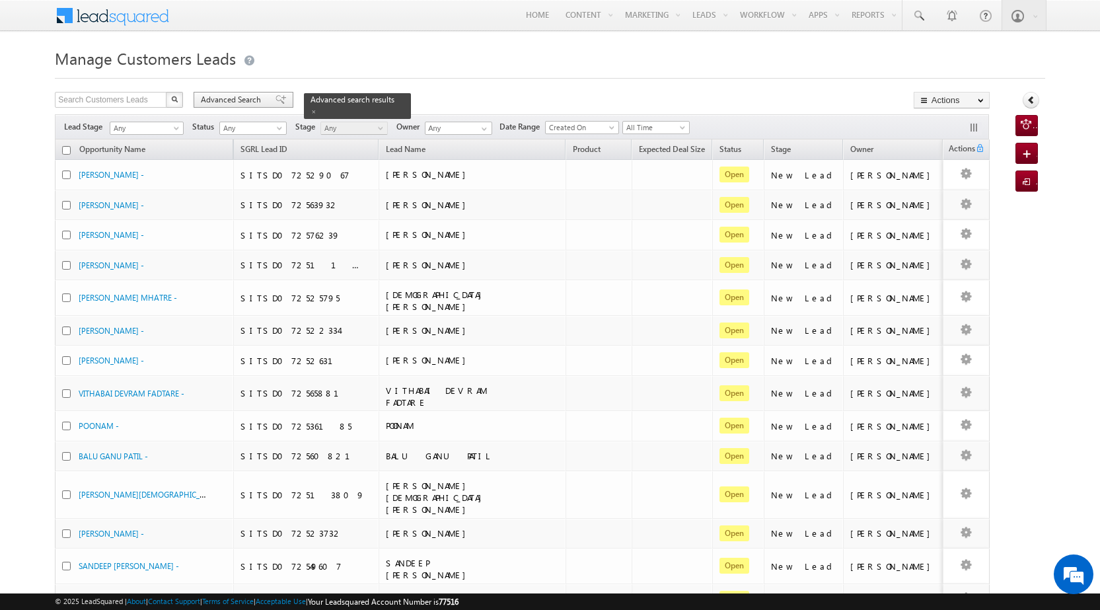
click at [223, 104] on span "Advanced Search" at bounding box center [233, 100] width 64 height 12
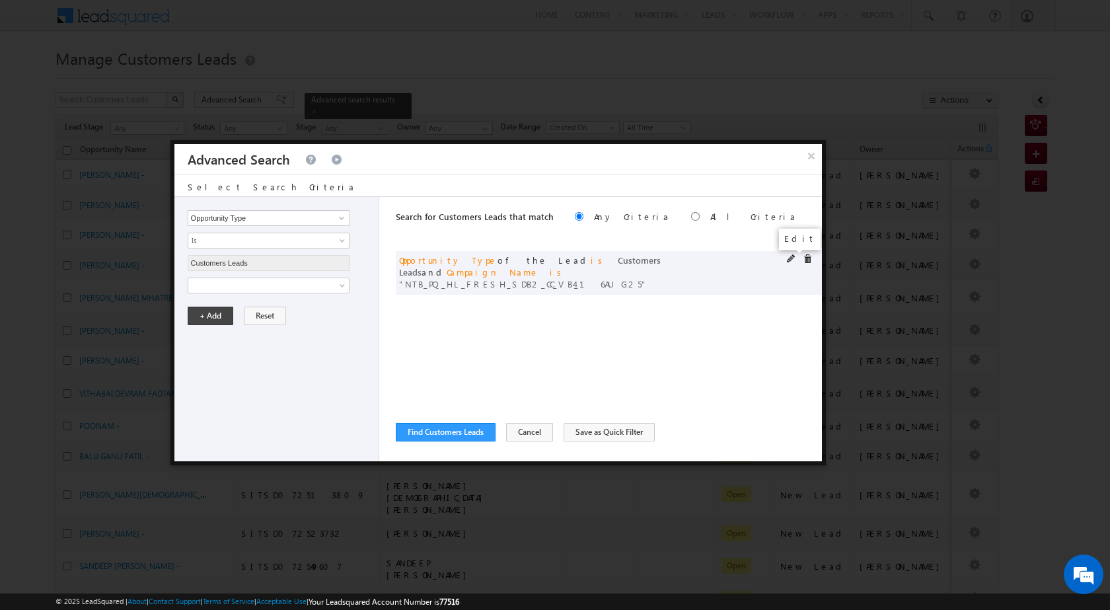
click at [791, 260] on span at bounding box center [791, 258] width 9 height 9
click at [253, 333] on input "NTB_PQ_HL_FRESH_SDB2_CC_VB4_16AUG25" at bounding box center [269, 330] width 162 height 16
paste input "A_HL_FRESH_CLB2_CC_VB2"
type input "NTB_PA_HL_FRESH_CLB2_CC_VB2_16AUG25"
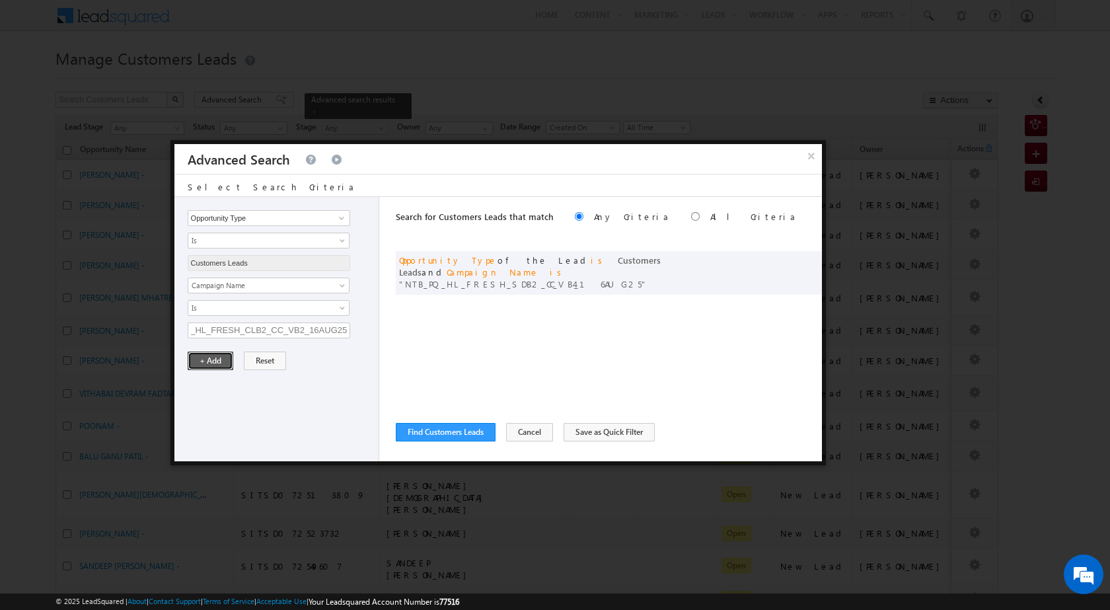
click at [214, 362] on button "+ Add" at bounding box center [211, 360] width 46 height 18
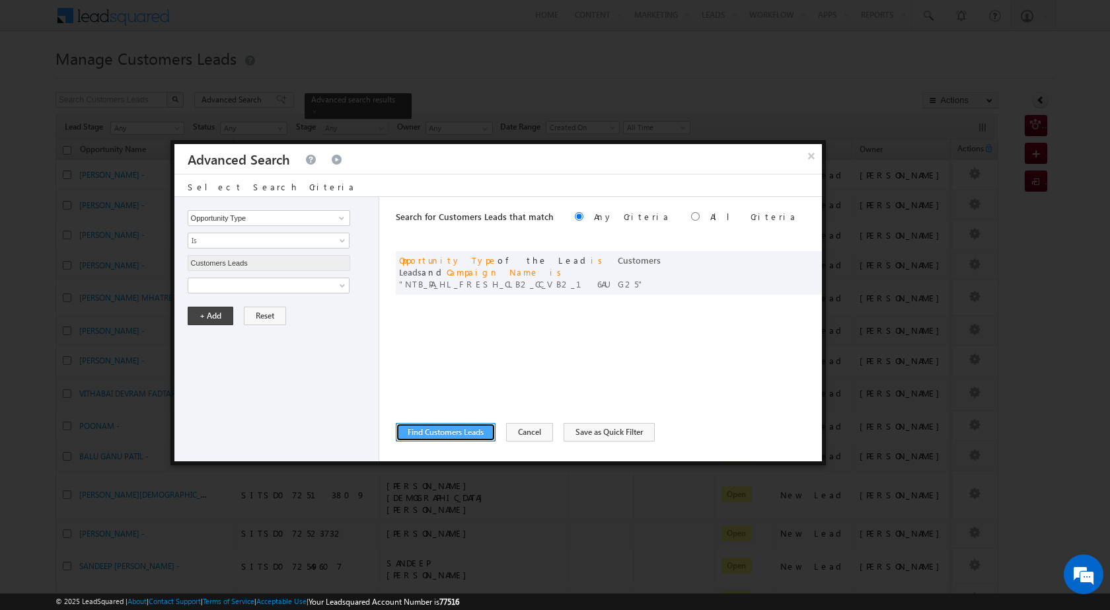
click at [449, 434] on button "Find Customers Leads" at bounding box center [446, 432] width 100 height 18
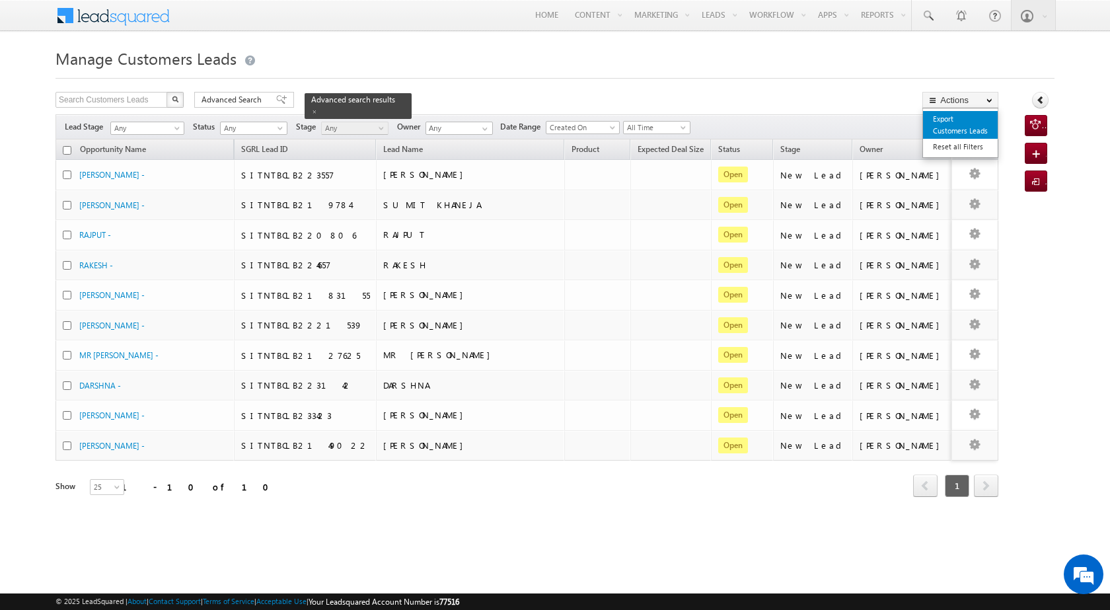
click at [975, 116] on link "Export Customers Leads" at bounding box center [960, 125] width 75 height 28
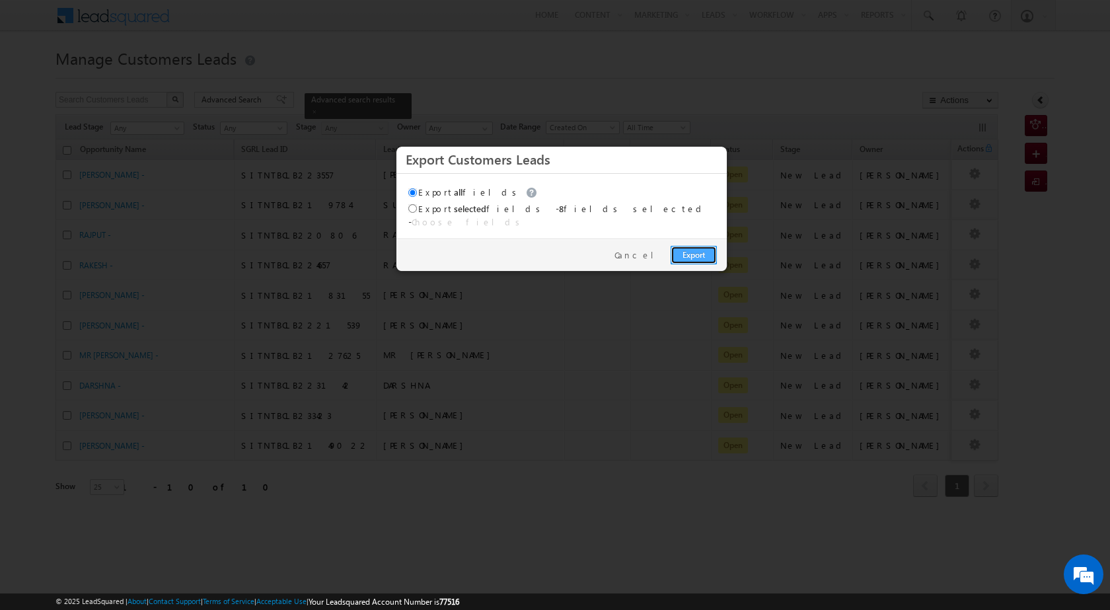
click at [715, 246] on link "Export" at bounding box center [693, 255] width 46 height 18
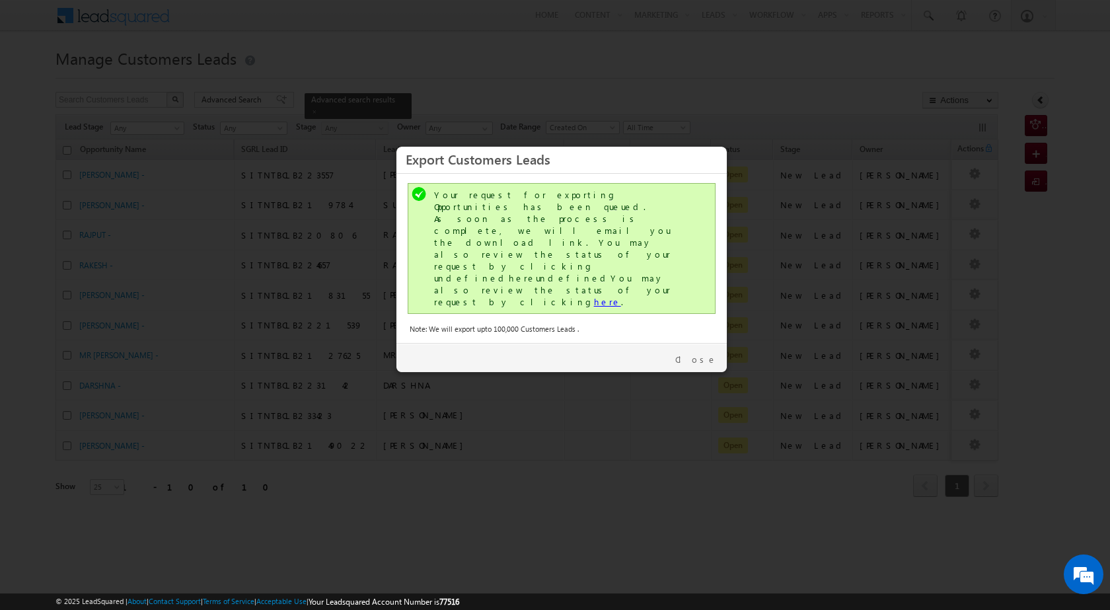
click at [594, 296] on link "here" at bounding box center [607, 301] width 27 height 11
click at [699, 353] on link "Close" at bounding box center [696, 359] width 42 height 12
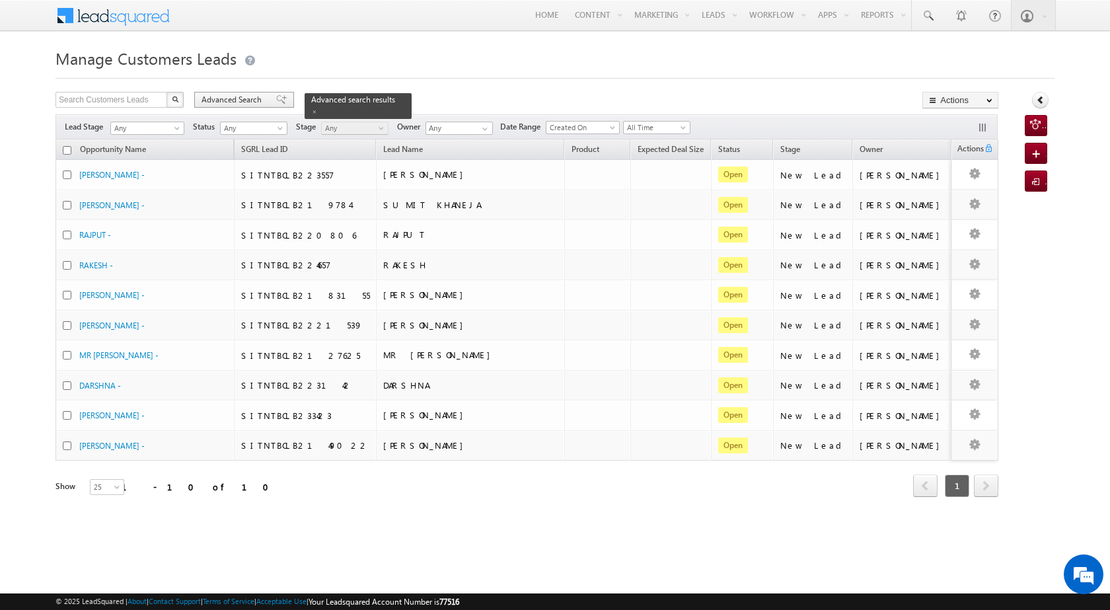
click at [226, 104] on span "Advanced Search" at bounding box center [233, 100] width 64 height 12
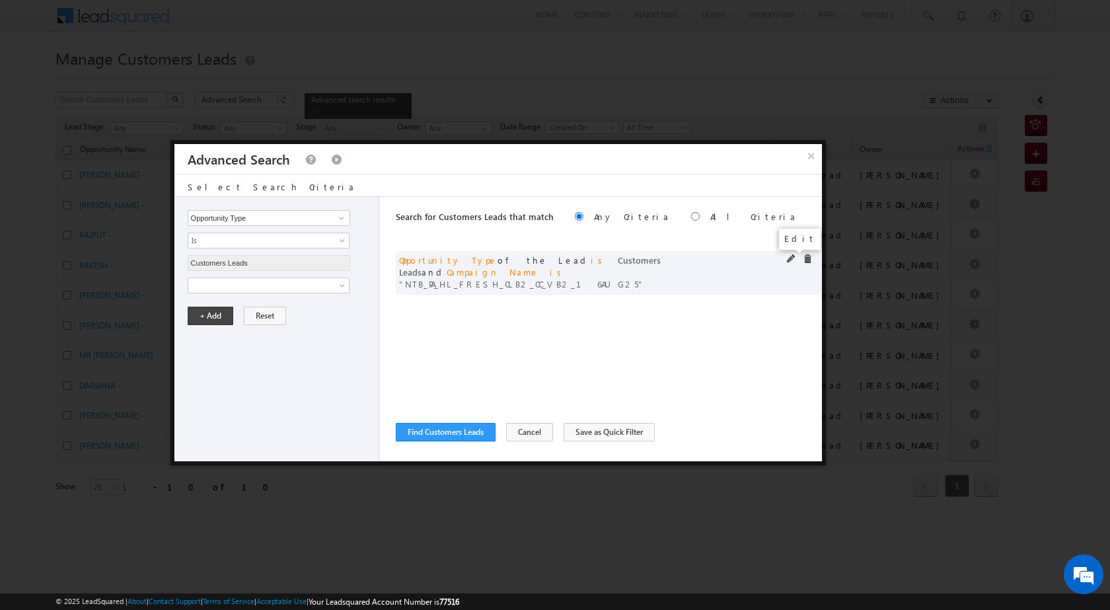
click at [787, 258] on span at bounding box center [791, 258] width 9 height 9
click at [268, 322] on input "NTB_PA_HL_FRESH_CLB2_CC_VB2_16AUG25" at bounding box center [269, 330] width 162 height 16
paste input "4"
type input "NTB_PA_HL_FRESH_CLB4_CC_VB2_16AUG25"
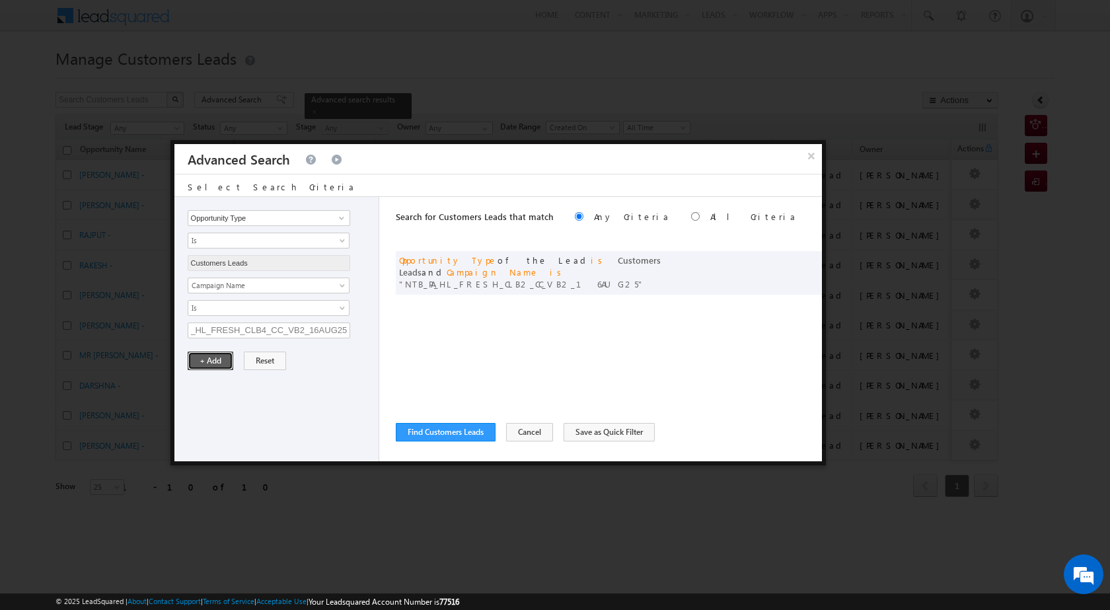
click at [214, 362] on button "+ Add" at bounding box center [211, 360] width 46 height 18
click at [446, 441] on div "Search for Customers Leads that match Any Criteria All Criteria Note that the c…" at bounding box center [609, 329] width 426 height 264
click at [452, 434] on button "Find Customers Leads" at bounding box center [446, 432] width 100 height 18
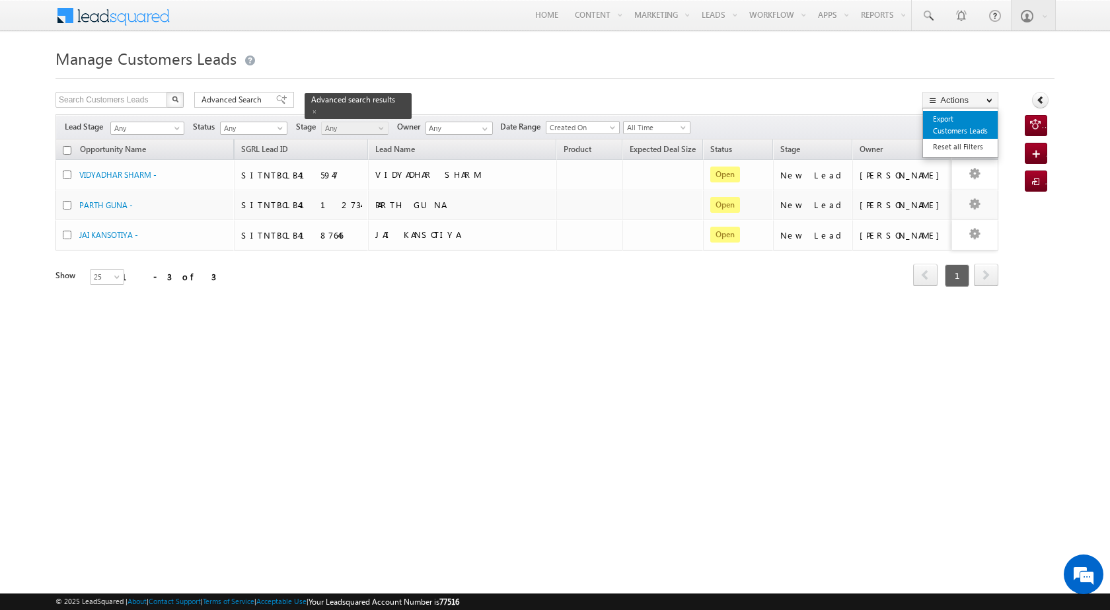
click at [951, 123] on link "Export Customers Leads" at bounding box center [960, 125] width 75 height 28
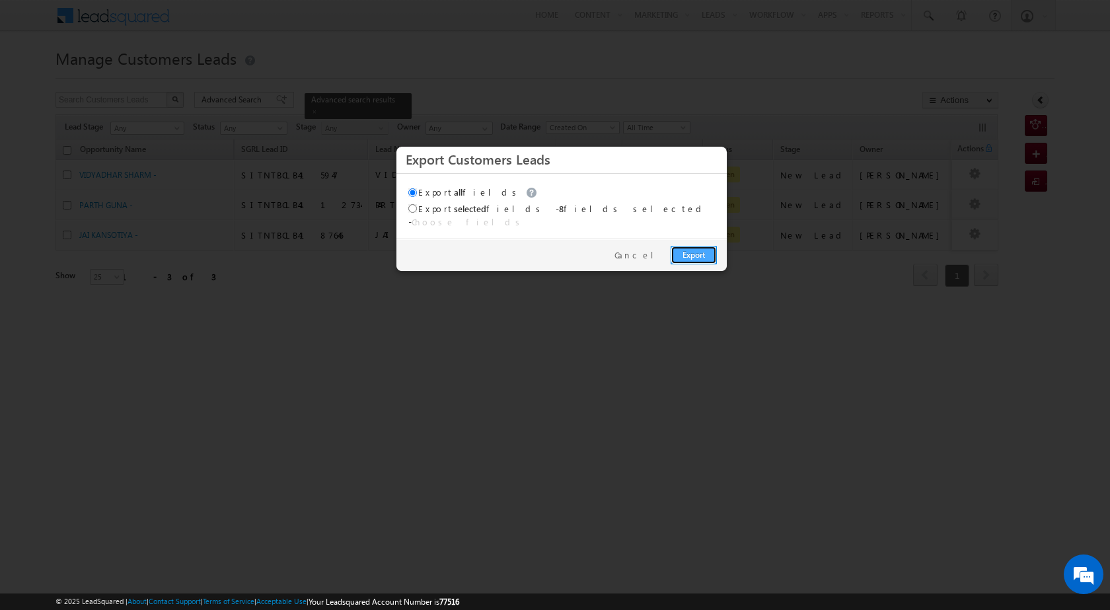
click at [704, 246] on link "Export" at bounding box center [693, 255] width 46 height 18
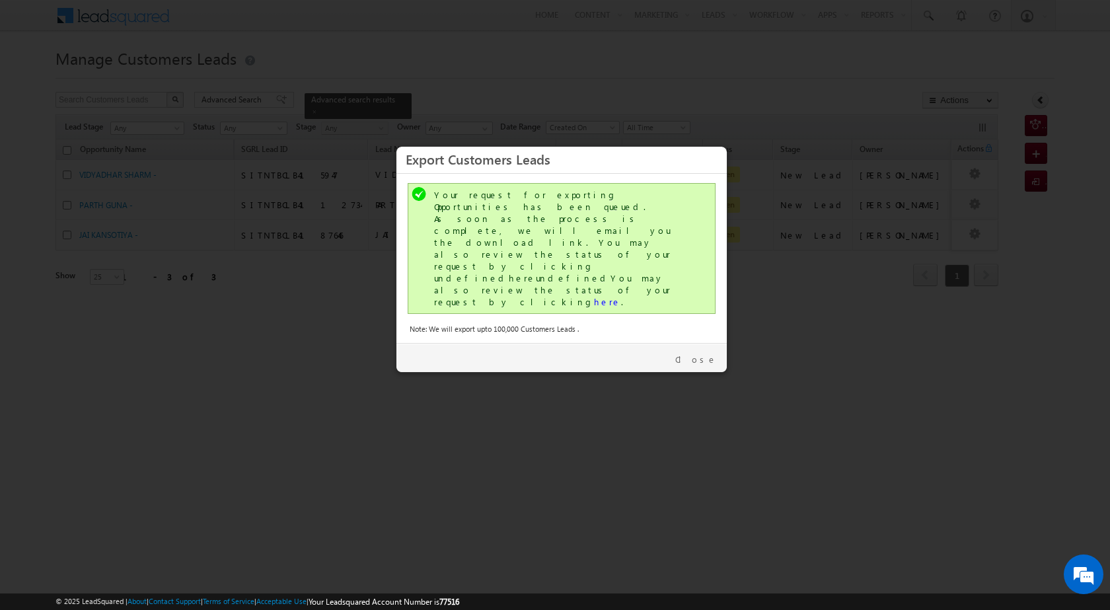
click at [518, 248] on div "Your request for exporting Opportunities has been queued. As soon as the proces…" at bounding box center [563, 248] width 258 height 119
click at [594, 296] on link "here" at bounding box center [607, 301] width 27 height 11
click at [703, 343] on div "Close" at bounding box center [561, 357] width 330 height 29
click at [703, 353] on link "Close" at bounding box center [696, 359] width 42 height 12
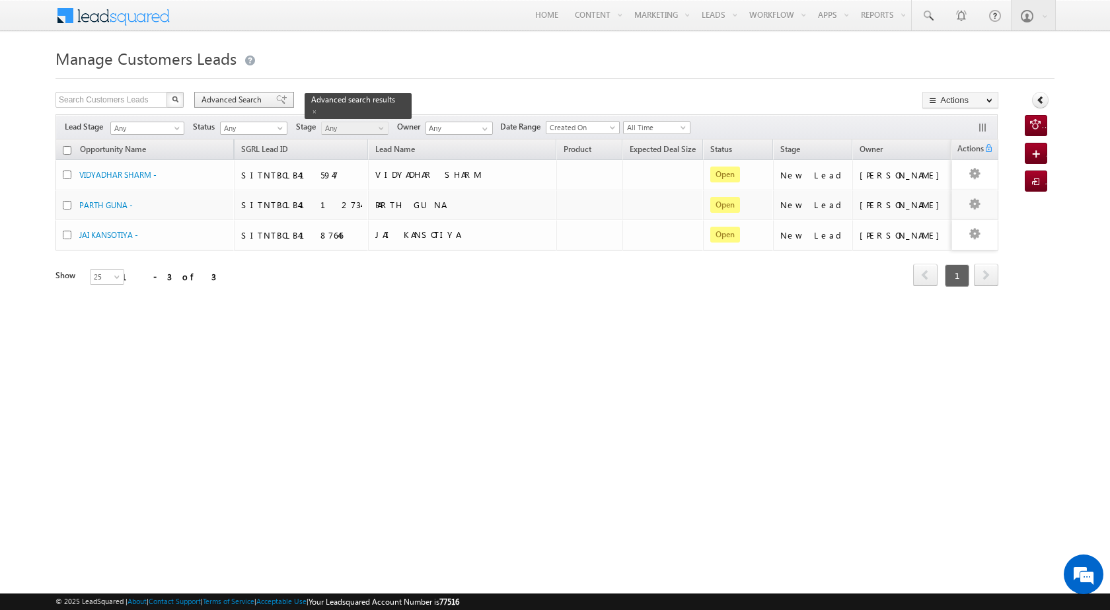
click at [244, 92] on div "Advanced Search" at bounding box center [244, 100] width 100 height 16
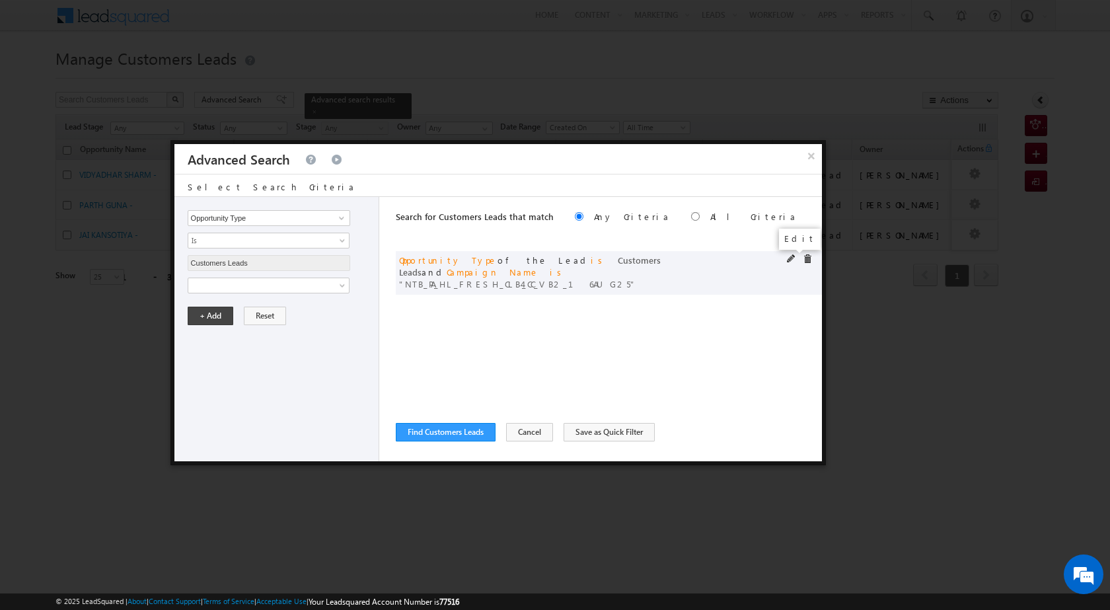
click at [791, 257] on span at bounding box center [791, 258] width 9 height 9
click at [792, 257] on span at bounding box center [791, 258] width 9 height 9
click at [265, 337] on input "NTB_PA_HL_FRESH_CLB4_CC_VB2_16AUG25" at bounding box center [269, 330] width 162 height 16
click at [223, 330] on input "text" at bounding box center [269, 330] width 162 height 16
drag, startPoint x: 788, startPoint y: 257, endPoint x: 544, endPoint y: 323, distance: 253.2
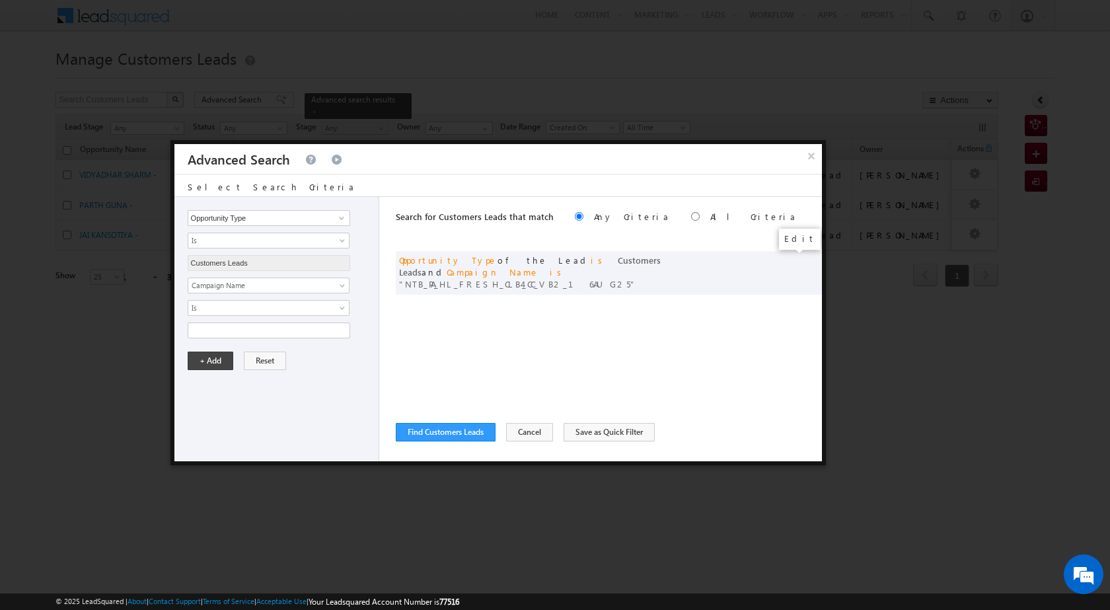
click at [0, 0] on span at bounding box center [0, 0] width 0 height 0
click at [285, 334] on input "NTB_PA_HL_FRESH_CLB4_CC_VB2_16AUG25" at bounding box center [269, 330] width 162 height 16
paste input "SDB2"
type input "NTB_PA_HL_FRESH_SDB2_CC_VB2_16AUG25"
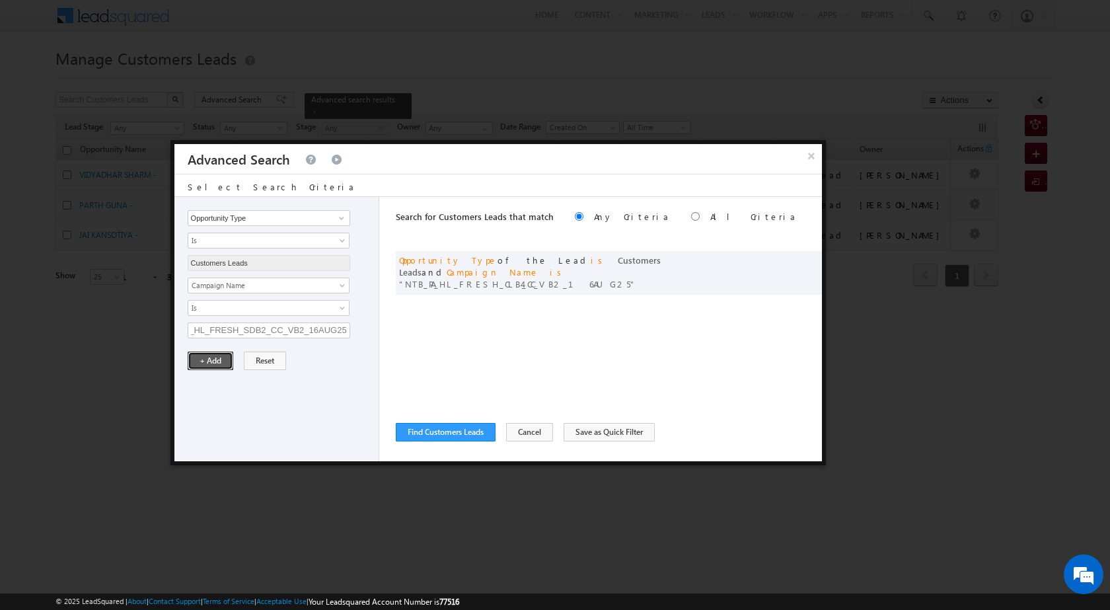
click at [202, 369] on button "+ Add" at bounding box center [211, 360] width 46 height 18
click at [437, 365] on div "Search for Customers Leads that match Any Criteria All Criteria Note that the c…" at bounding box center [609, 329] width 426 height 264
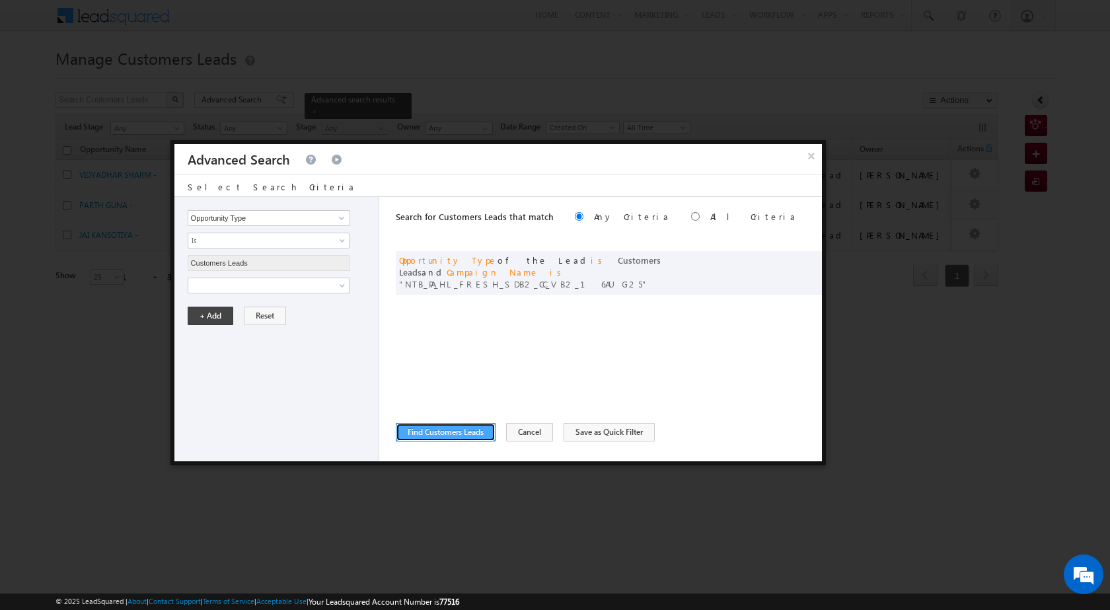
click at [450, 435] on button "Find Customers Leads" at bounding box center [446, 432] width 100 height 18
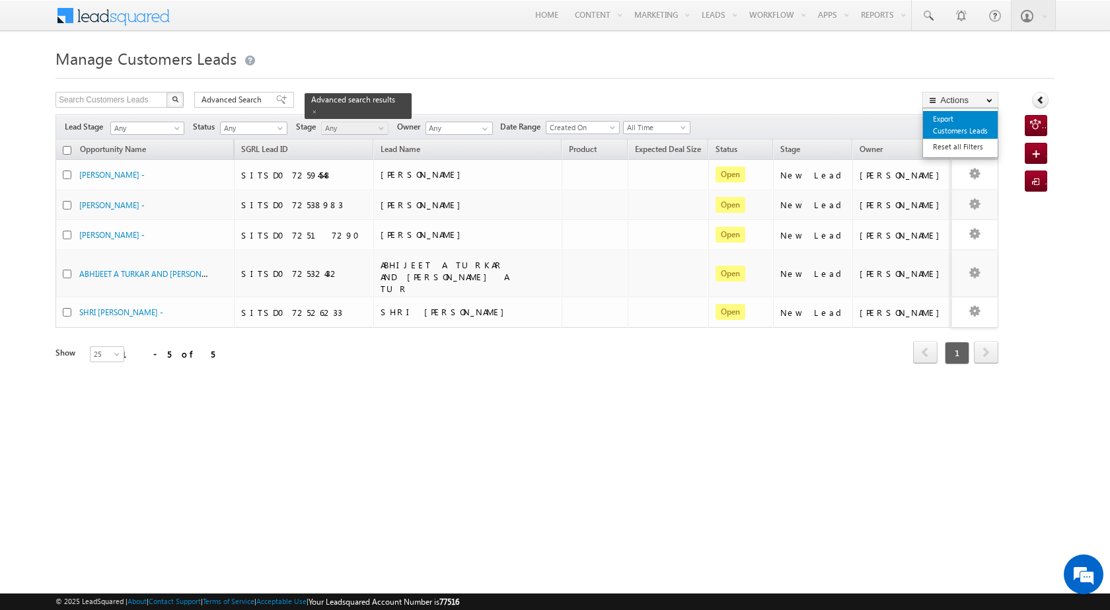
click at [937, 122] on link "Export Customers Leads" at bounding box center [960, 125] width 75 height 28
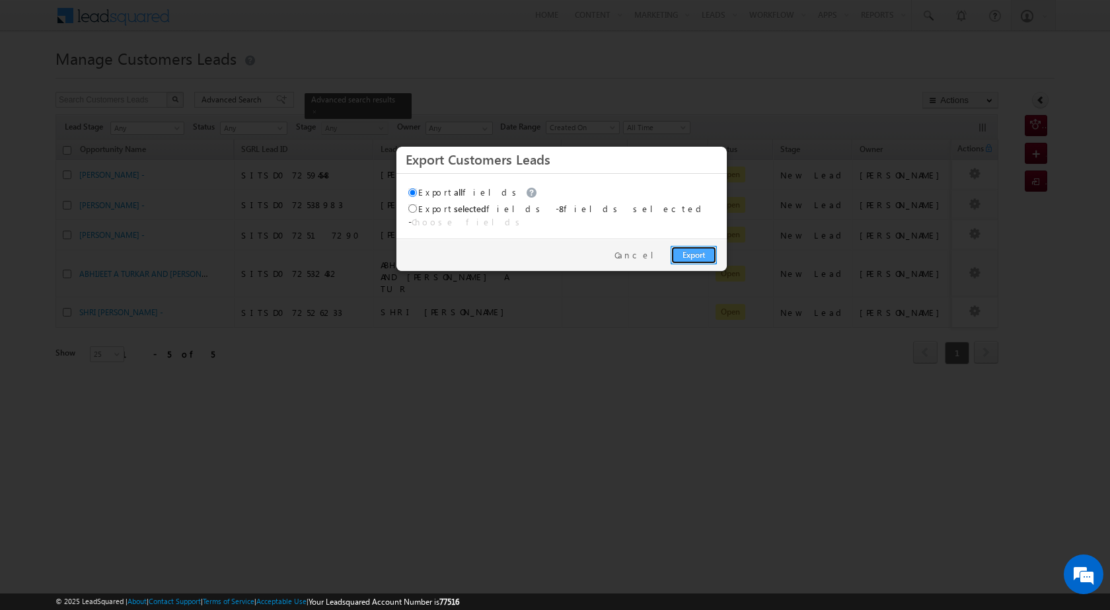
click at [685, 246] on link "Export" at bounding box center [693, 255] width 46 height 18
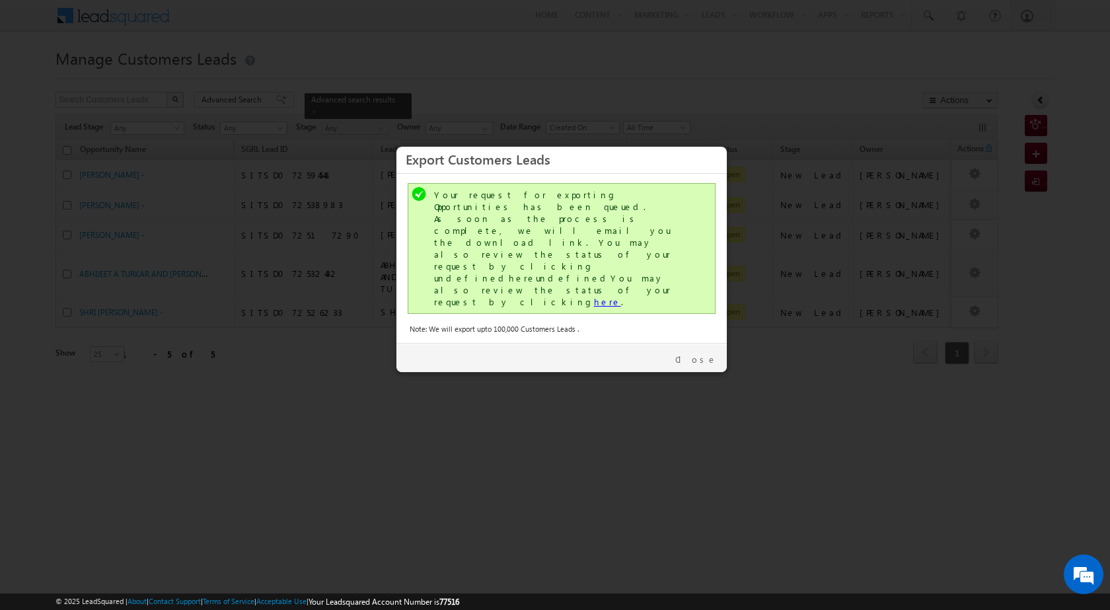
click at [594, 296] on link "here" at bounding box center [607, 301] width 27 height 11
click at [698, 353] on link "Close" at bounding box center [696, 359] width 42 height 12
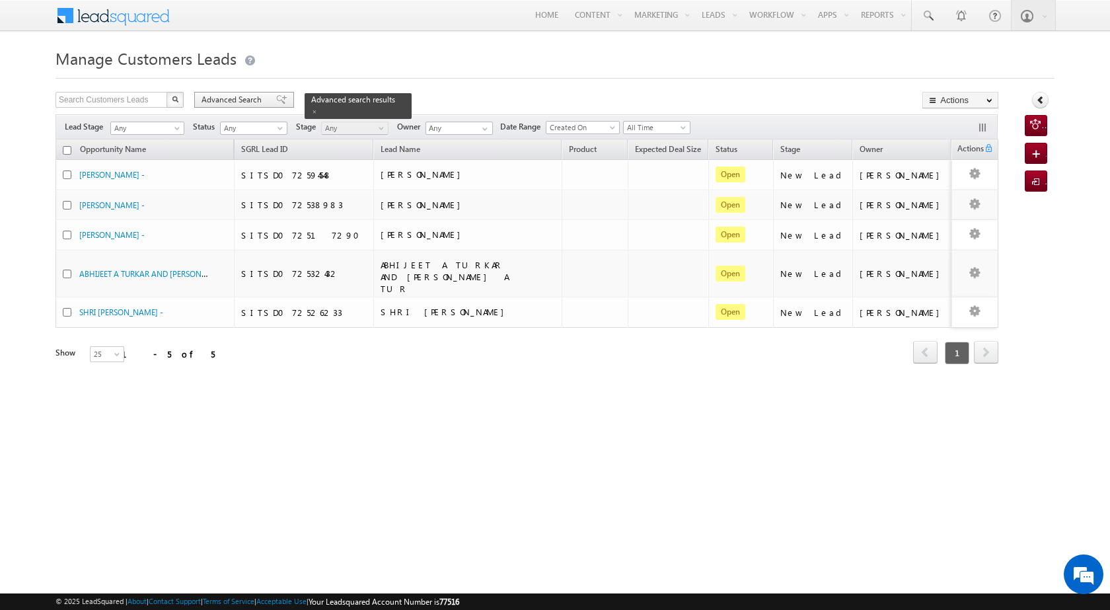
click at [250, 97] on span "Advanced Search" at bounding box center [233, 100] width 64 height 12
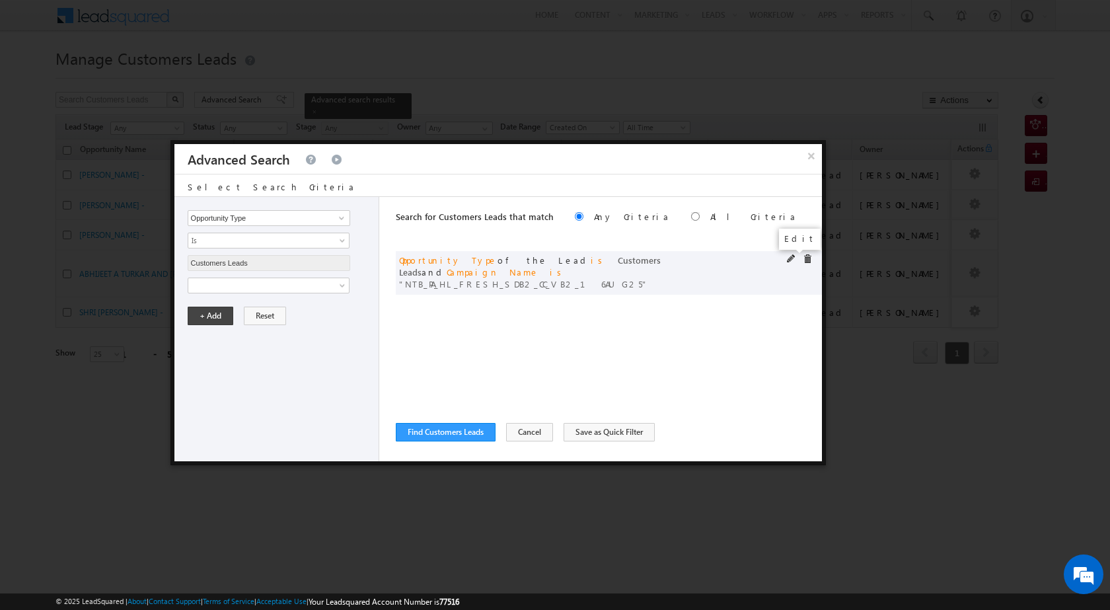
click at [790, 260] on span at bounding box center [791, 258] width 9 height 9
click at [300, 330] on input "NTB_PA_HL_FRESH_SDB2_CC_VB2_16AUG25" at bounding box center [269, 330] width 162 height 16
paste input "Q_HL_FRESH_CL"
type input "NTB_PQ_HL_FRESH_CLB2_CC_VB2_16AUG25"
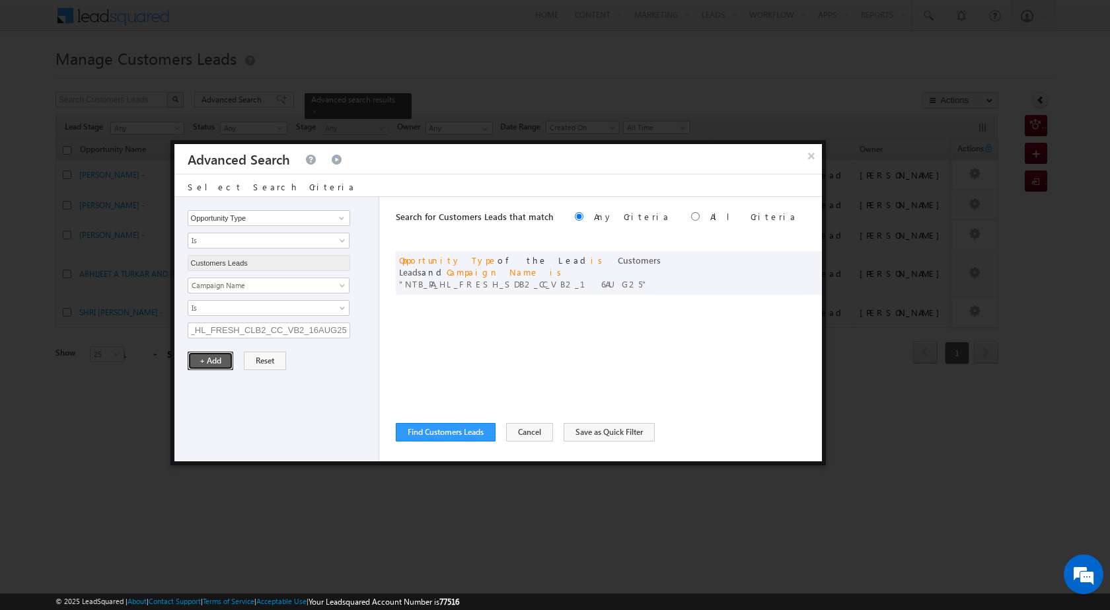
click at [209, 359] on button "+ Add" at bounding box center [211, 360] width 46 height 18
click at [421, 424] on button "Find Customers Leads" at bounding box center [446, 432] width 100 height 18
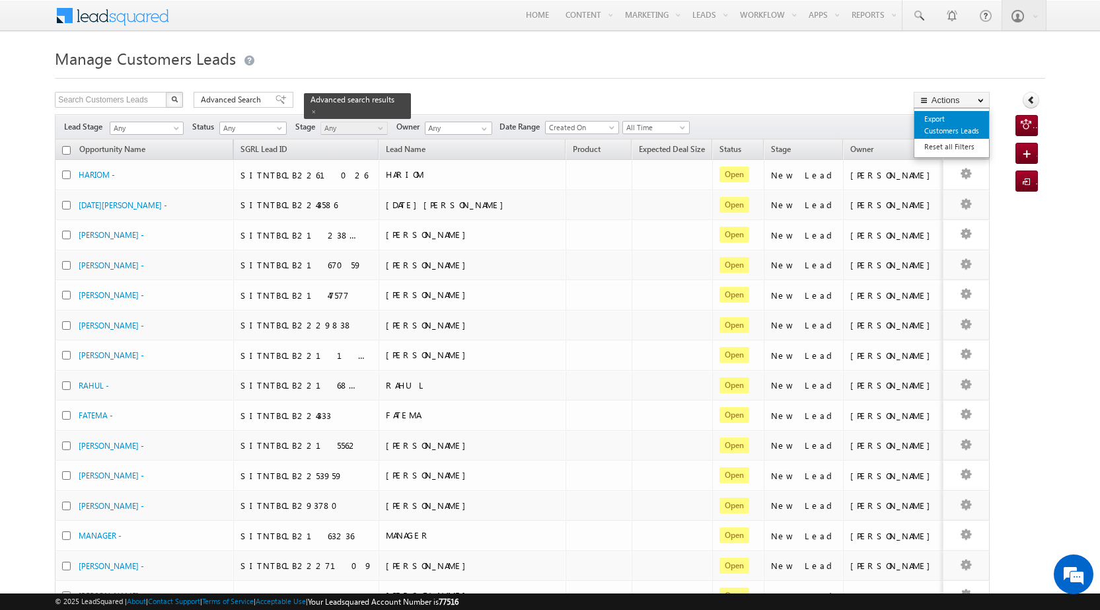
click at [947, 126] on link "Export Customers Leads" at bounding box center [951, 125] width 75 height 28
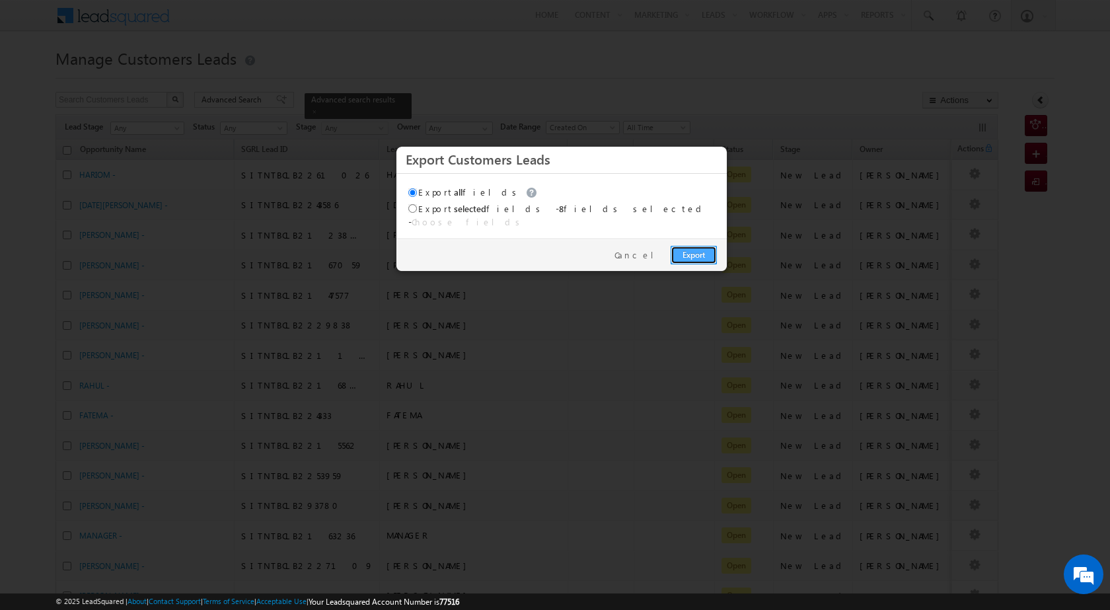
click at [700, 250] on link "Export" at bounding box center [693, 255] width 46 height 18
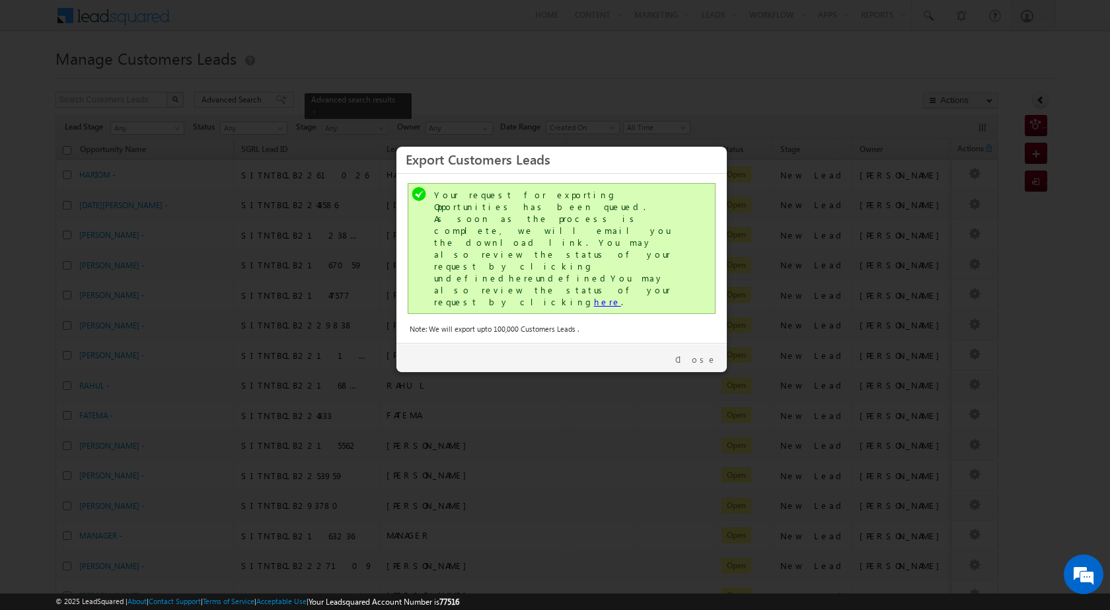
click at [594, 296] on link "here" at bounding box center [607, 301] width 27 height 11
click at [719, 343] on div "Close" at bounding box center [561, 357] width 330 height 29
click at [701, 353] on link "Close" at bounding box center [696, 359] width 42 height 12
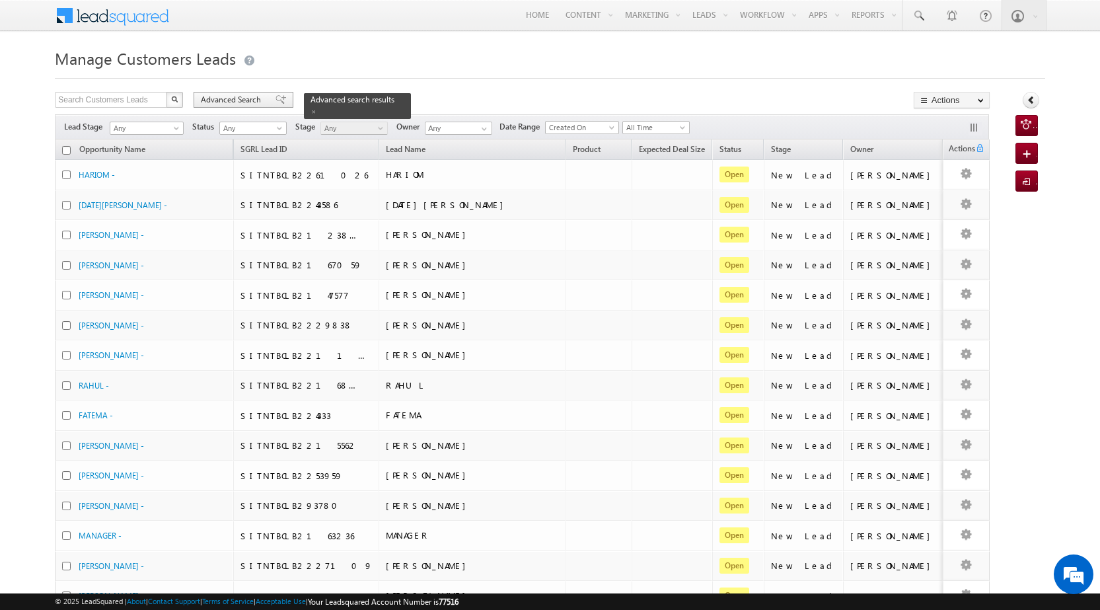
click at [237, 105] on span "Advanced Search" at bounding box center [233, 100] width 64 height 12
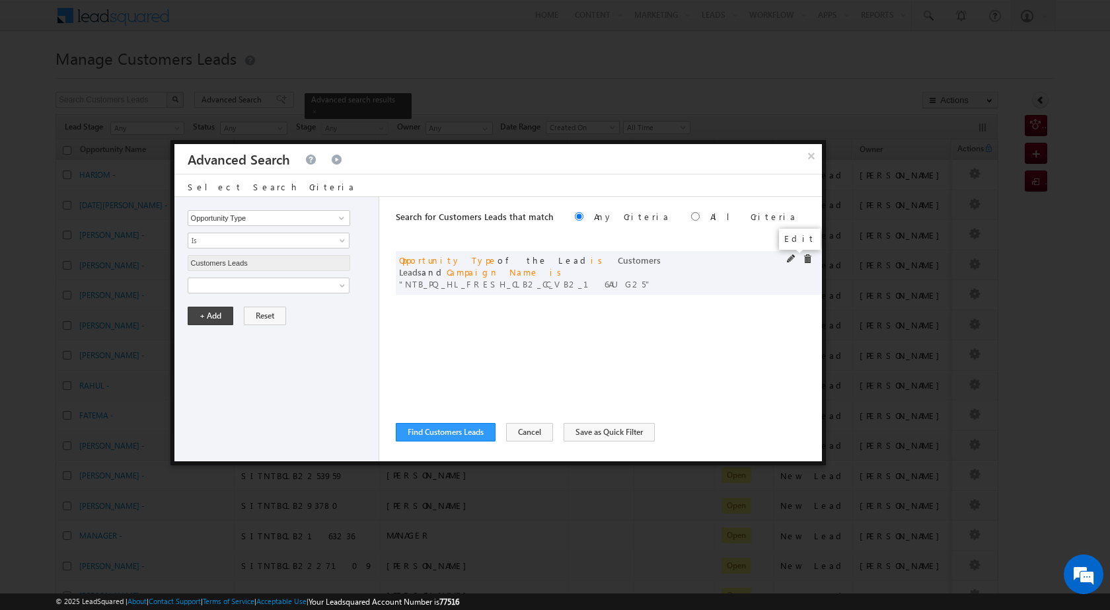
click at [793, 256] on span at bounding box center [791, 258] width 9 height 9
click at [277, 324] on input "NTB_PQ_HL_FRESH_CLB2_CC_VB2_16AUG25" at bounding box center [269, 330] width 162 height 16
paste input "4"
type input "NTB_PQ_HL_FRESH_CLB4_CC_VB2_16AUG25"
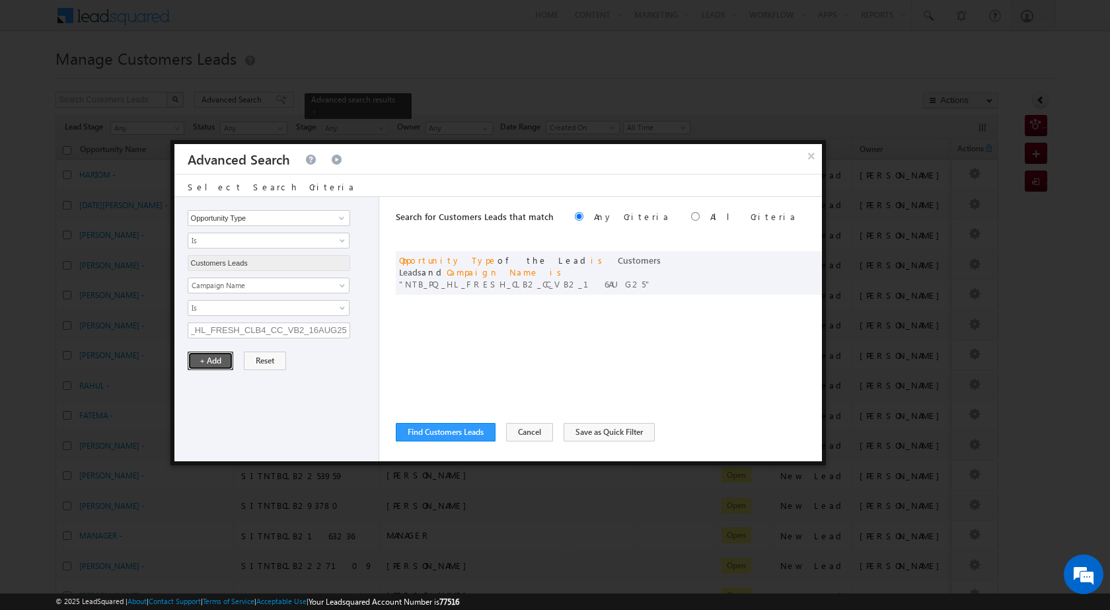
click at [225, 356] on button "+ Add" at bounding box center [211, 360] width 46 height 18
click at [468, 435] on button "Find Customers Leads" at bounding box center [446, 432] width 100 height 18
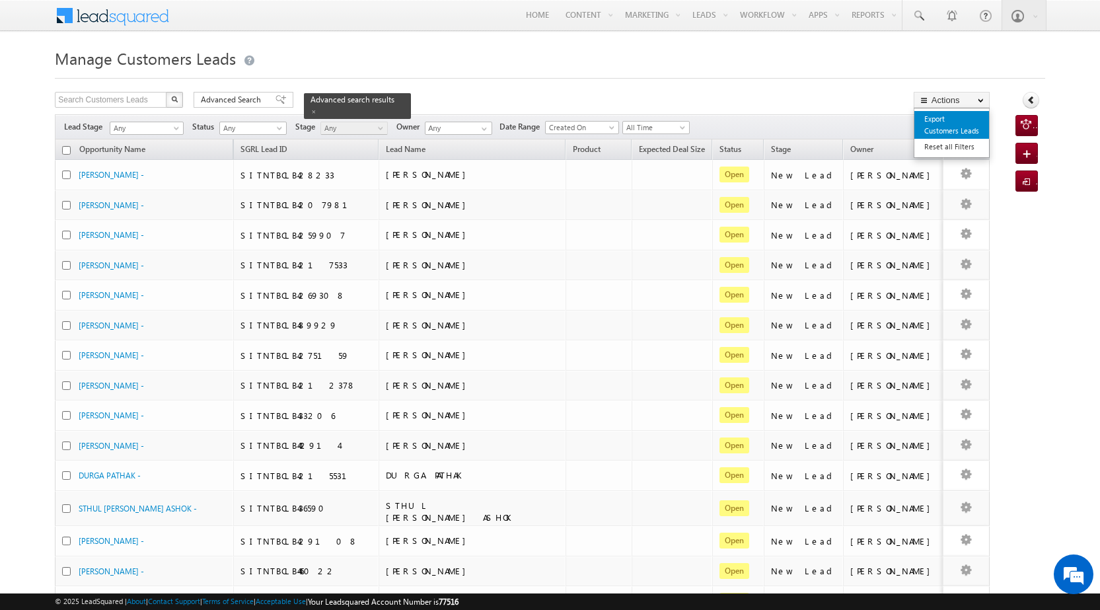
click at [952, 136] on link "Export Customers Leads" at bounding box center [951, 125] width 75 height 28
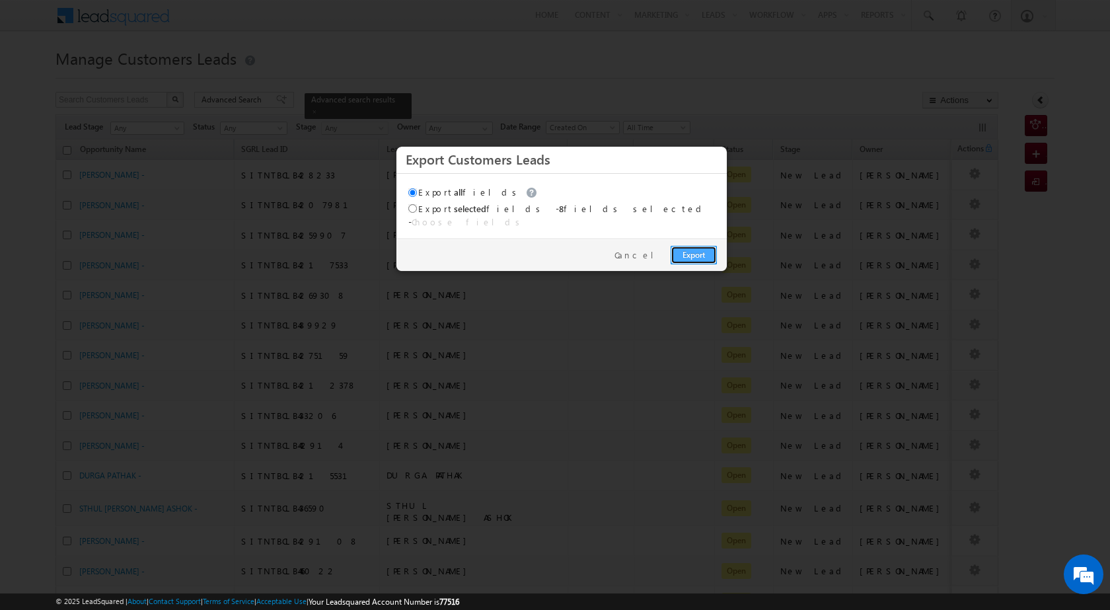
click at [692, 246] on link "Export" at bounding box center [693, 255] width 46 height 18
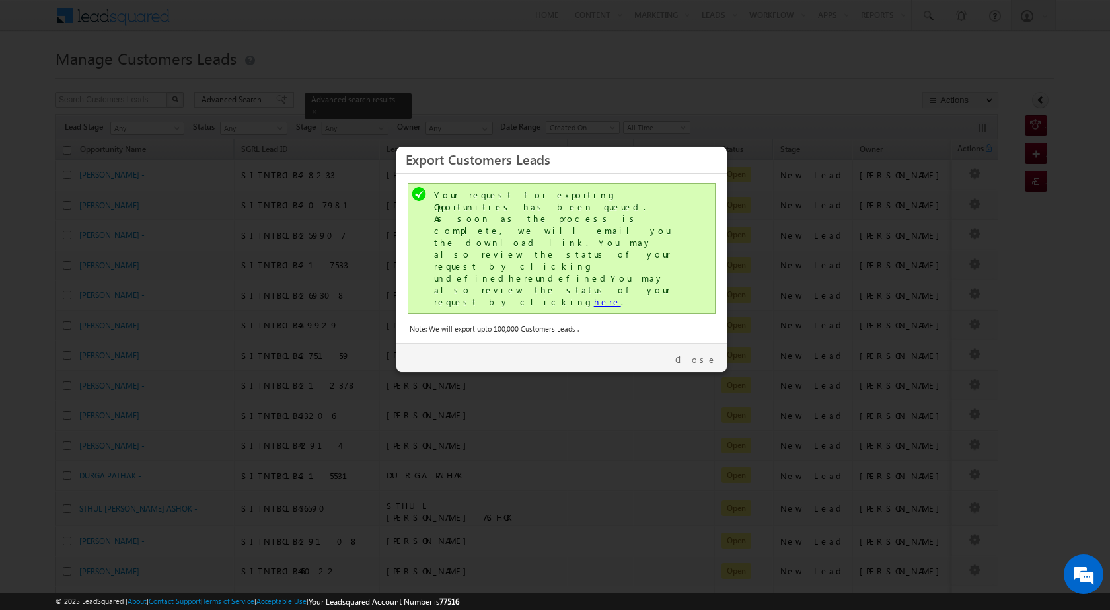
click at [594, 296] on link "here" at bounding box center [607, 301] width 27 height 11
click at [703, 353] on link "Close" at bounding box center [696, 359] width 42 height 12
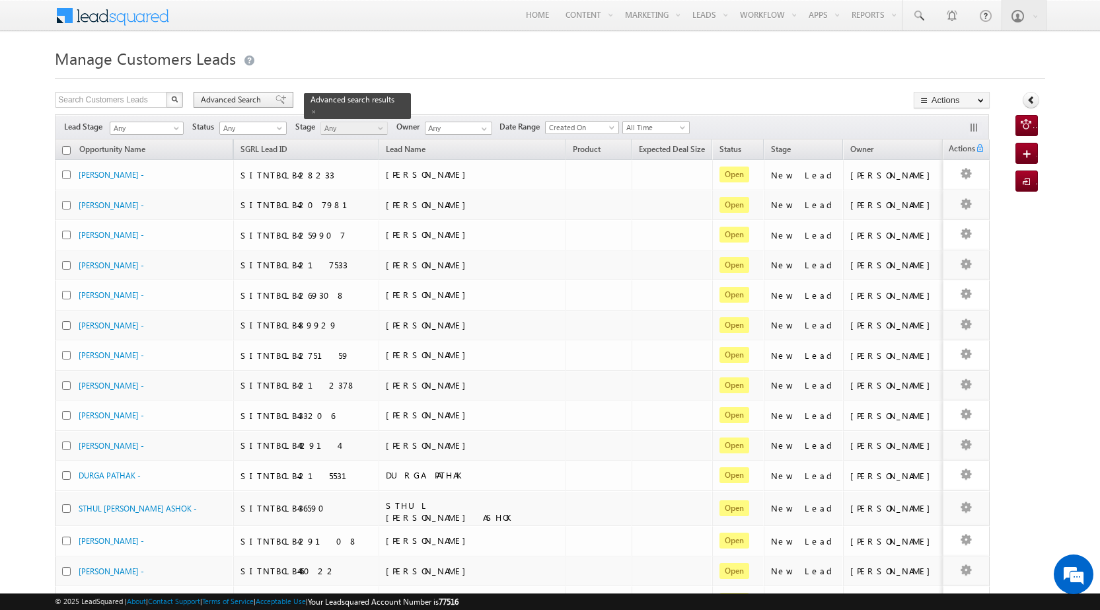
click at [241, 100] on span "Advanced Search" at bounding box center [233, 100] width 64 height 12
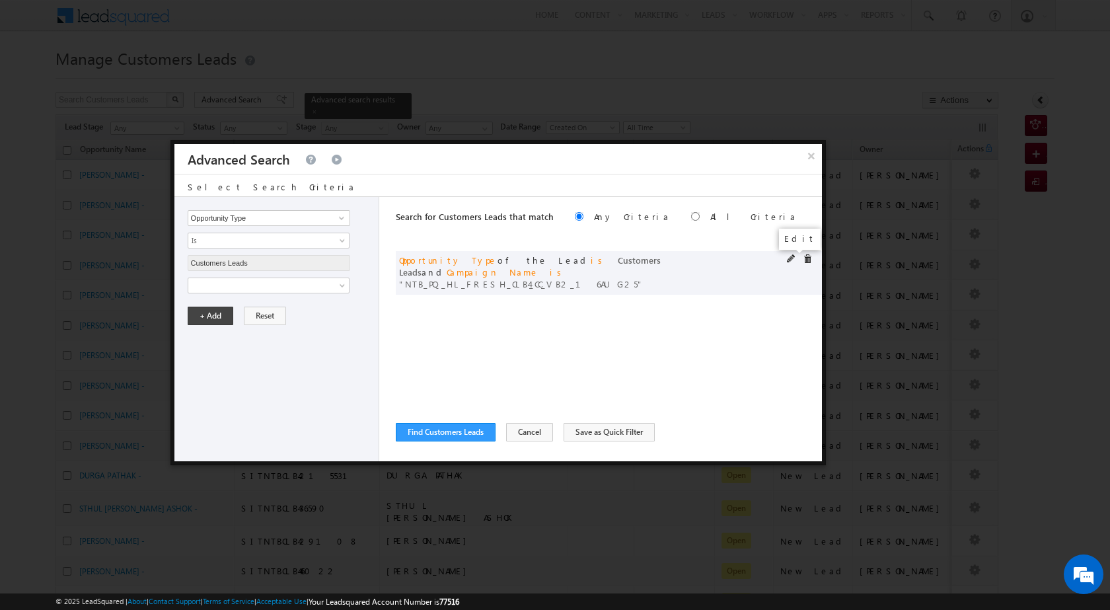
click at [789, 255] on span at bounding box center [791, 258] width 9 height 9
click at [291, 329] on input "NTB_PQ_HL_FRESH_CLB4_CC_VB2_16AUG25" at bounding box center [269, 330] width 162 height 16
paste input "SDB2"
type input "NTB_PQ_HL_FRESH_SDB2_CC_VB2_16AUG25"
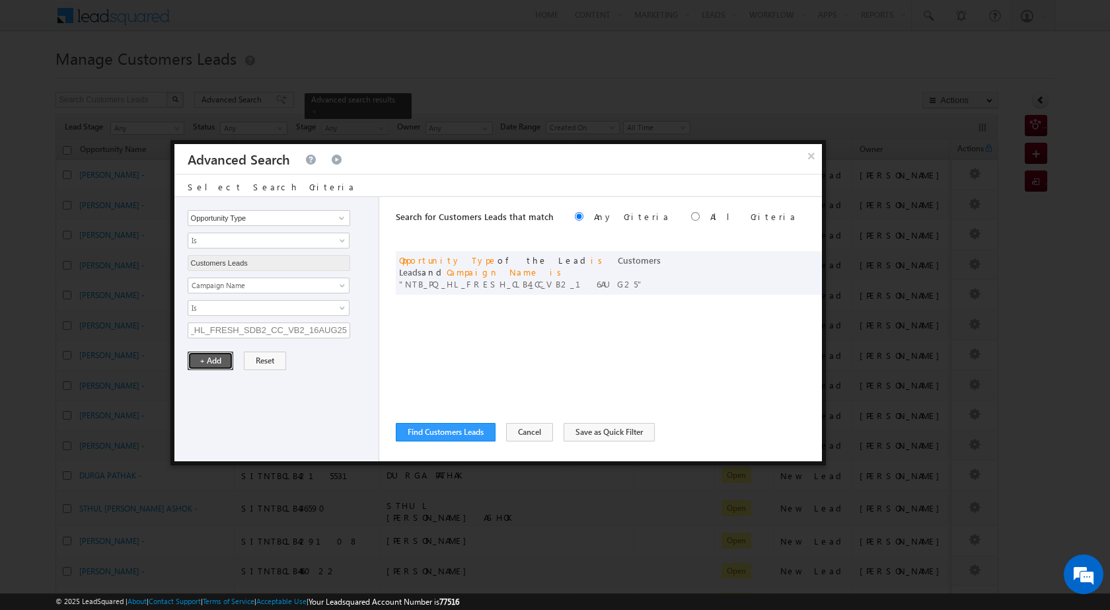
click at [213, 363] on button "+ Add" at bounding box center [211, 360] width 46 height 18
click at [474, 429] on button "Find Customers Leads" at bounding box center [446, 432] width 100 height 18
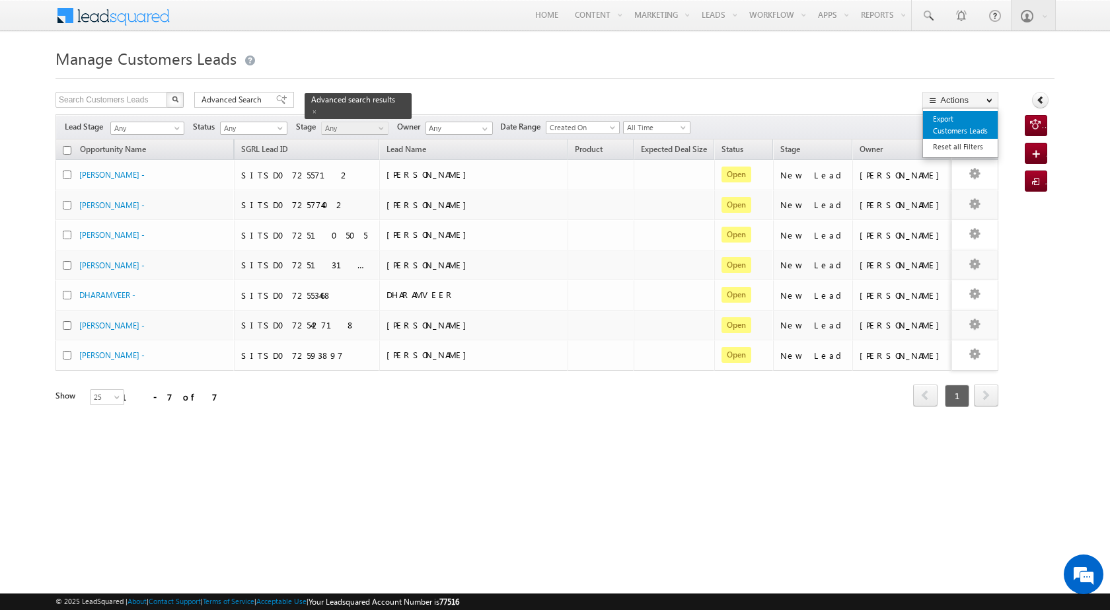
click at [952, 131] on link "Export Customers Leads" at bounding box center [960, 125] width 75 height 28
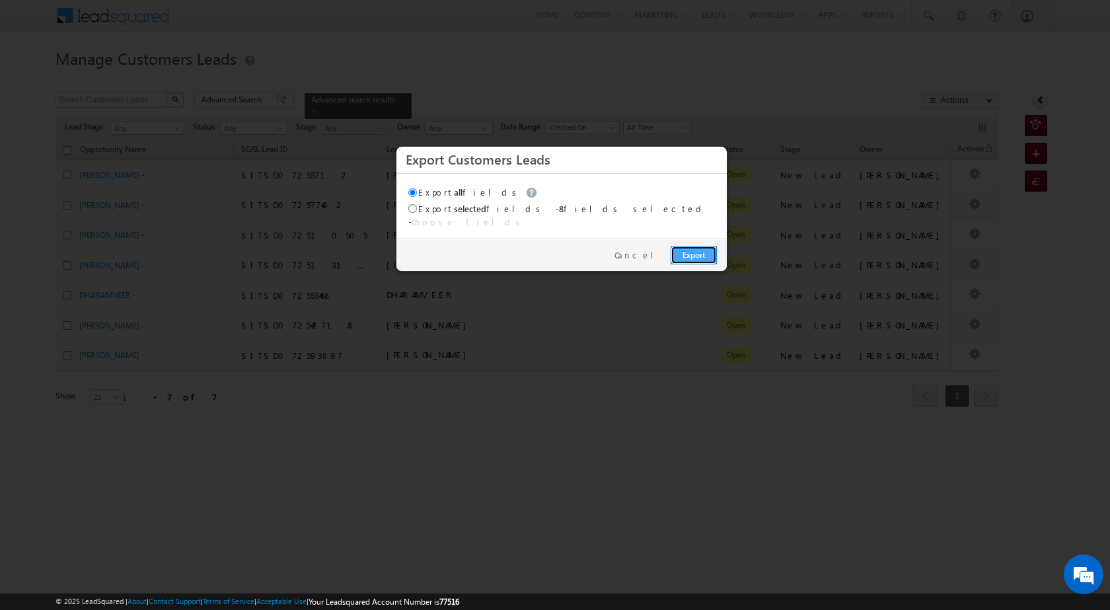
click at [690, 252] on link "Export" at bounding box center [693, 255] width 46 height 18
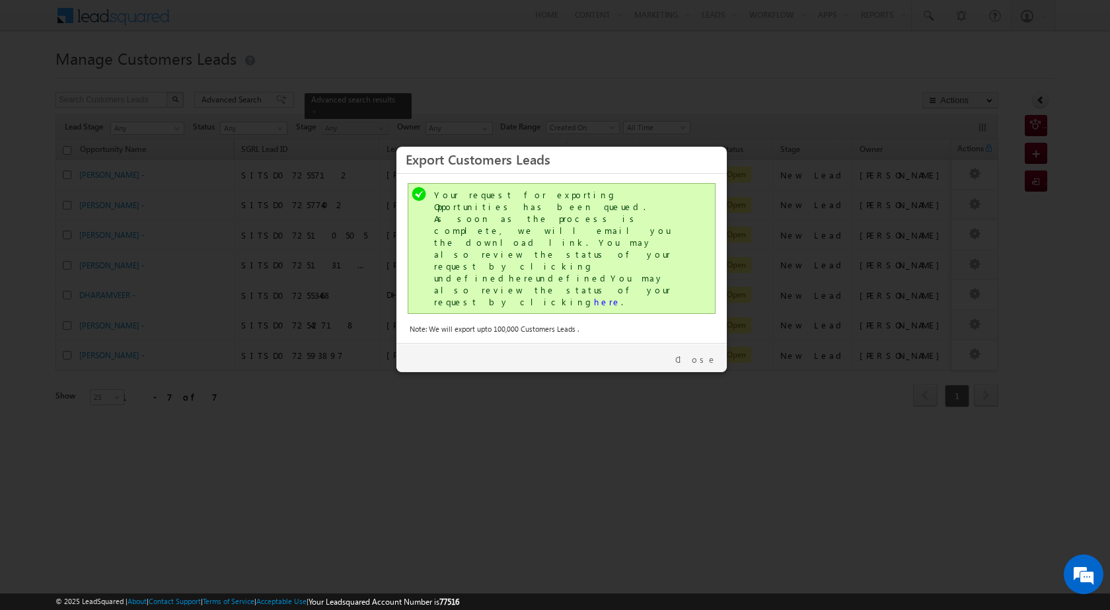
click at [509, 250] on div "Your request for exporting Opportunities has been queued. As soon as the proces…" at bounding box center [562, 248] width 308 height 131
click at [594, 296] on link "here" at bounding box center [607, 301] width 27 height 11
click at [709, 343] on div "Close" at bounding box center [561, 357] width 330 height 29
click at [709, 353] on link "Close" at bounding box center [696, 359] width 42 height 12
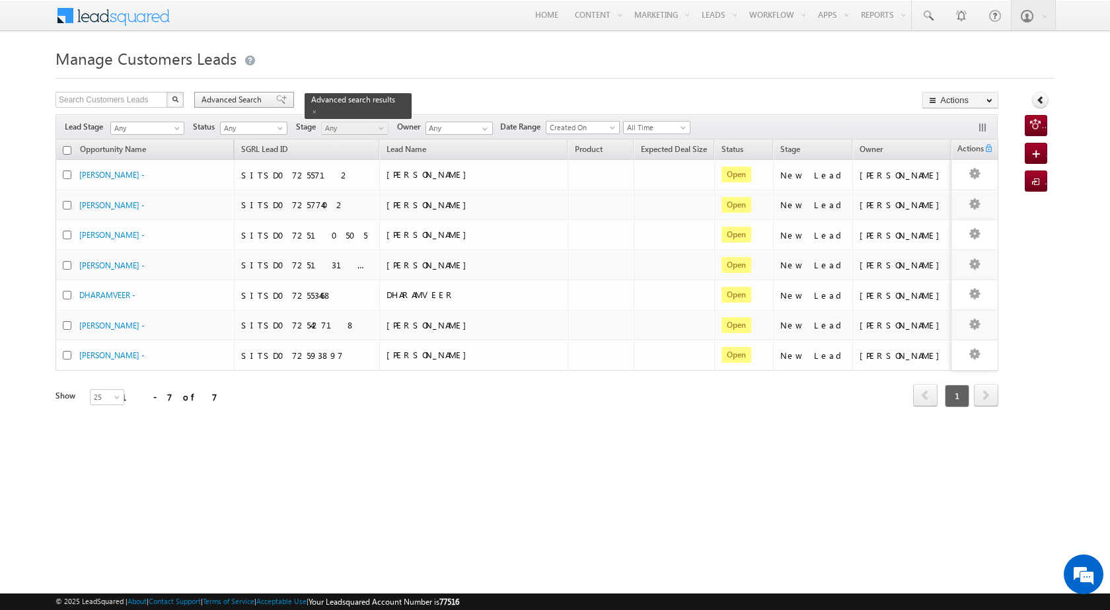
click at [223, 101] on span "Advanced Search" at bounding box center [233, 100] width 64 height 12
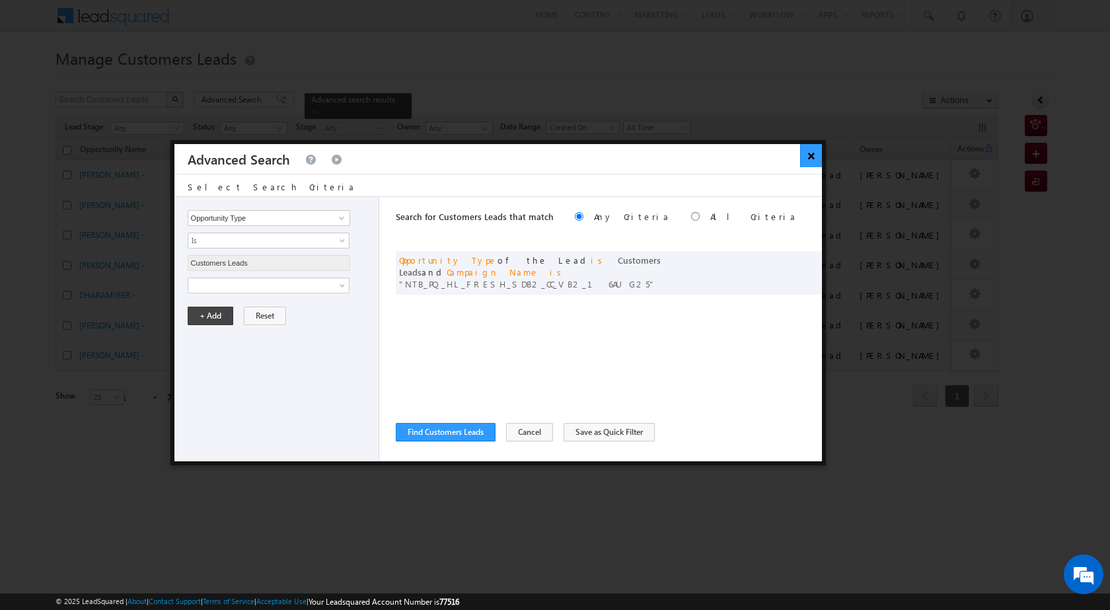
click at [808, 155] on button "×" at bounding box center [811, 155] width 22 height 23
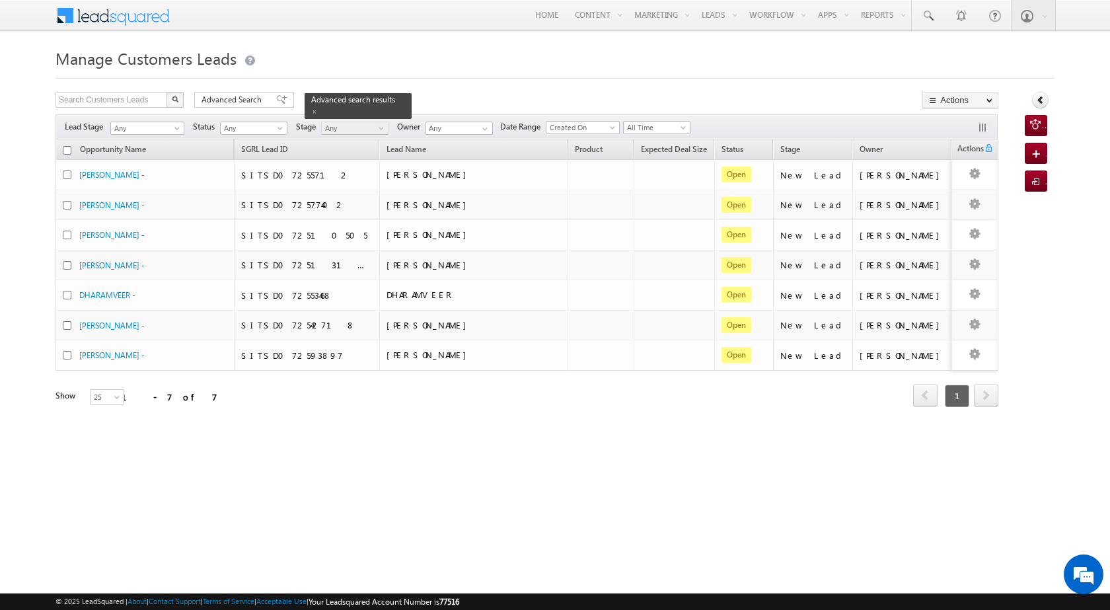
click at [583, 476] on html "Menu Javed Qamar Alimuddin An... javed .ansa ri@sg rlimi" at bounding box center [555, 238] width 1110 height 476
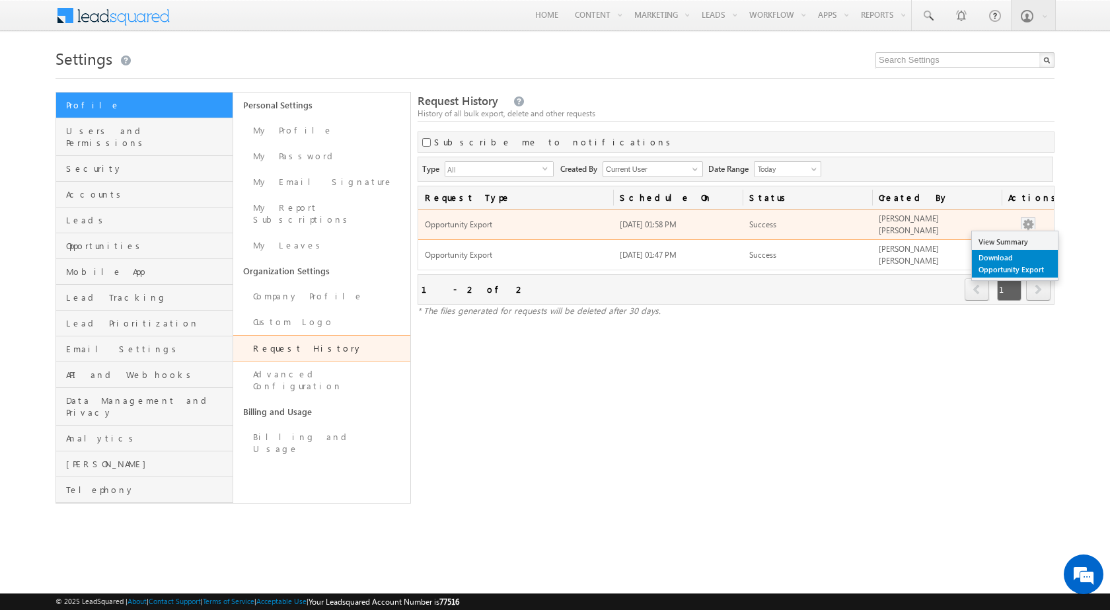
click at [1013, 257] on link "Download Opportunity Export" at bounding box center [1015, 264] width 86 height 28
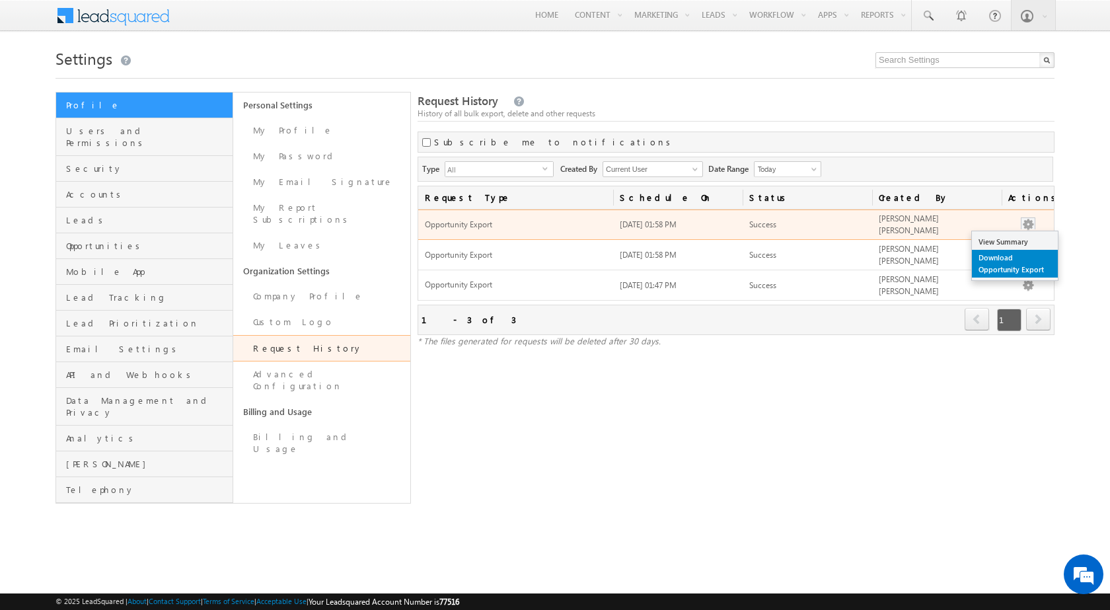
click at [1024, 269] on link "Download Opportunity Export" at bounding box center [1015, 264] width 86 height 28
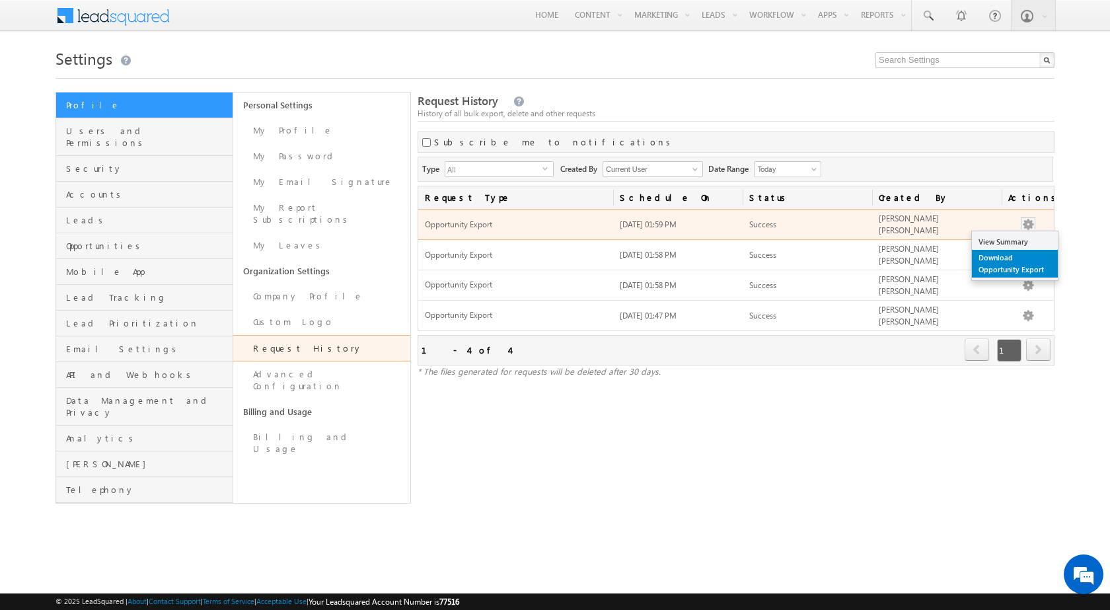
click at [1010, 256] on link "Download Opportunity Export" at bounding box center [1015, 264] width 86 height 28
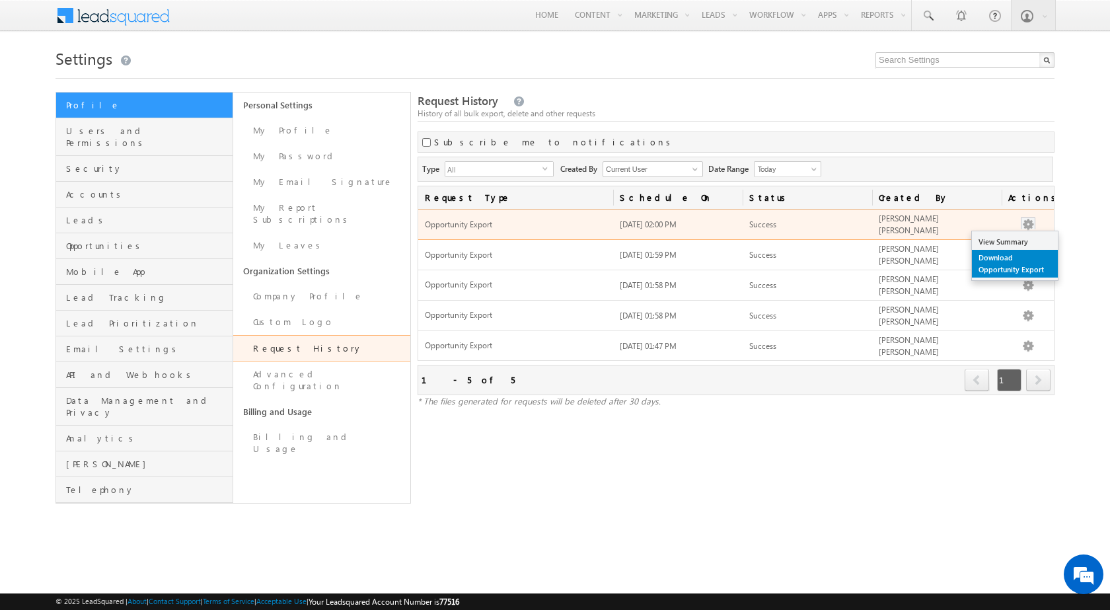
click at [1026, 266] on link "Download Opportunity Export" at bounding box center [1015, 264] width 86 height 28
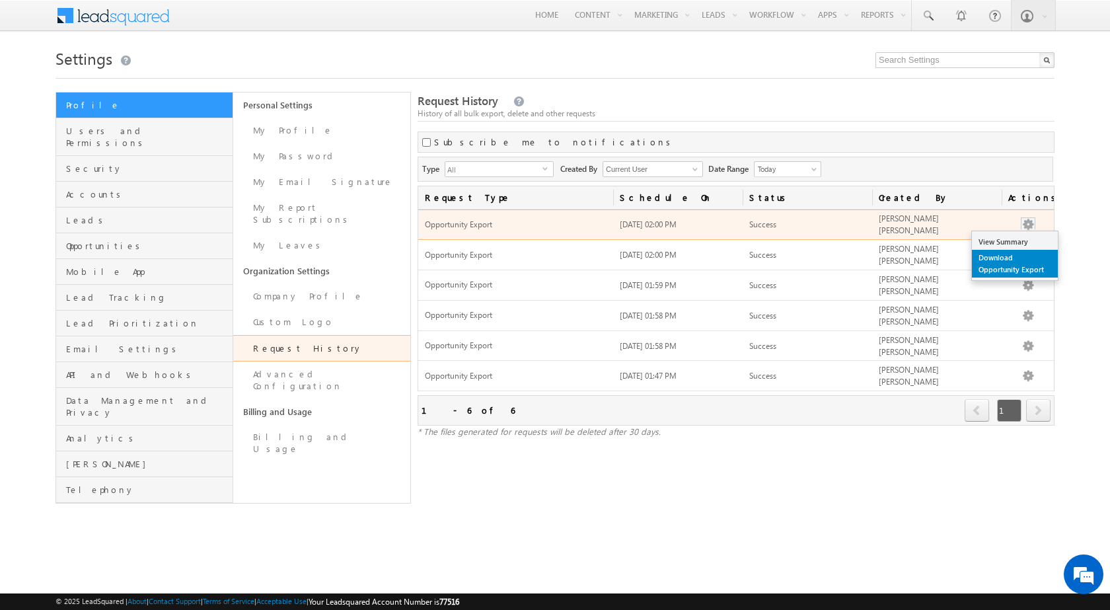
click at [1015, 257] on link "Download Opportunity Export" at bounding box center [1015, 264] width 86 height 28
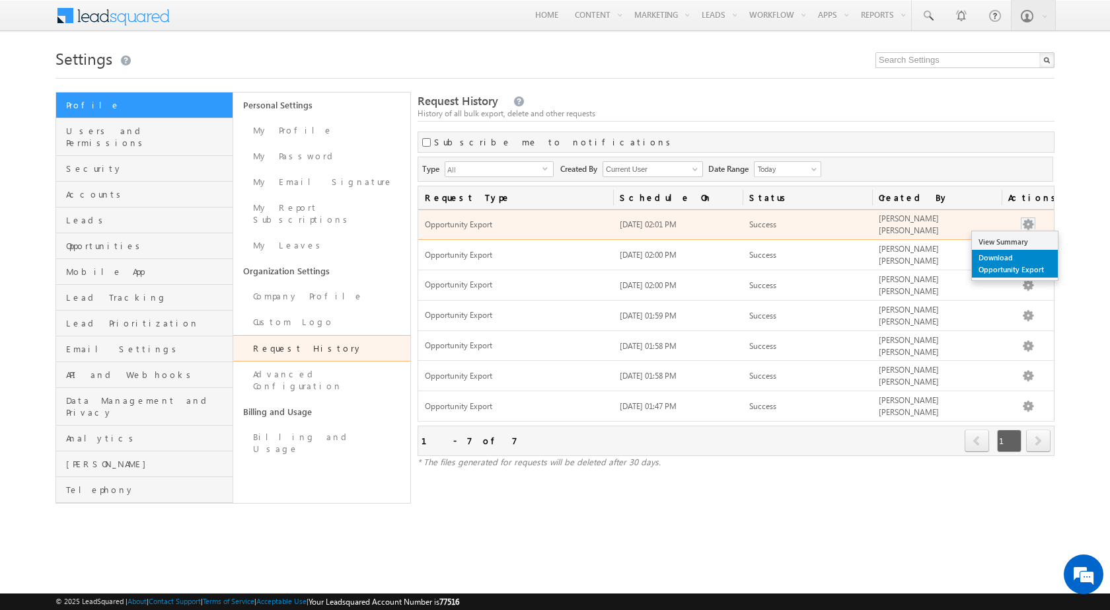
click at [1019, 254] on link "Download Opportunity Export" at bounding box center [1015, 264] width 86 height 28
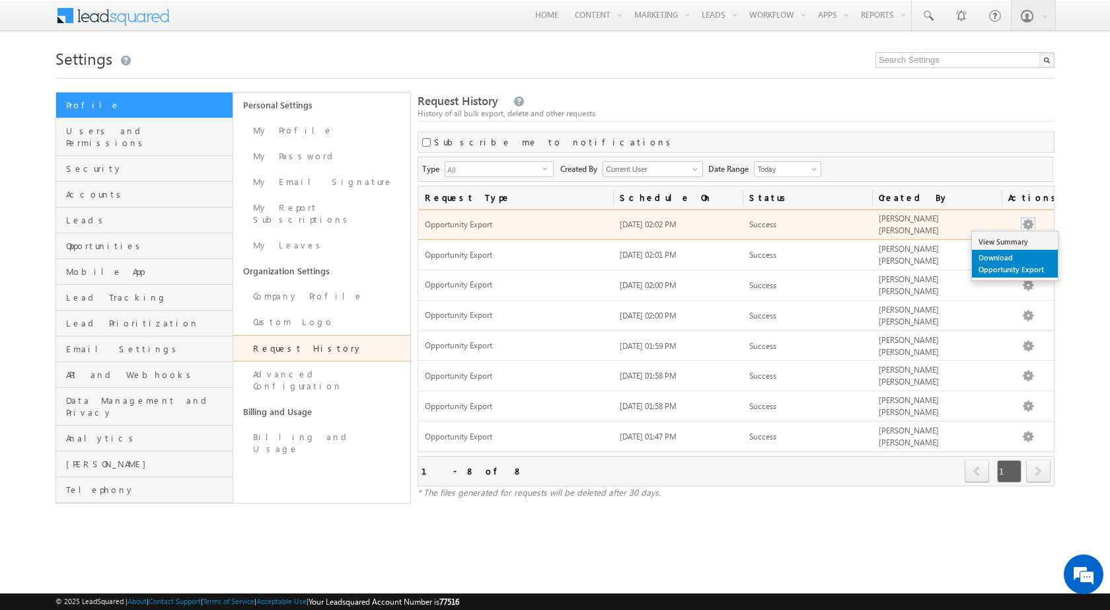
click at [1015, 262] on link "Download Opportunity Export" at bounding box center [1015, 264] width 86 height 28
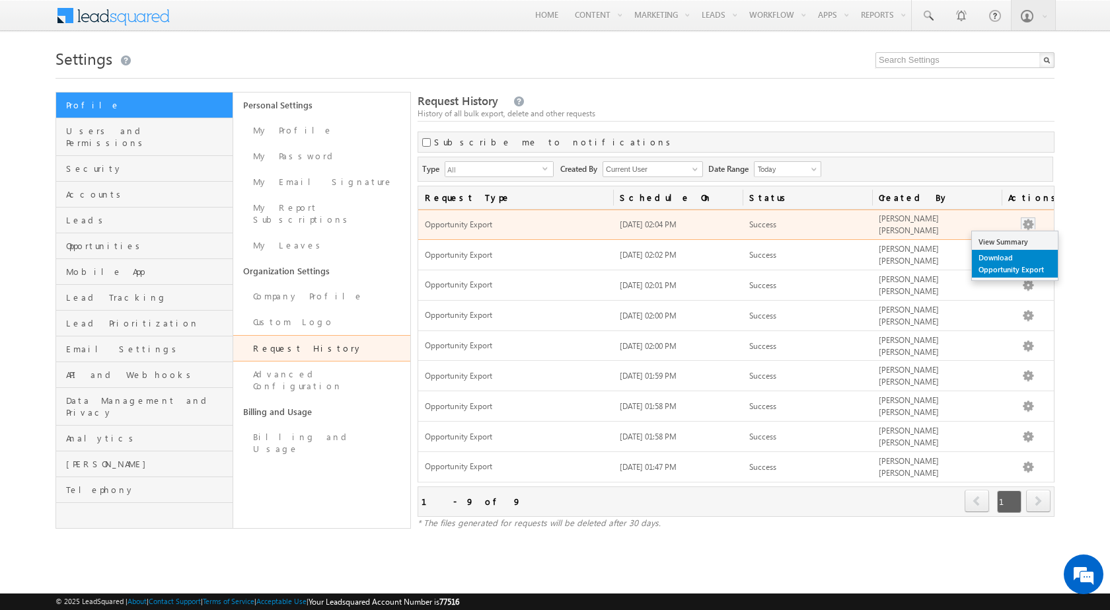
click at [1018, 267] on link "Download Opportunity Export" at bounding box center [1015, 264] width 86 height 28
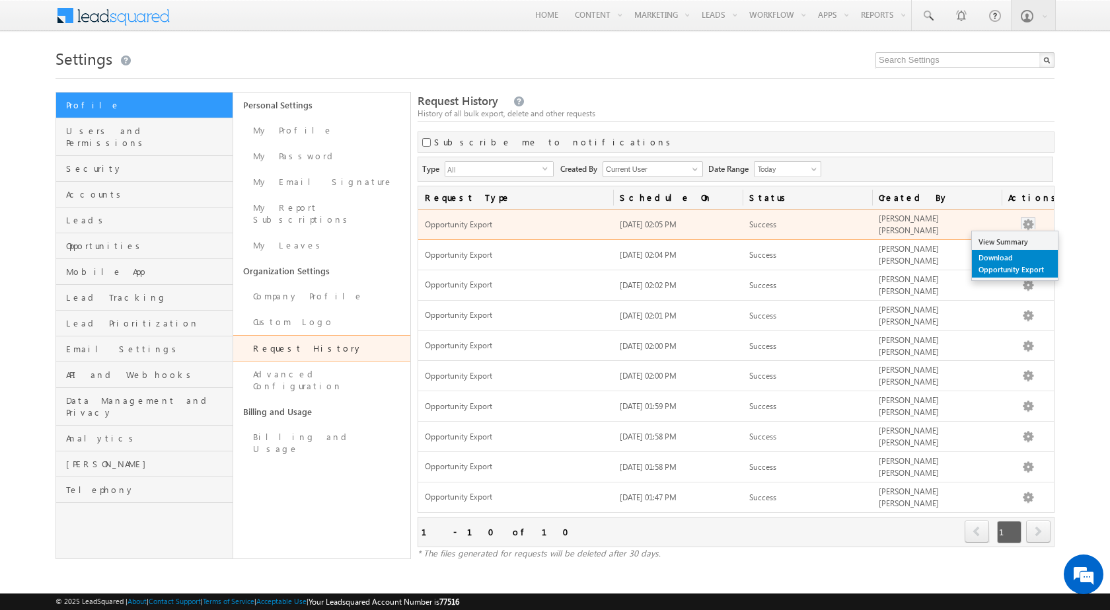
click at [1027, 265] on link "Download Opportunity Export" at bounding box center [1015, 264] width 86 height 28
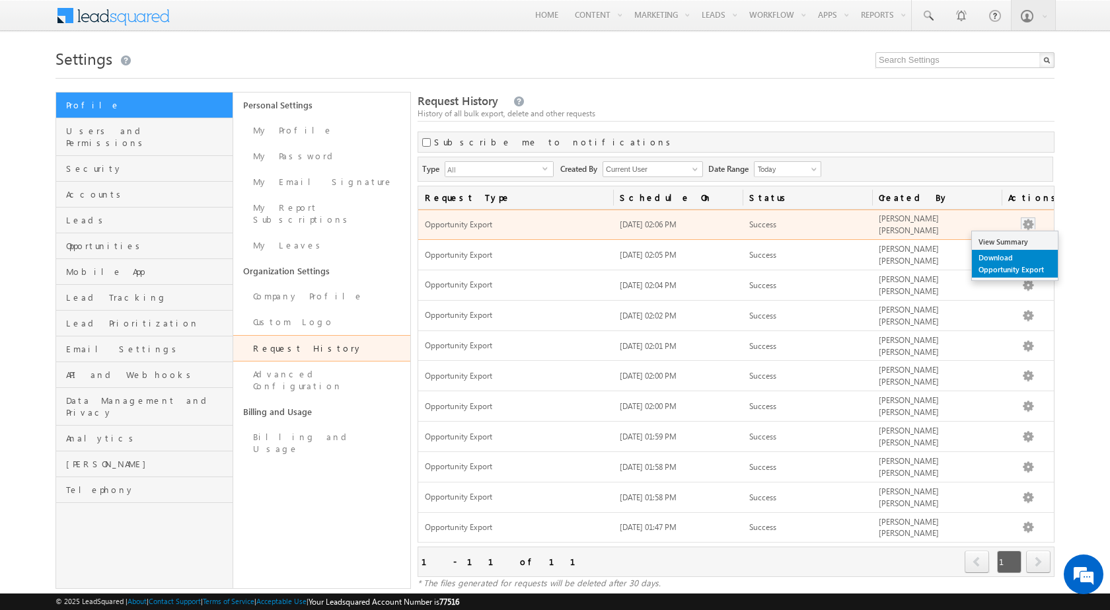
click at [1030, 269] on link "Download Opportunity Export" at bounding box center [1015, 264] width 86 height 28
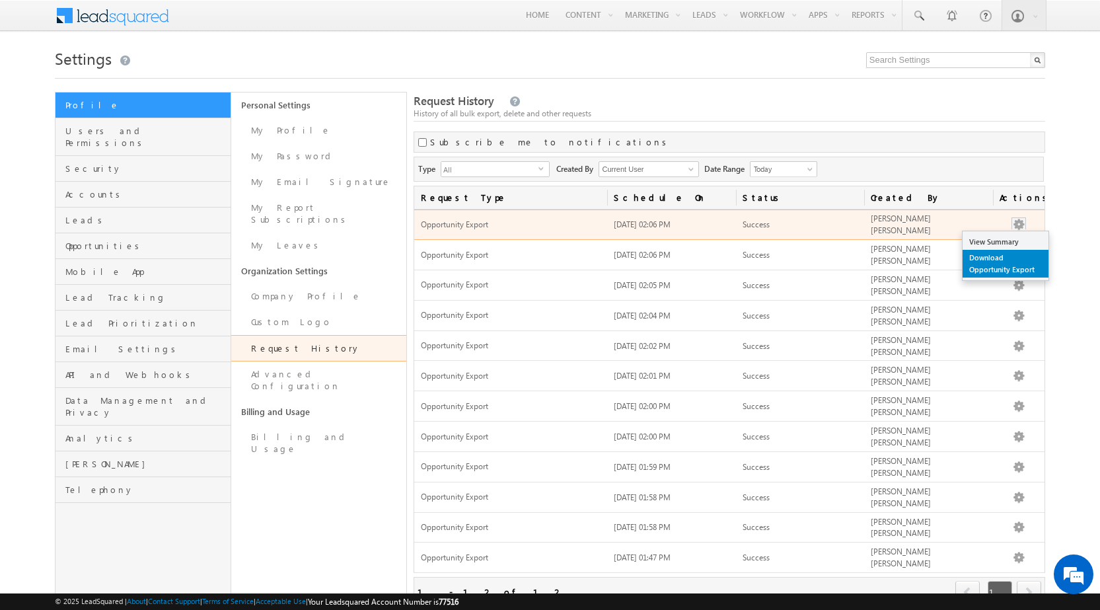
click at [1015, 260] on link "Download Opportunity Export" at bounding box center [1005, 264] width 86 height 28
click at [1010, 258] on link "Download Opportunity Export" at bounding box center [1005, 264] width 86 height 28
click at [1021, 262] on link "Download Opportunity Export" at bounding box center [1005, 264] width 86 height 28
click at [1009, 252] on link "Download Opportunity Export" at bounding box center [1005, 264] width 86 height 28
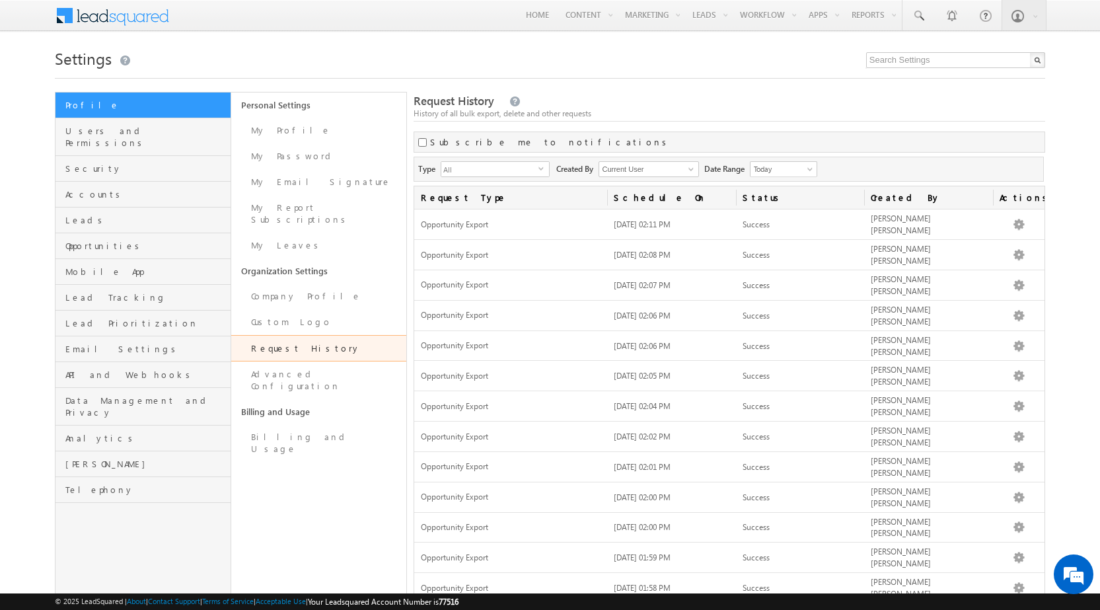
click at [328, 61] on h1 "Settings" at bounding box center [550, 57] width 990 height 26
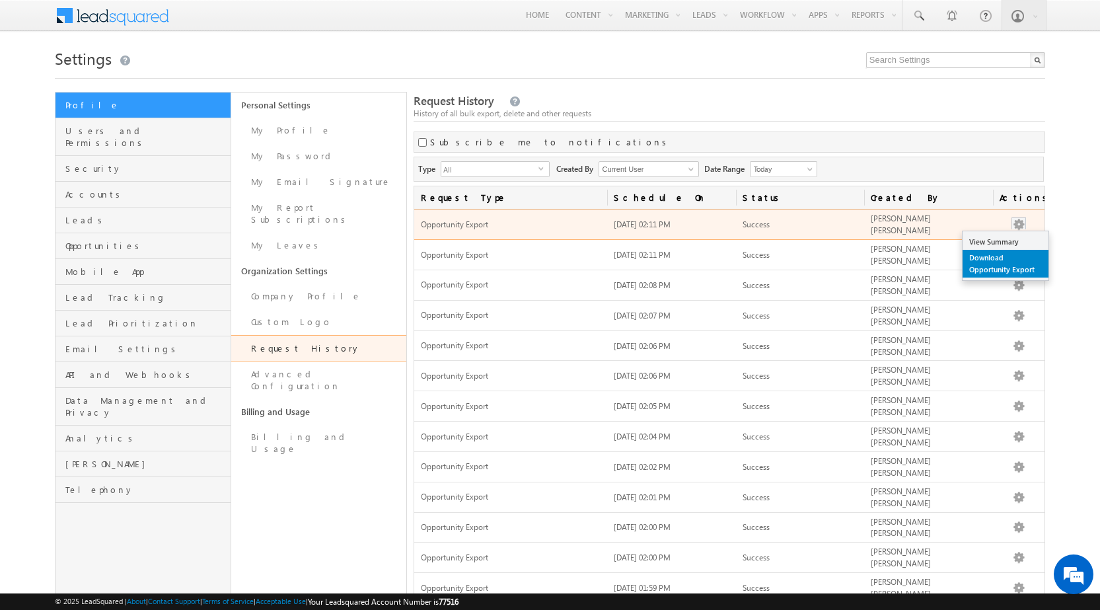
click at [1002, 250] on link "Download Opportunity Export" at bounding box center [1005, 264] width 86 height 28
click at [1007, 253] on link "Download Opportunity Export" at bounding box center [1005, 264] width 86 height 28
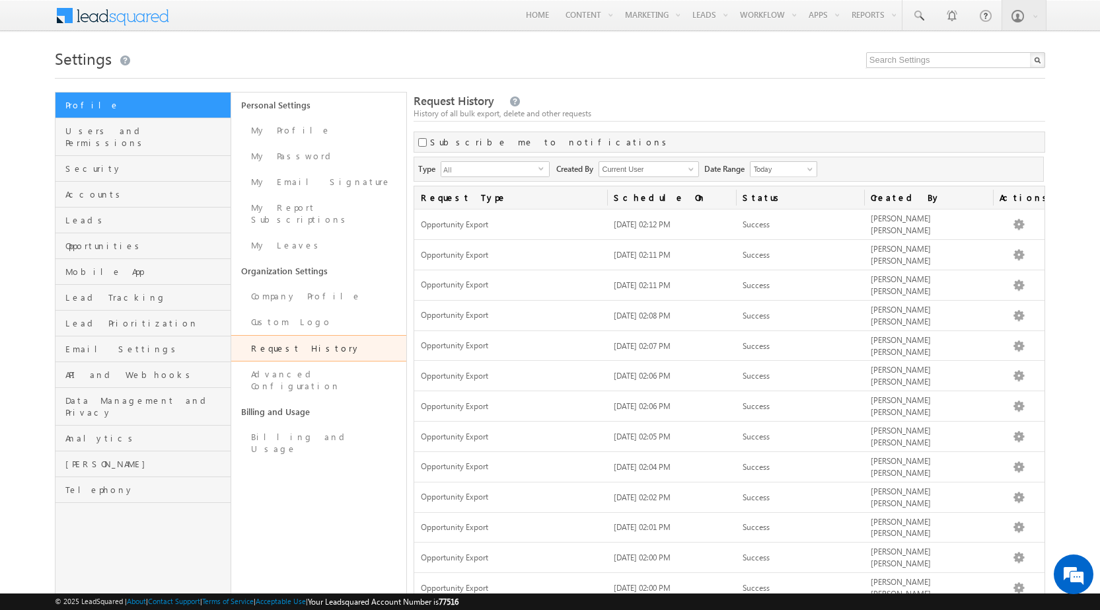
click at [660, 87] on div "Settings Profile Users and Permissions Security Accounts Leads Opportunities Mo…" at bounding box center [550, 407] width 990 height 726
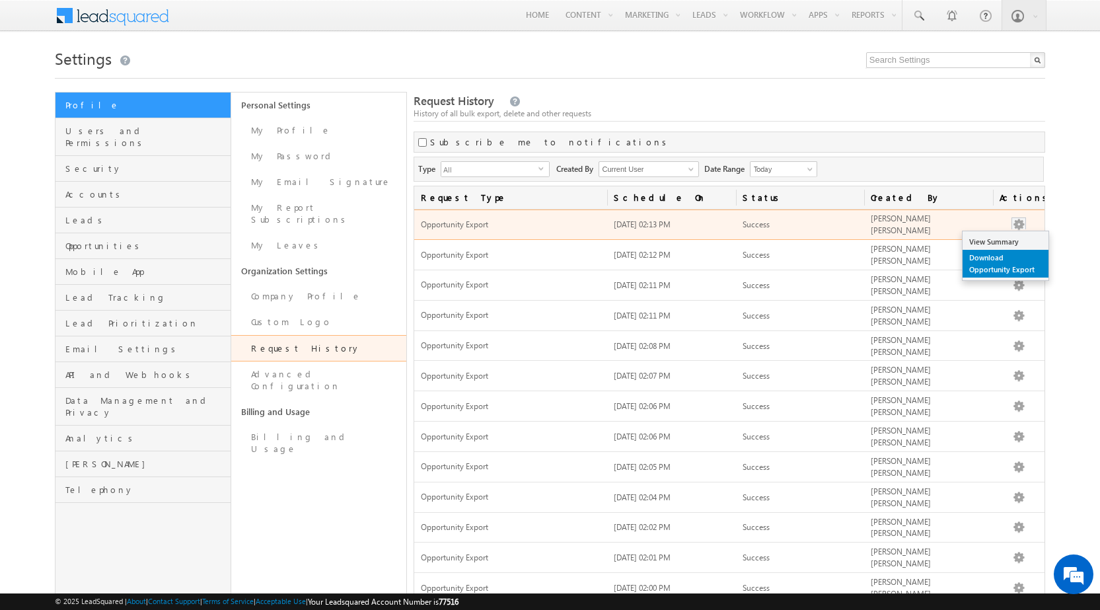
click at [1005, 260] on link "Download Opportunity Export" at bounding box center [1005, 264] width 86 height 28
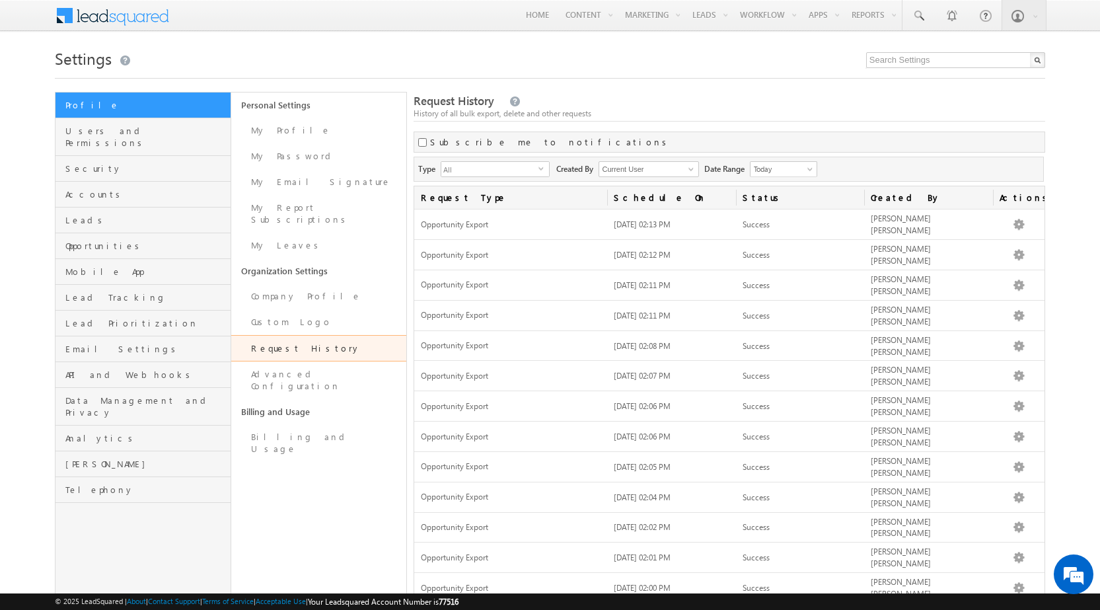
click at [649, 85] on div "Settings Profile Users and Permissions Security Accounts Leads Opportunities Mo…" at bounding box center [550, 422] width 990 height 756
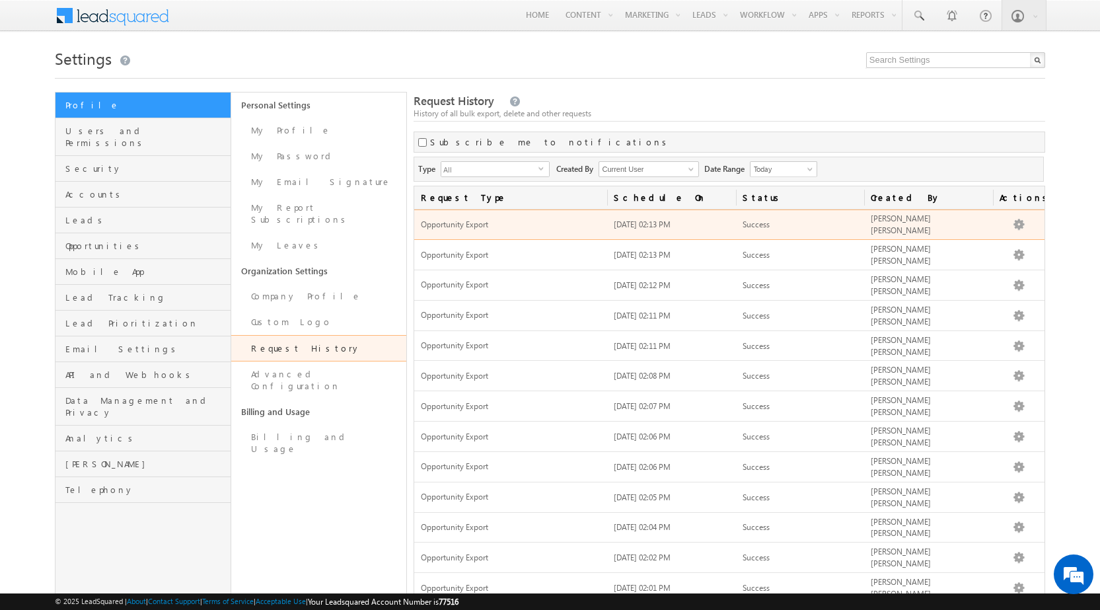
click at [1022, 223] on button "button" at bounding box center [1018, 224] width 13 height 13
click at [1010, 261] on link "Download Opportunity Export" at bounding box center [1005, 264] width 86 height 28
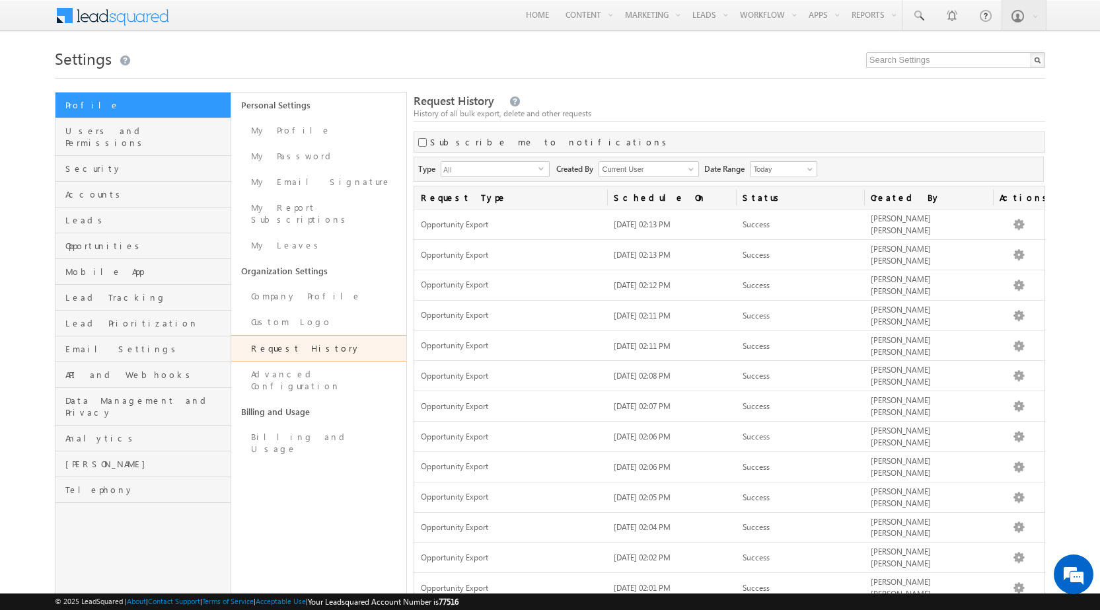
click at [639, 92] on div "Request History History of all bulk export, delete and other requests Subscribe…" at bounding box center [728, 461] width 631 height 739
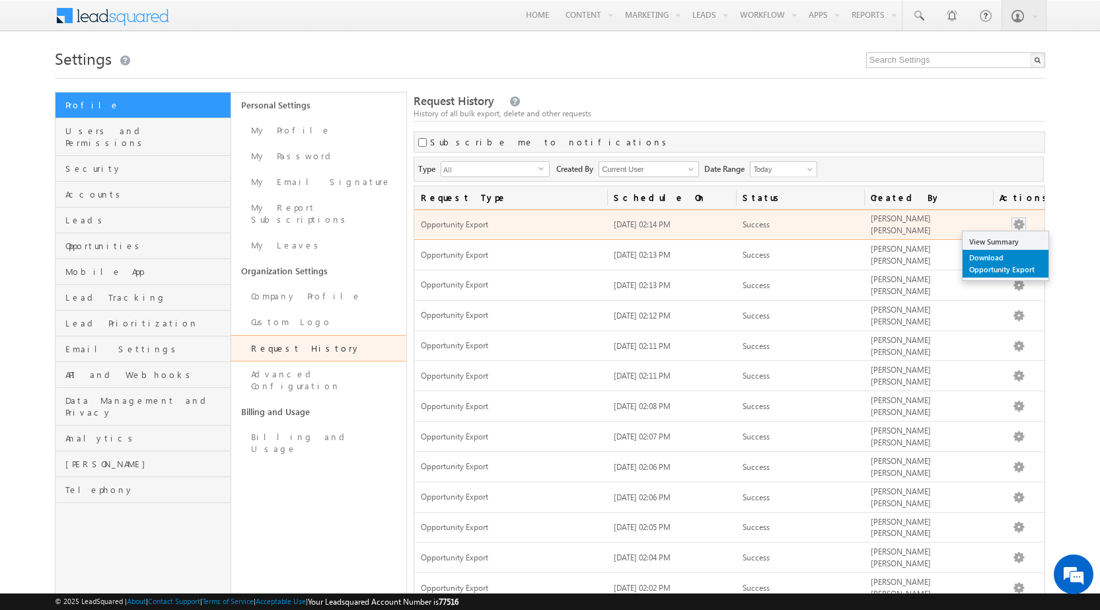
click at [1012, 265] on link "Download Opportunity Export" at bounding box center [1005, 264] width 86 height 28
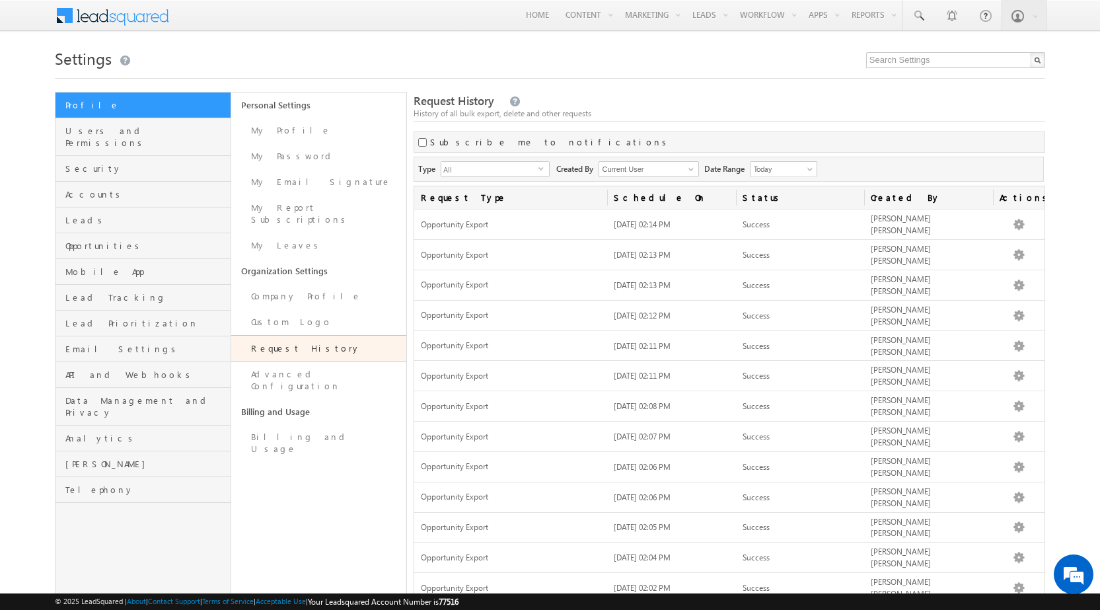
click at [1040, 88] on div "Settings Profile Users and Permissions Security Accounts Leads Opportunities Mo…" at bounding box center [550, 452] width 990 height 817
